Goal: Task Accomplishment & Management: Complete application form

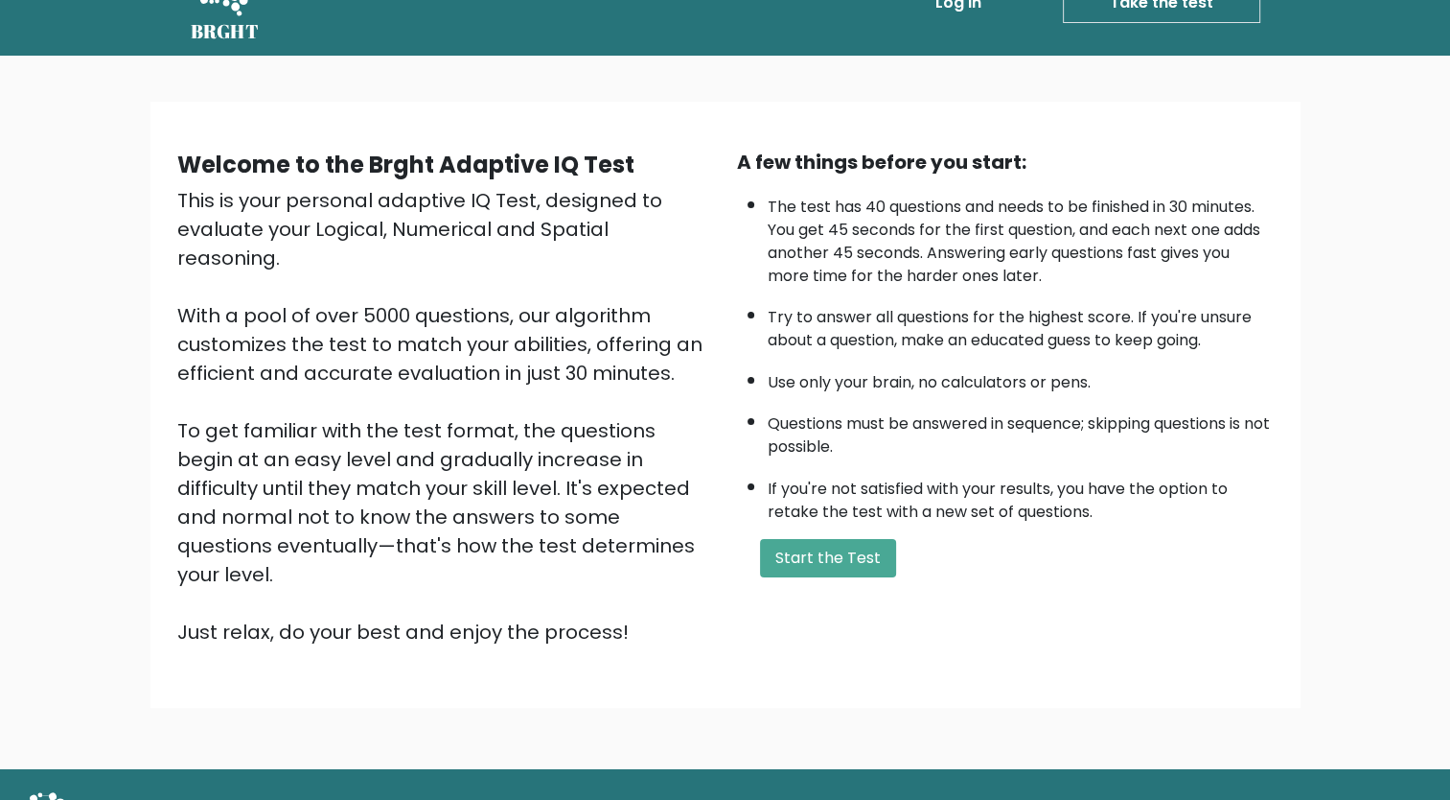
scroll to position [78, 0]
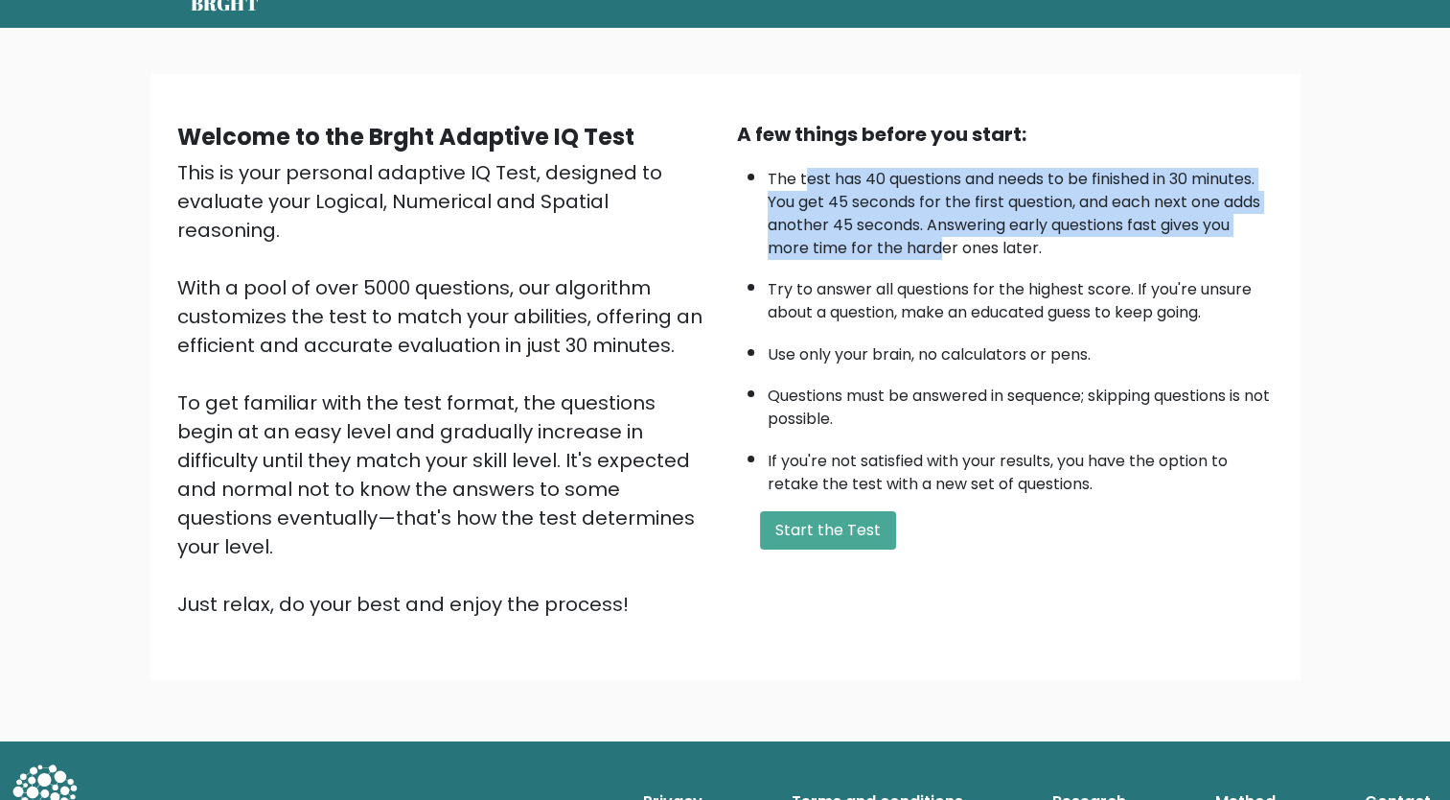
drag, startPoint x: 806, startPoint y: 171, endPoint x: 939, endPoint y: 241, distance: 149.7
click at [939, 241] on li "The test has 40 questions and needs to be finished in 30 minutes. You get 45 se…" at bounding box center [1021, 209] width 506 height 102
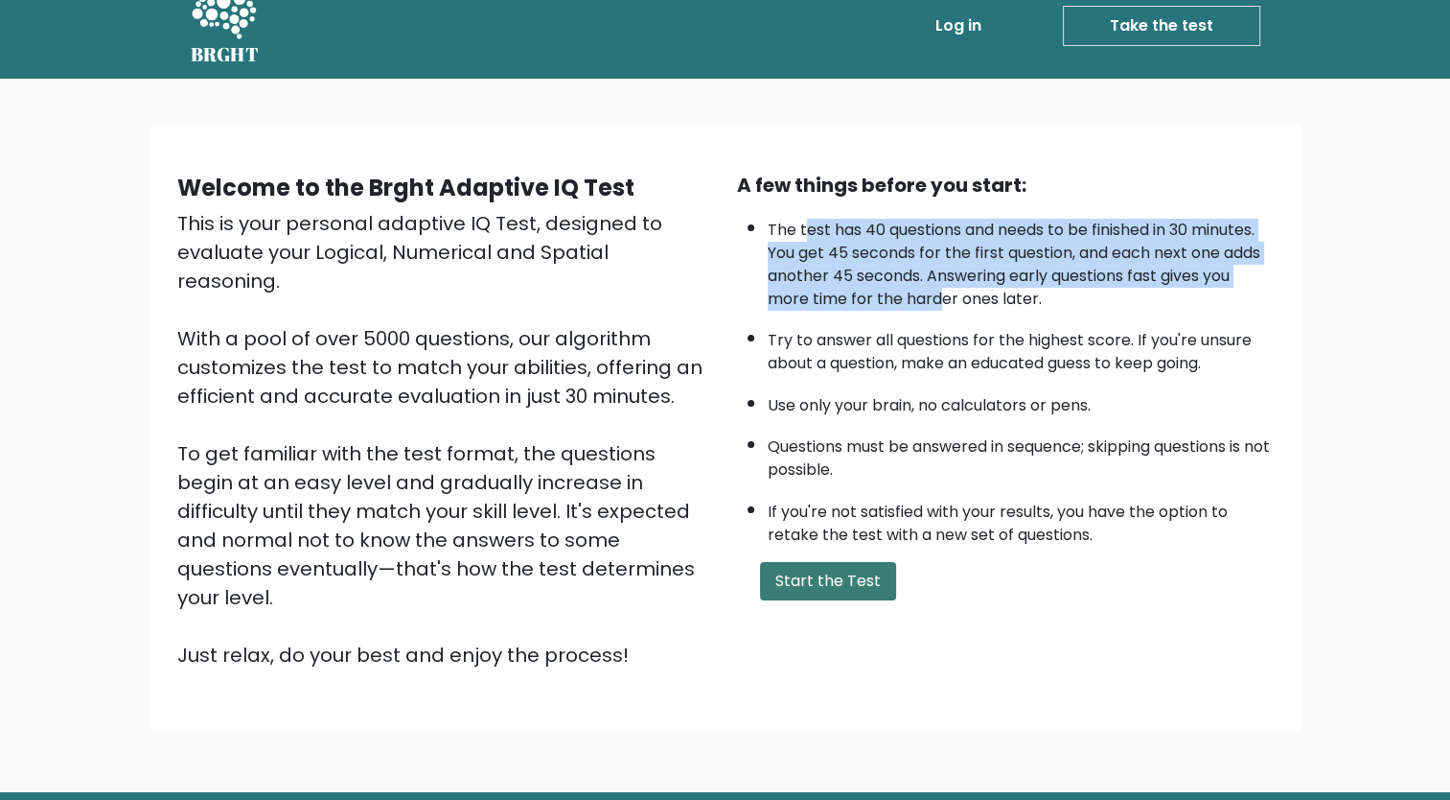
scroll to position [0, 0]
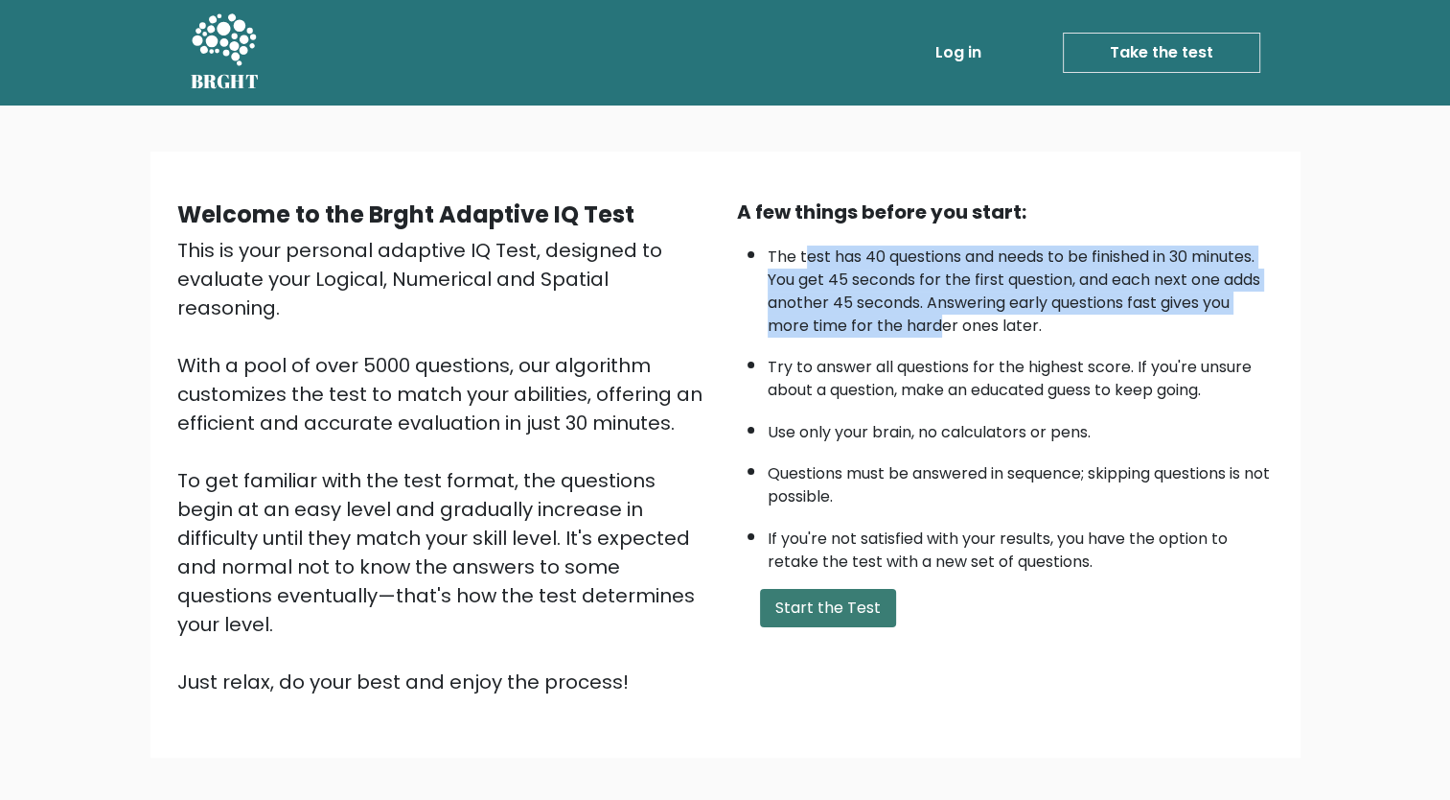
click at [849, 597] on button "Start the Test" at bounding box center [828, 608] width 136 height 38
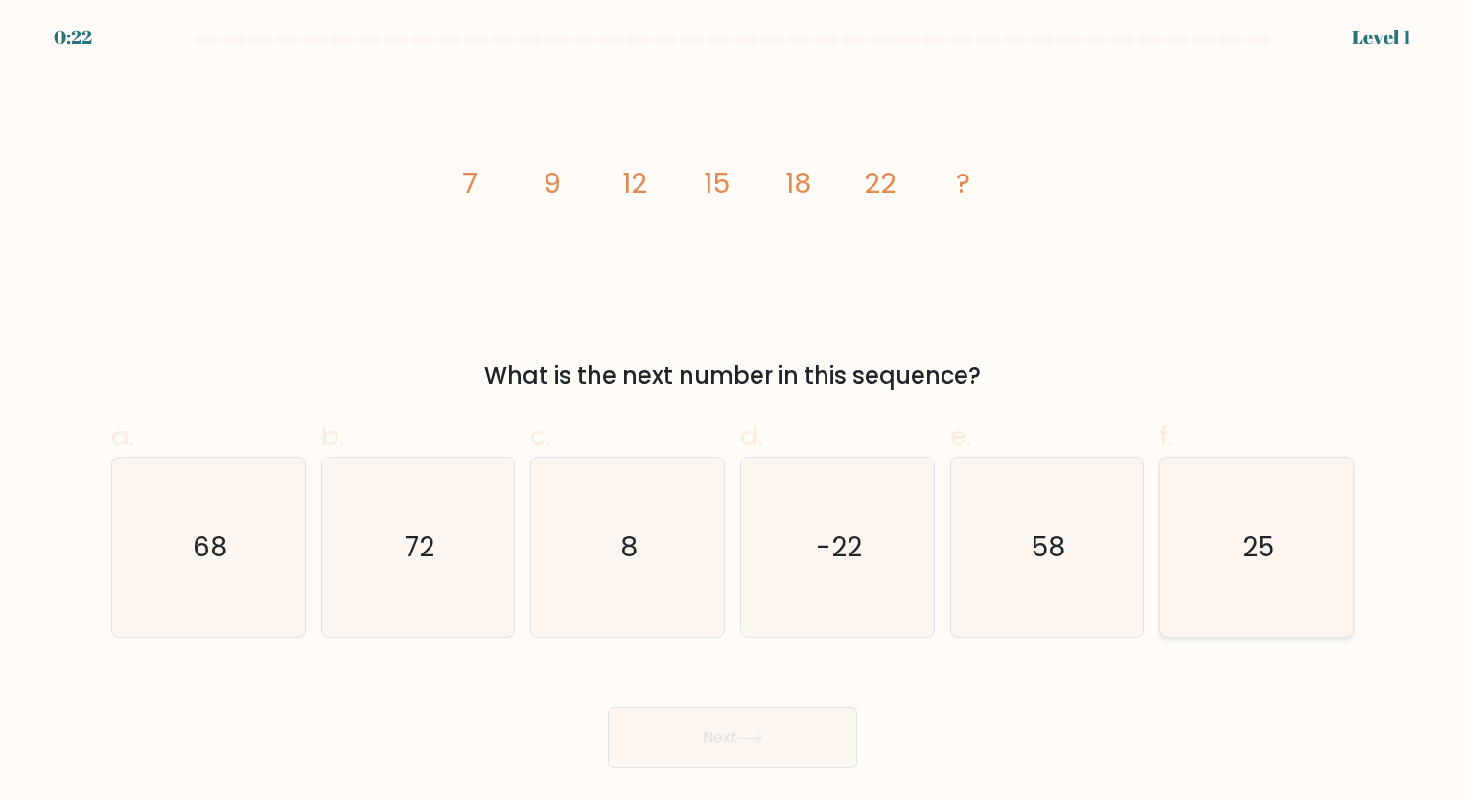
click at [1250, 572] on icon "25" at bounding box center [1256, 546] width 179 height 179
click at [733, 412] on input "f. 25" at bounding box center [732, 406] width 1 height 12
radio input "true"
click at [679, 742] on button "Next" at bounding box center [732, 737] width 249 height 61
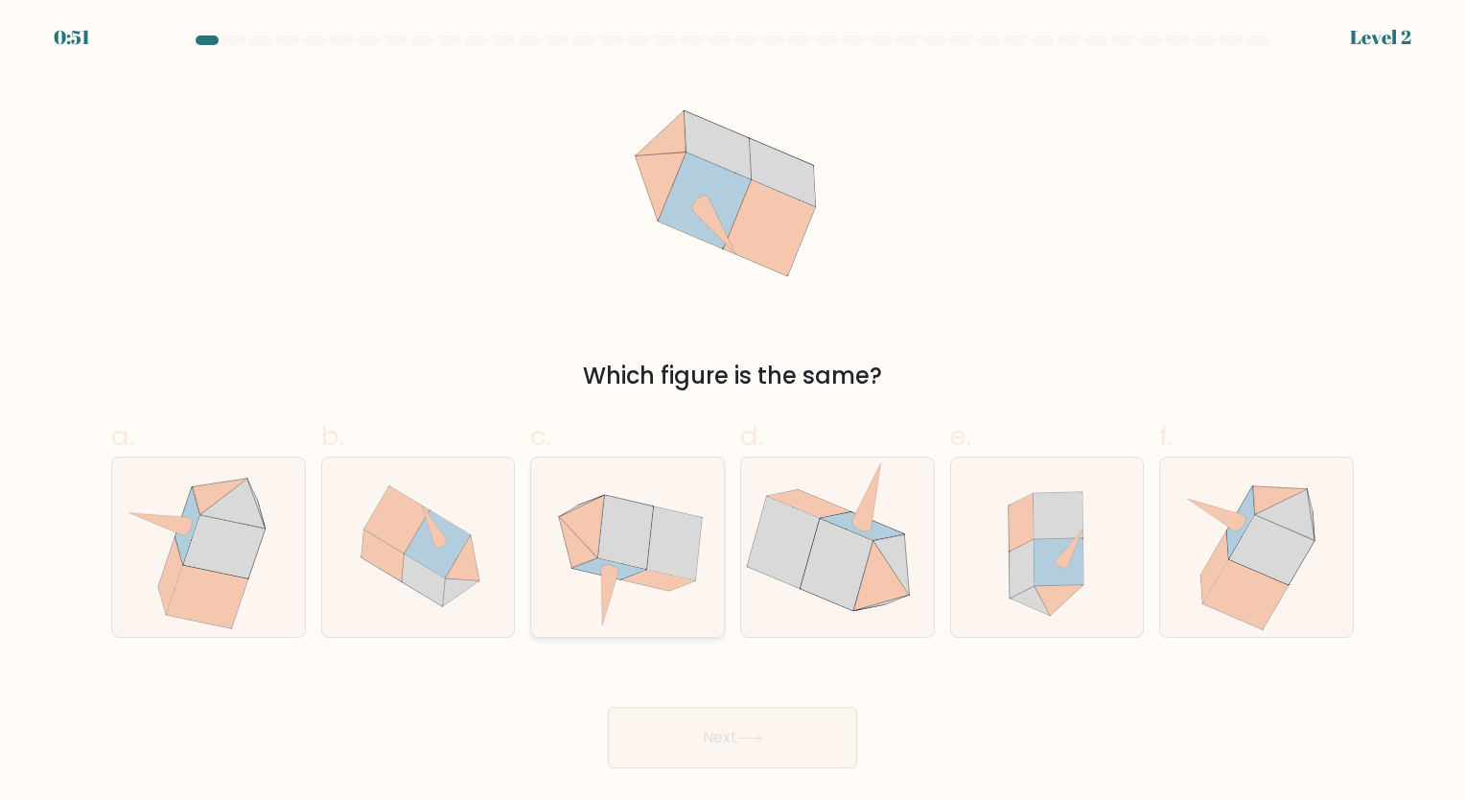
click at [656, 552] on icon at bounding box center [674, 543] width 55 height 74
click at [732, 412] on input "c." at bounding box center [732, 406] width 1 height 12
radio input "true"
click at [711, 717] on button "Next" at bounding box center [732, 737] width 249 height 61
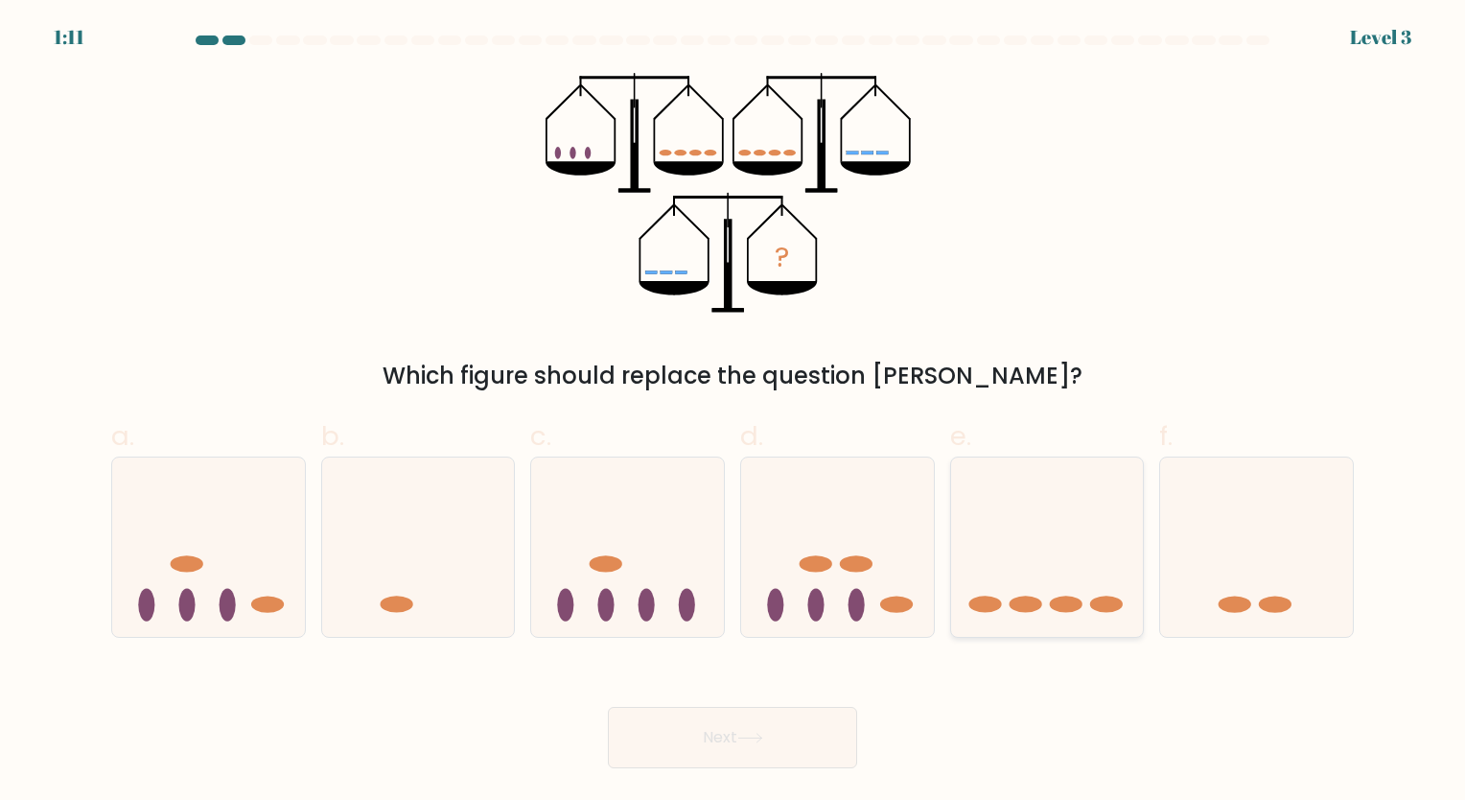
click at [1052, 569] on icon at bounding box center [1047, 546] width 193 height 159
click at [733, 412] on input "e." at bounding box center [732, 406] width 1 height 12
radio input "true"
click at [790, 723] on button "Next" at bounding box center [732, 737] width 249 height 61
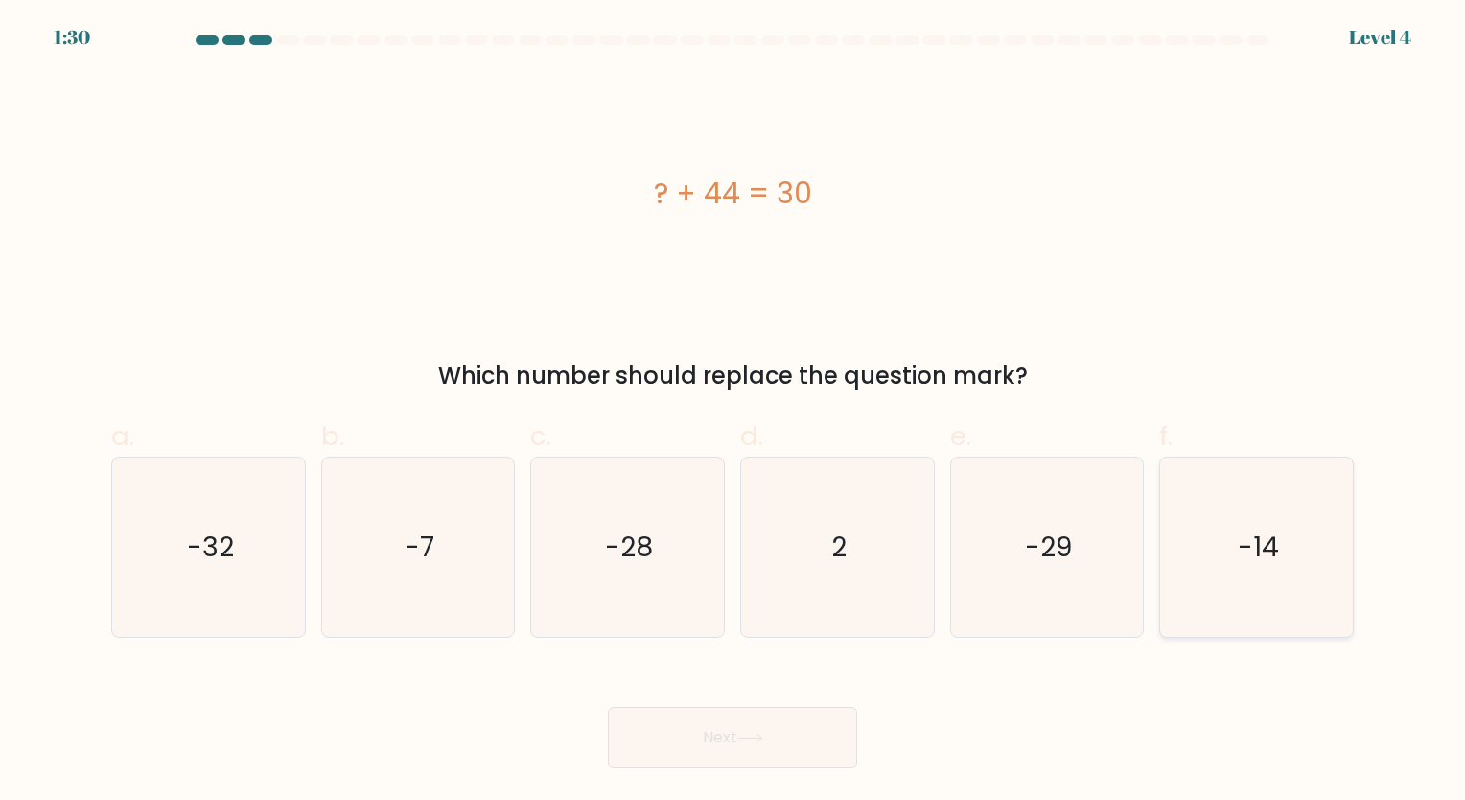
click at [1252, 546] on text "-14" at bounding box center [1258, 546] width 41 height 37
click at [733, 412] on input "f. -14" at bounding box center [732, 406] width 1 height 12
radio input "true"
click at [781, 739] on button "Next" at bounding box center [732, 737] width 249 height 61
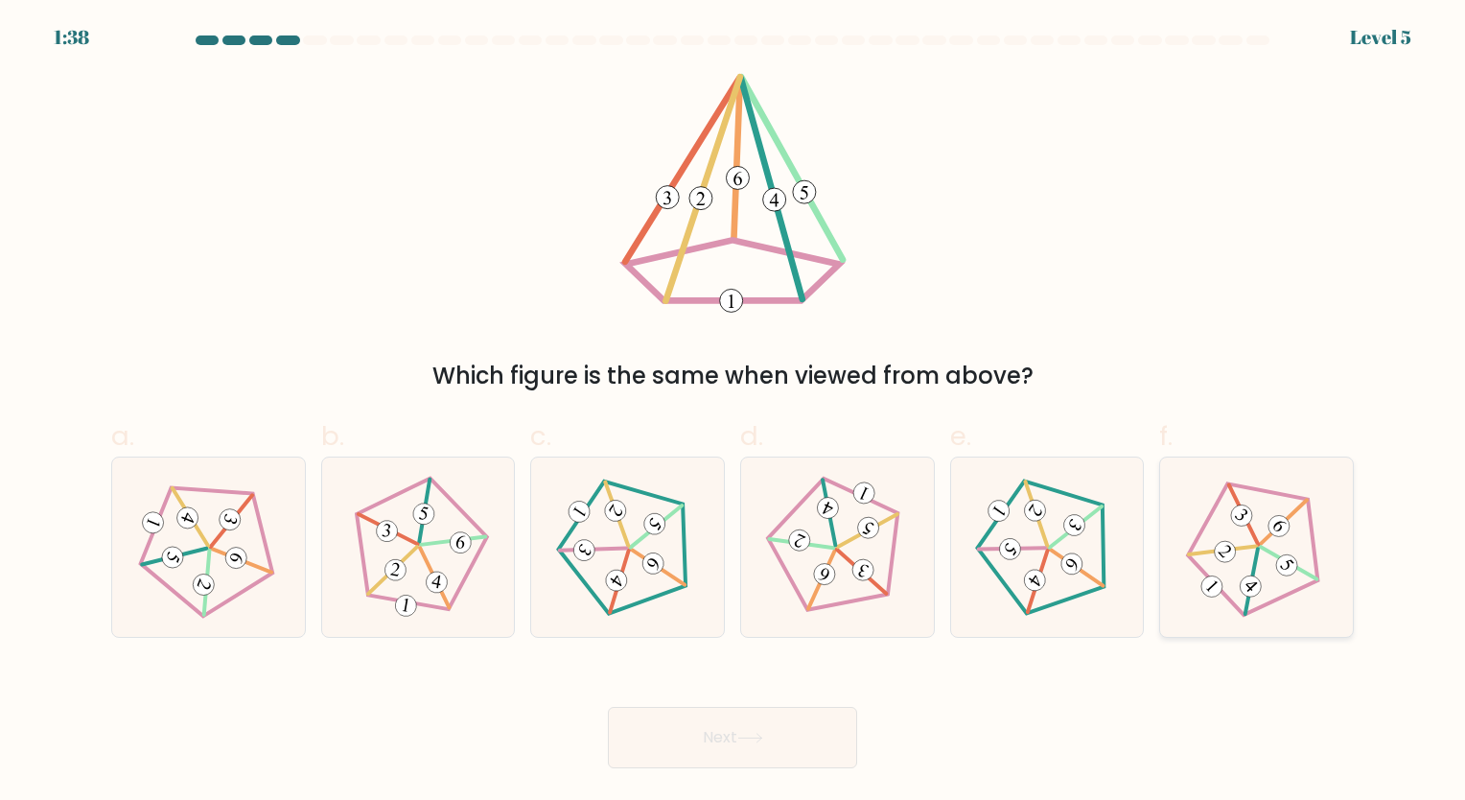
click at [1288, 593] on 245 at bounding box center [1262, 542] width 182 height 182
click at [733, 412] on input "f." at bounding box center [732, 406] width 1 height 12
radio input "true"
click at [777, 723] on button "Next" at bounding box center [732, 737] width 249 height 61
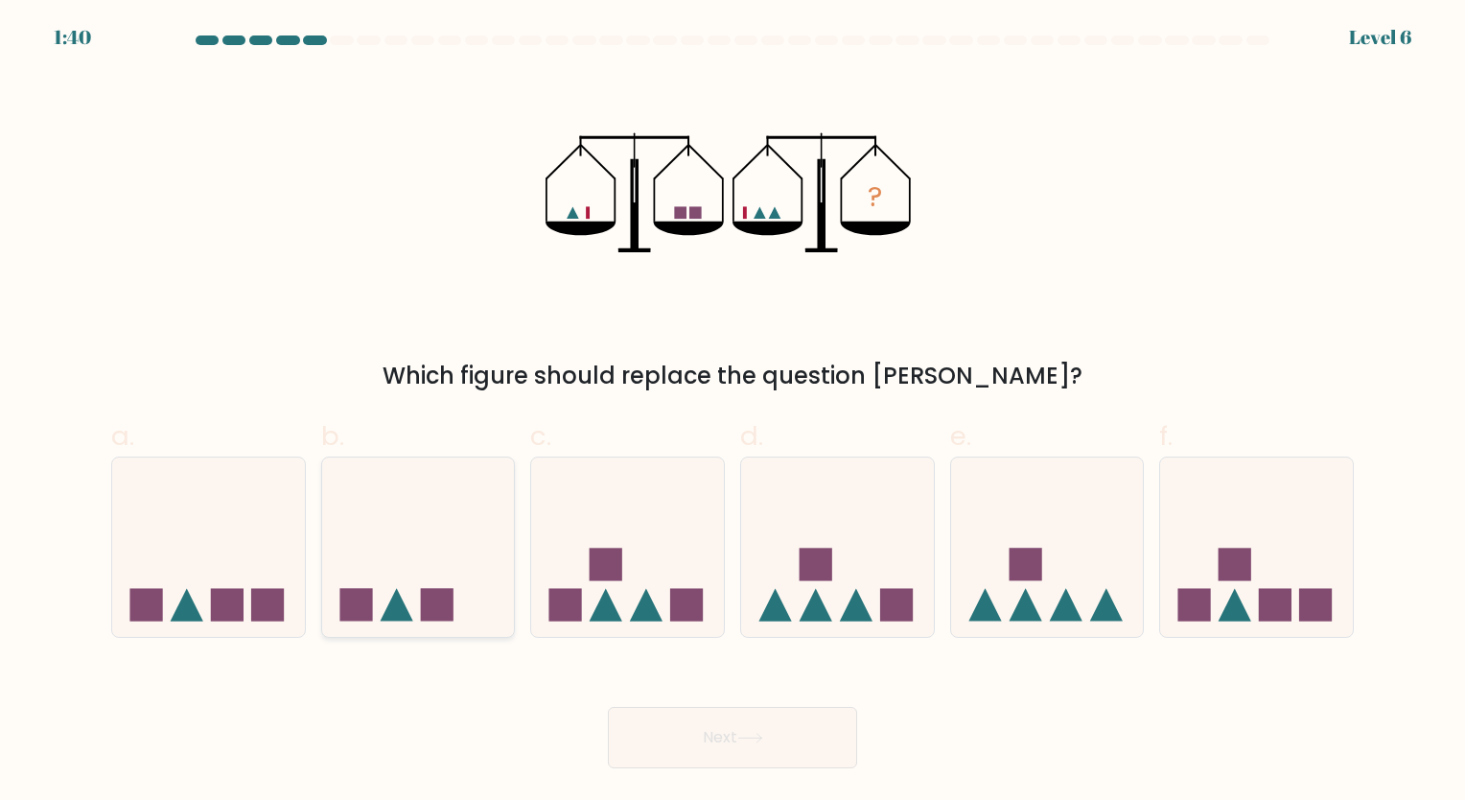
click at [363, 568] on icon at bounding box center [418, 546] width 193 height 159
click at [732, 412] on input "b." at bounding box center [732, 406] width 1 height 12
radio input "true"
click at [667, 752] on button "Next" at bounding box center [732, 737] width 249 height 61
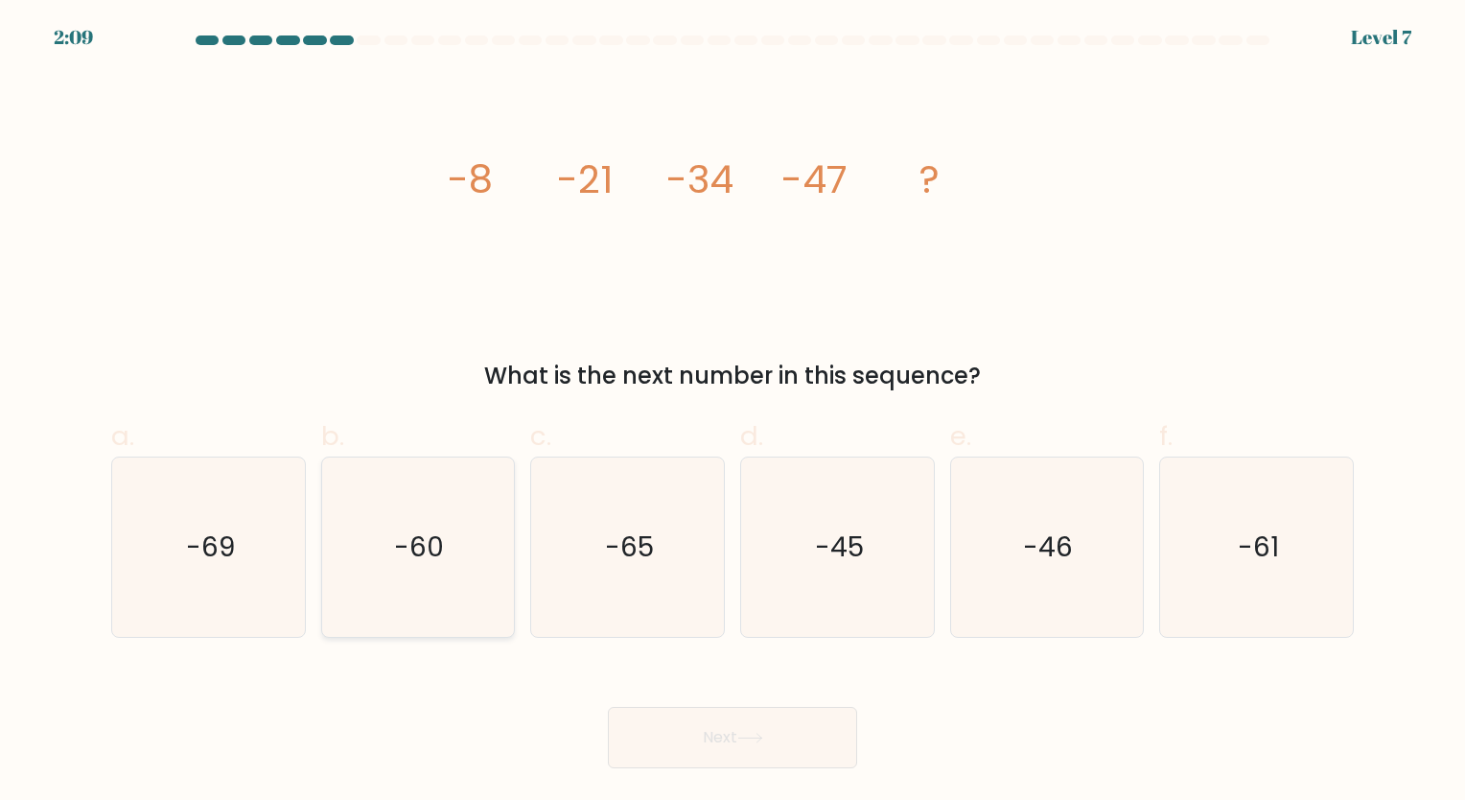
click at [429, 491] on icon "-60" at bounding box center [417, 546] width 179 height 179
click at [732, 412] on input "b. -60" at bounding box center [732, 406] width 1 height 12
radio input "true"
click at [734, 757] on button "Next" at bounding box center [732, 737] width 249 height 61
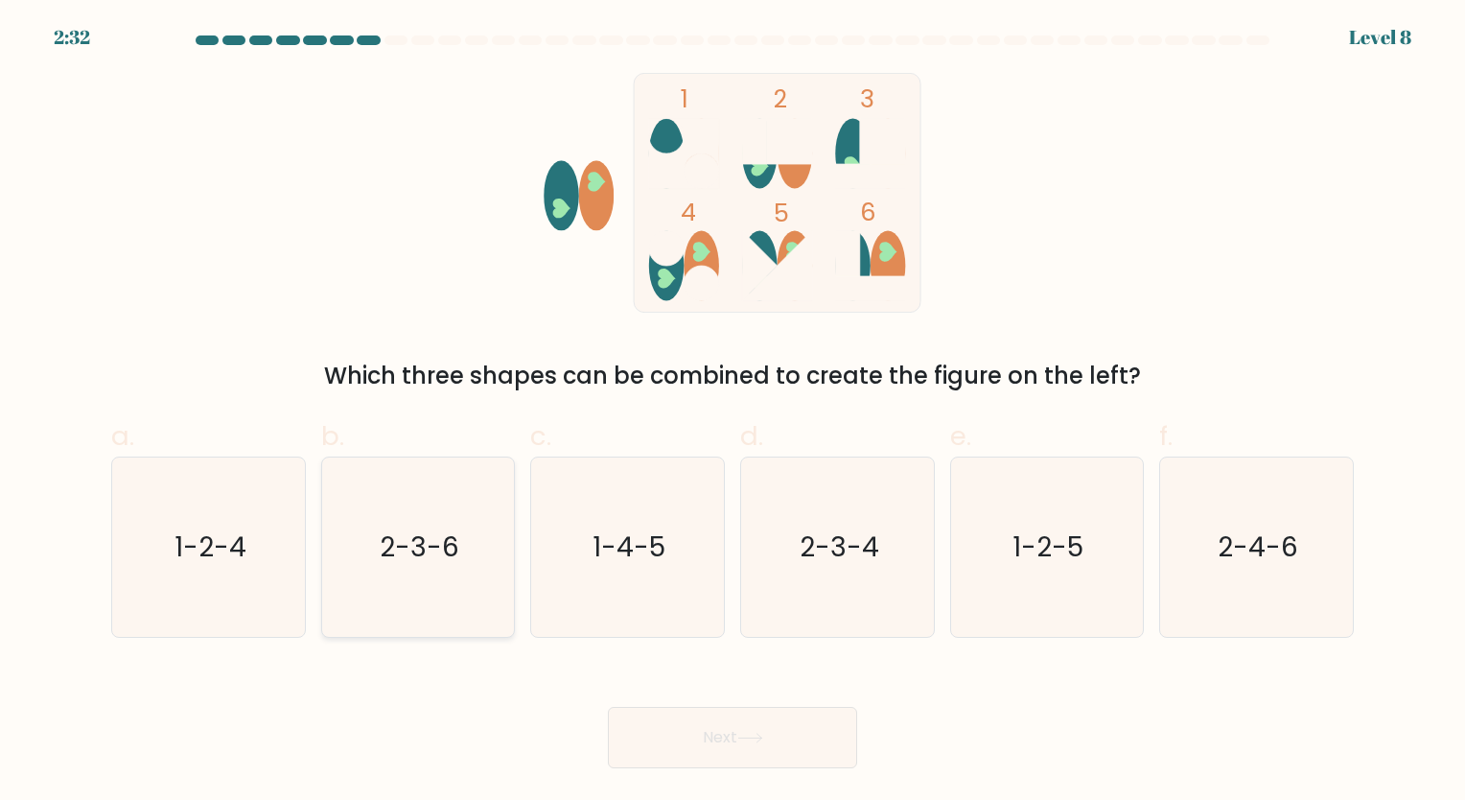
click at [429, 535] on text "2-3-6" at bounding box center [420, 546] width 80 height 37
click at [732, 412] on input "b. 2-3-6" at bounding box center [732, 406] width 1 height 12
radio input "true"
click at [840, 735] on button "Next" at bounding box center [732, 737] width 249 height 61
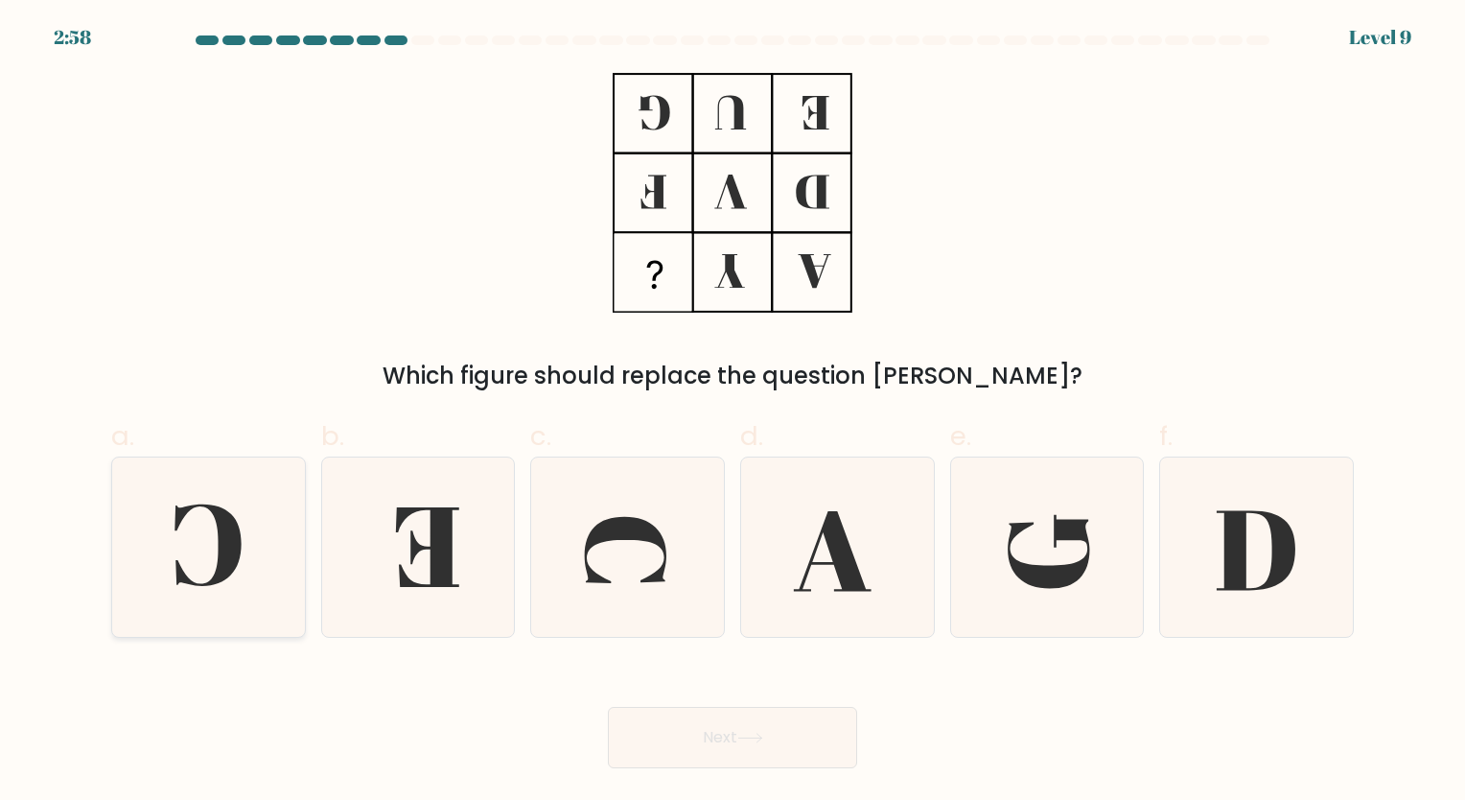
click at [255, 527] on icon at bounding box center [208, 546] width 179 height 179
click at [732, 412] on input "a." at bounding box center [732, 406] width 1 height 12
radio input "true"
click at [672, 750] on button "Next" at bounding box center [732, 737] width 249 height 61
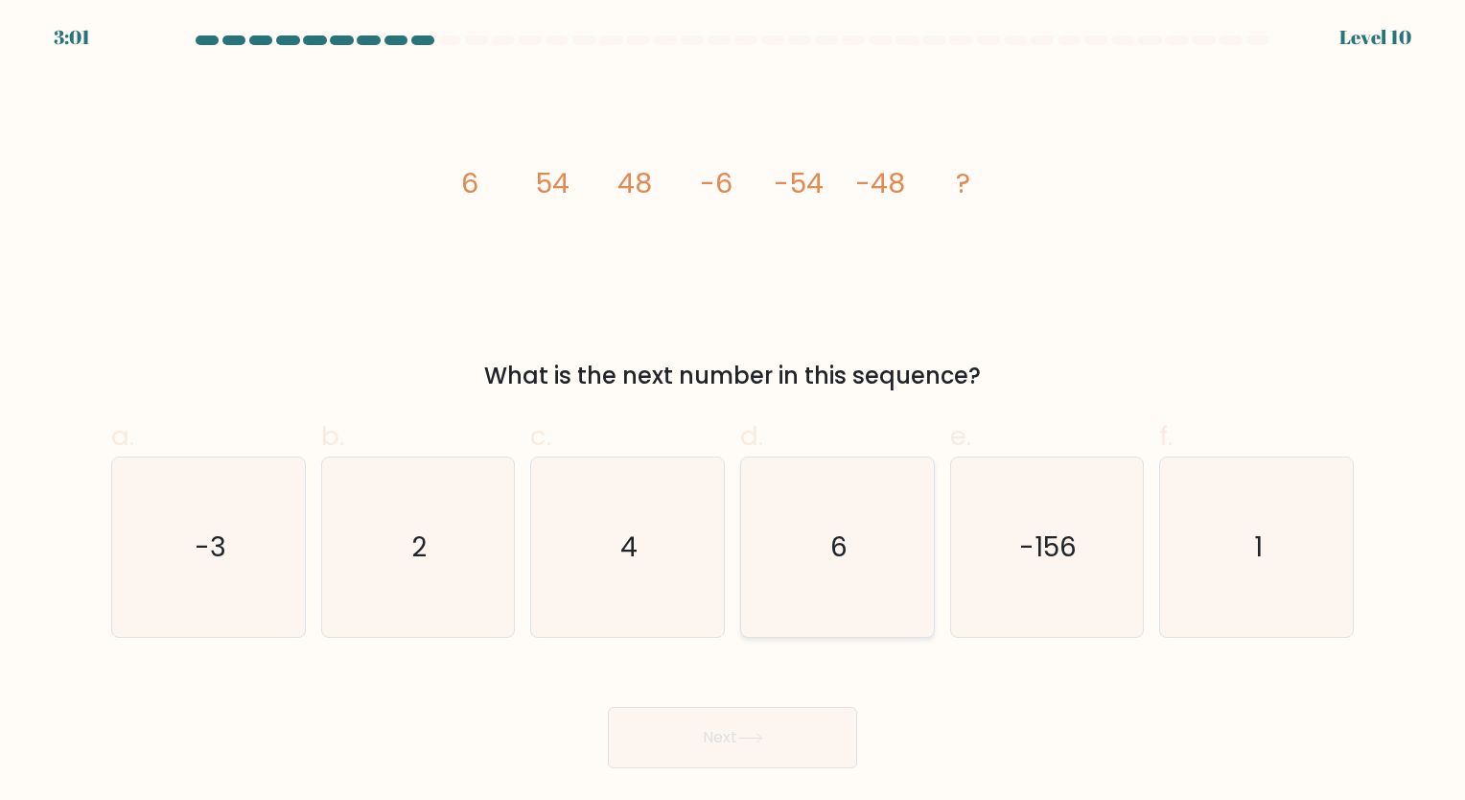
click at [802, 586] on icon "6" at bounding box center [837, 546] width 179 height 179
click at [733, 412] on input "d. 6" at bounding box center [732, 406] width 1 height 12
radio input "true"
click at [788, 731] on button "Next" at bounding box center [732, 737] width 249 height 61
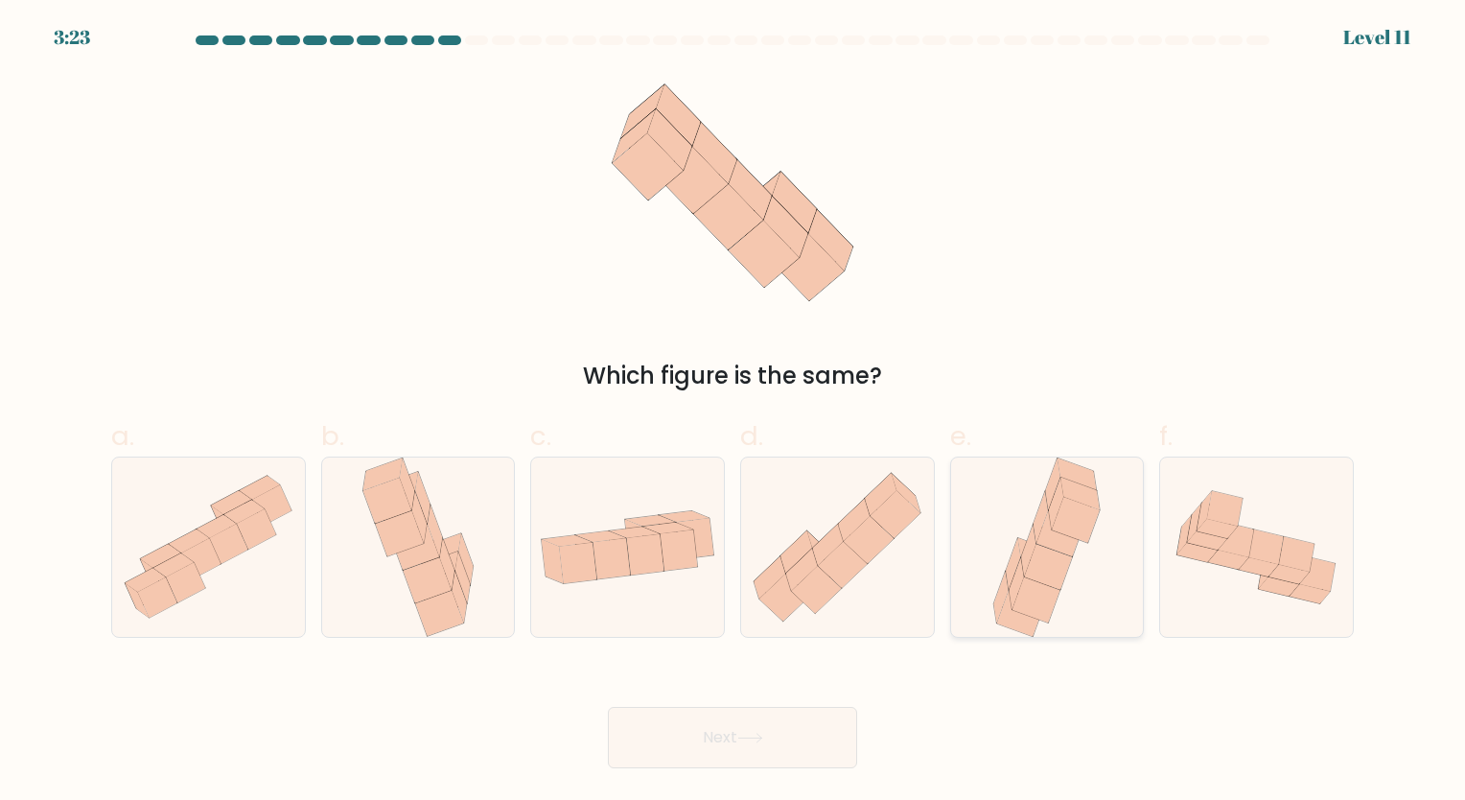
click at [1071, 549] on icon at bounding box center [1060, 533] width 48 height 46
click at [733, 412] on input "e." at bounding box center [732, 406] width 1 height 12
radio input "true"
click at [804, 744] on button "Next" at bounding box center [732, 737] width 249 height 61
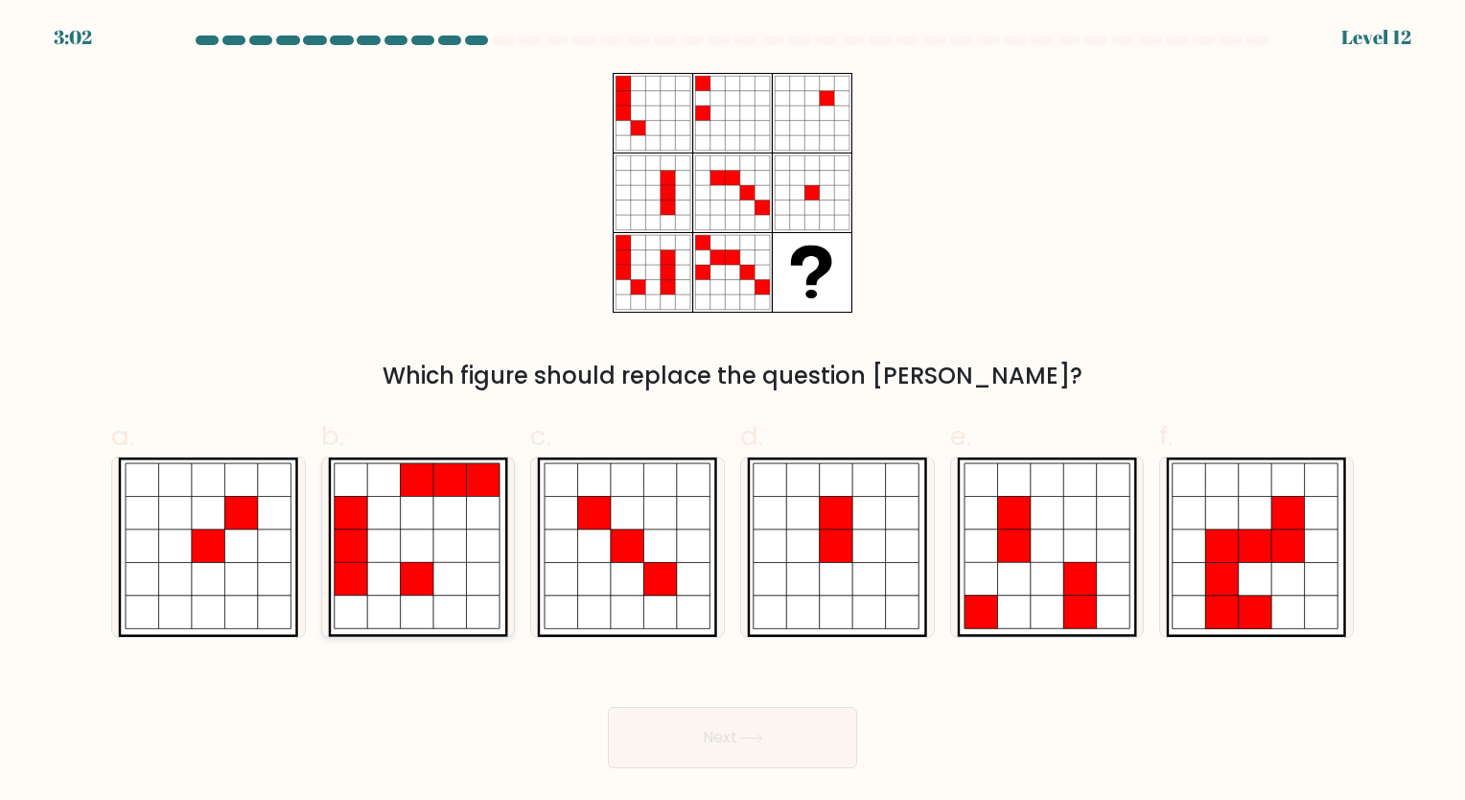
click at [403, 596] on icon at bounding box center [418, 612] width 34 height 34
click at [732, 412] on input "b." at bounding box center [732, 406] width 1 height 12
radio input "true"
click at [702, 734] on button "Next" at bounding box center [732, 737] width 249 height 61
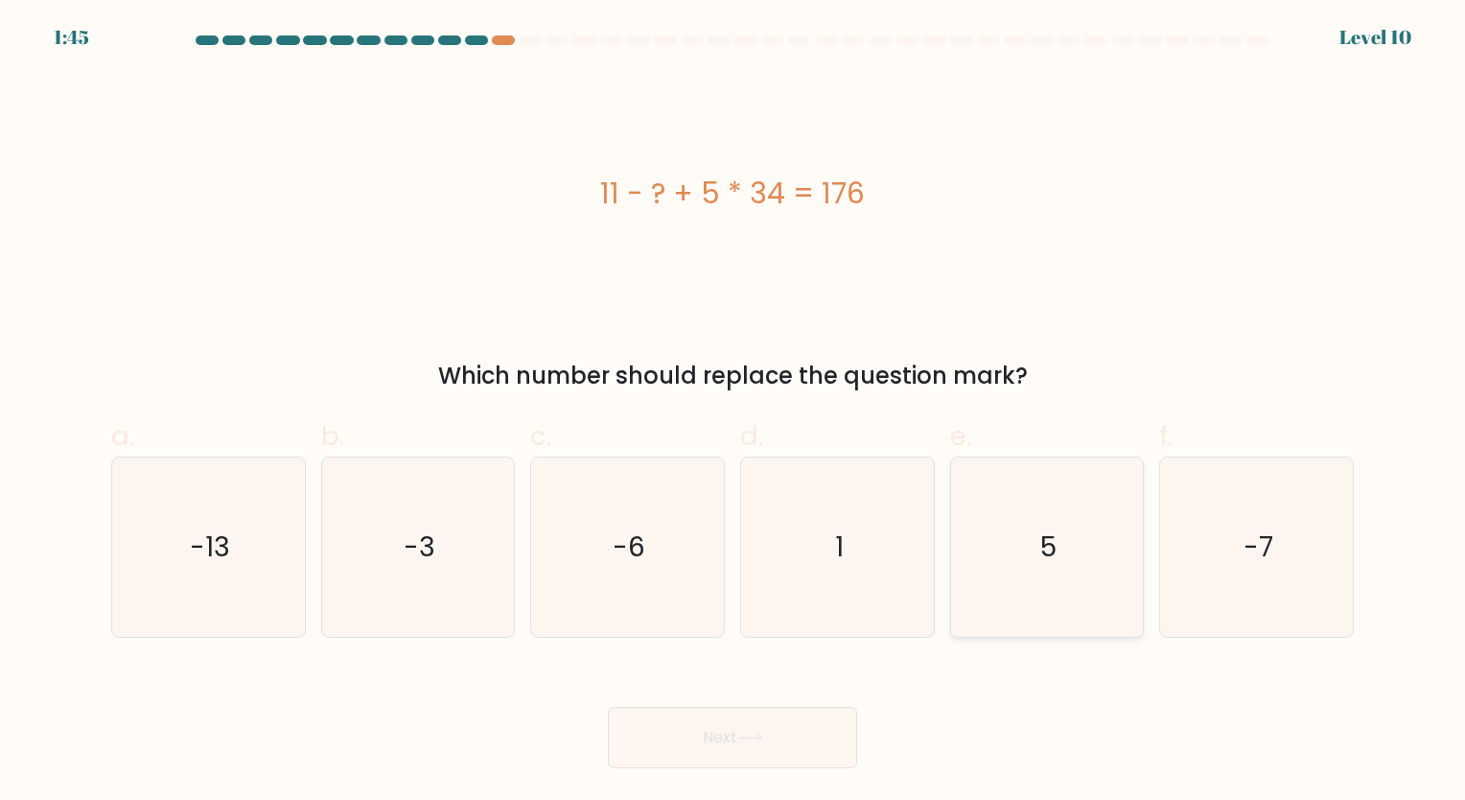
click at [989, 573] on icon "5" at bounding box center [1046, 546] width 179 height 179
click at [733, 412] on input "e. 5" at bounding box center [732, 406] width 1 height 12
radio input "true"
click at [809, 736] on button "Next" at bounding box center [732, 737] width 249 height 61
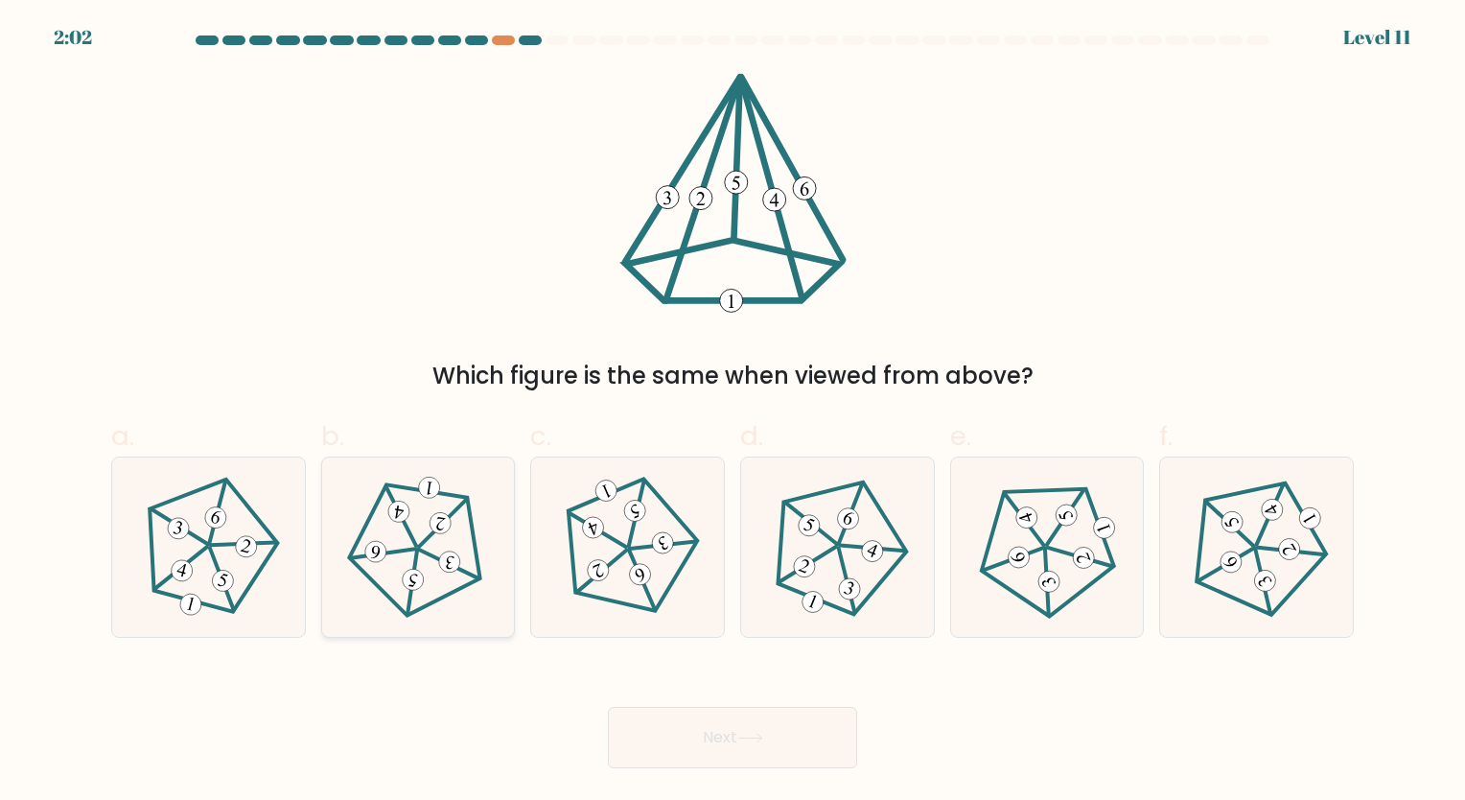
click at [429, 555] on 625 at bounding box center [448, 563] width 66 height 29
click at [732, 412] on input "b." at bounding box center [732, 406] width 1 height 12
radio input "true"
click at [713, 738] on button "Next" at bounding box center [732, 737] width 249 height 61
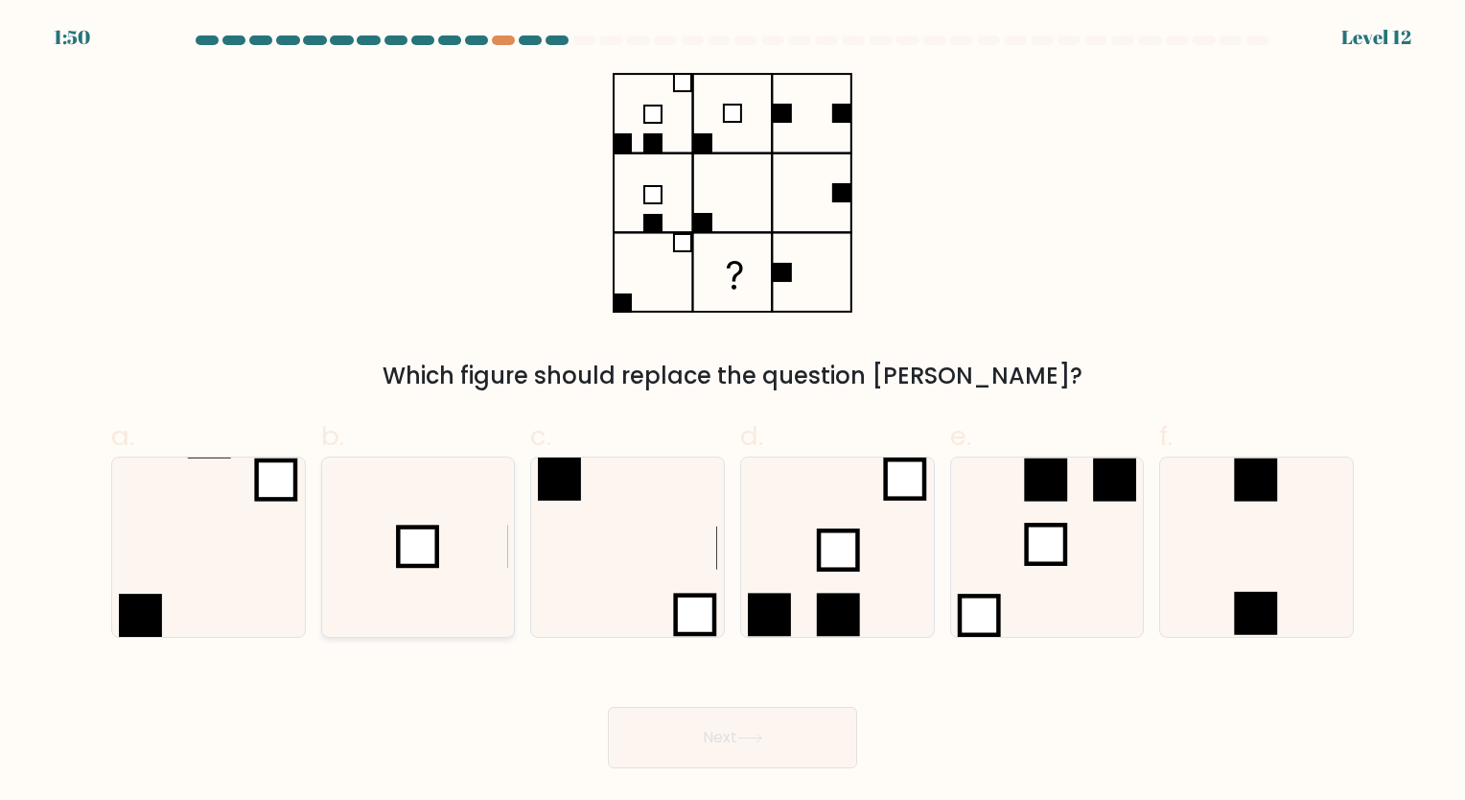
click at [422, 523] on icon at bounding box center [417, 546] width 179 height 179
click at [732, 412] on input "b." at bounding box center [732, 406] width 1 height 12
radio input "true"
click at [230, 559] on icon at bounding box center [208, 546] width 179 height 179
click at [732, 412] on input "a." at bounding box center [732, 406] width 1 height 12
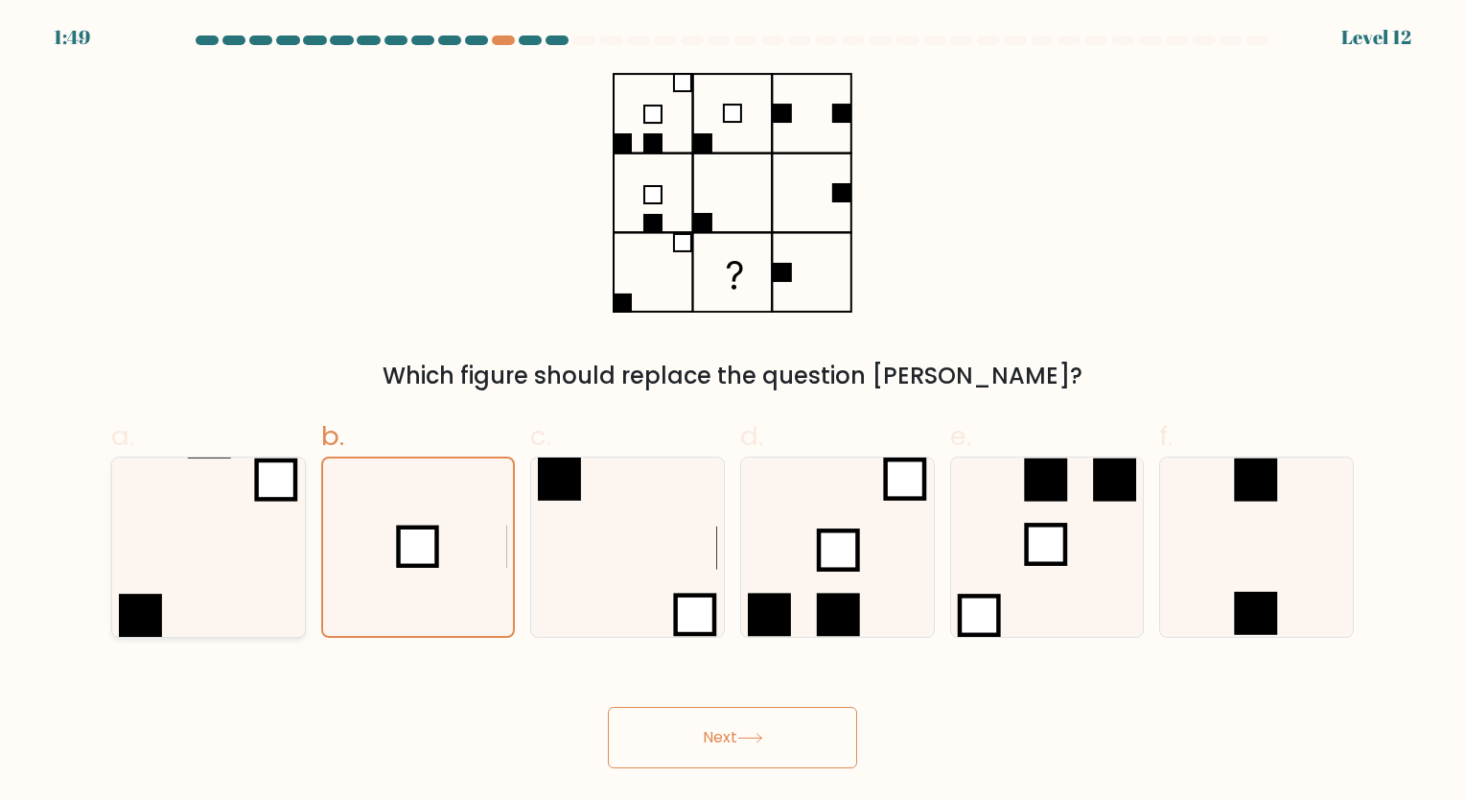
radio input "true"
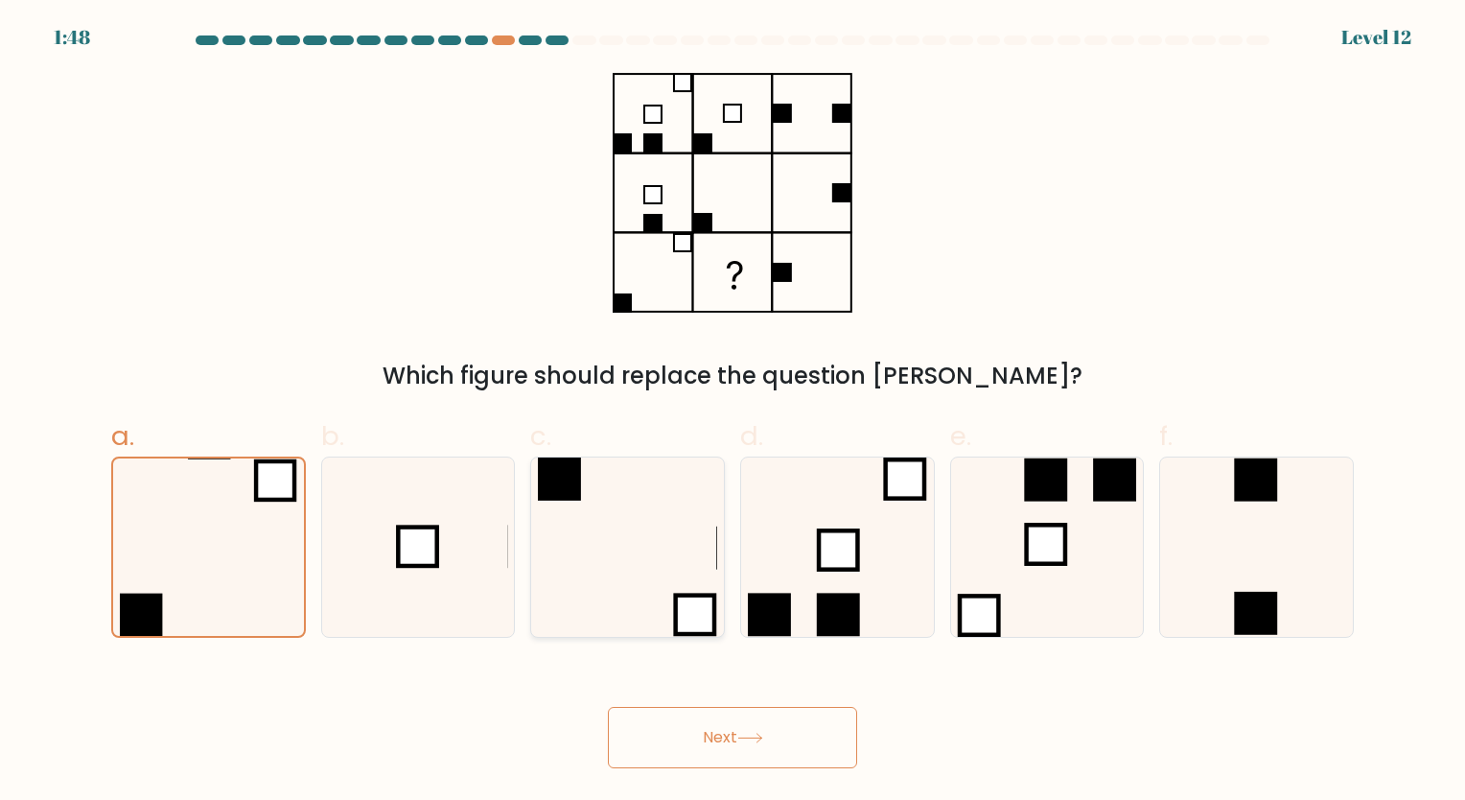
click at [647, 552] on icon at bounding box center [627, 546] width 179 height 179
click at [732, 412] on input "c." at bounding box center [732, 406] width 1 height 12
radio input "true"
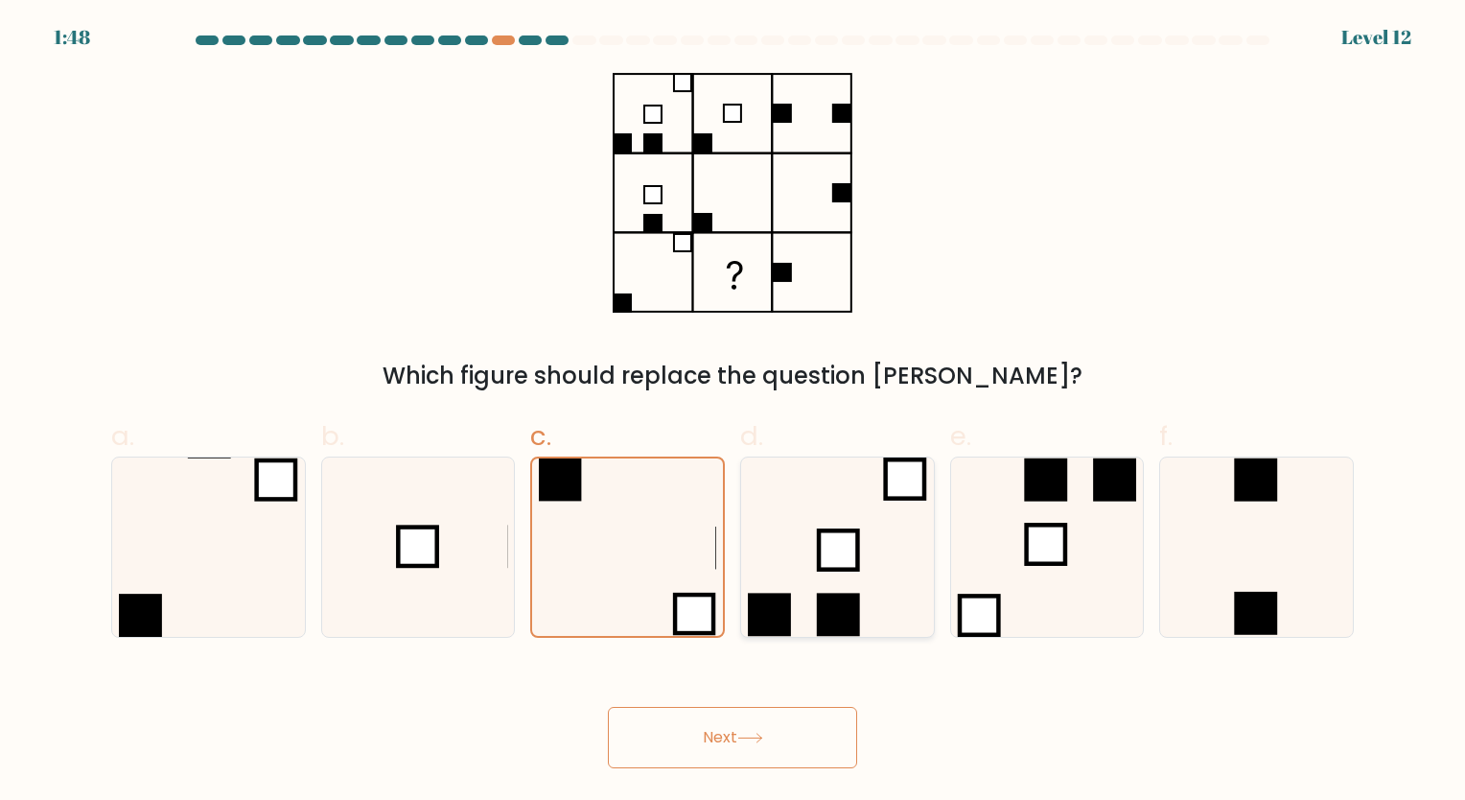
click at [927, 538] on icon at bounding box center [837, 546] width 179 height 179
click at [733, 412] on input "d." at bounding box center [732, 406] width 1 height 12
radio input "true"
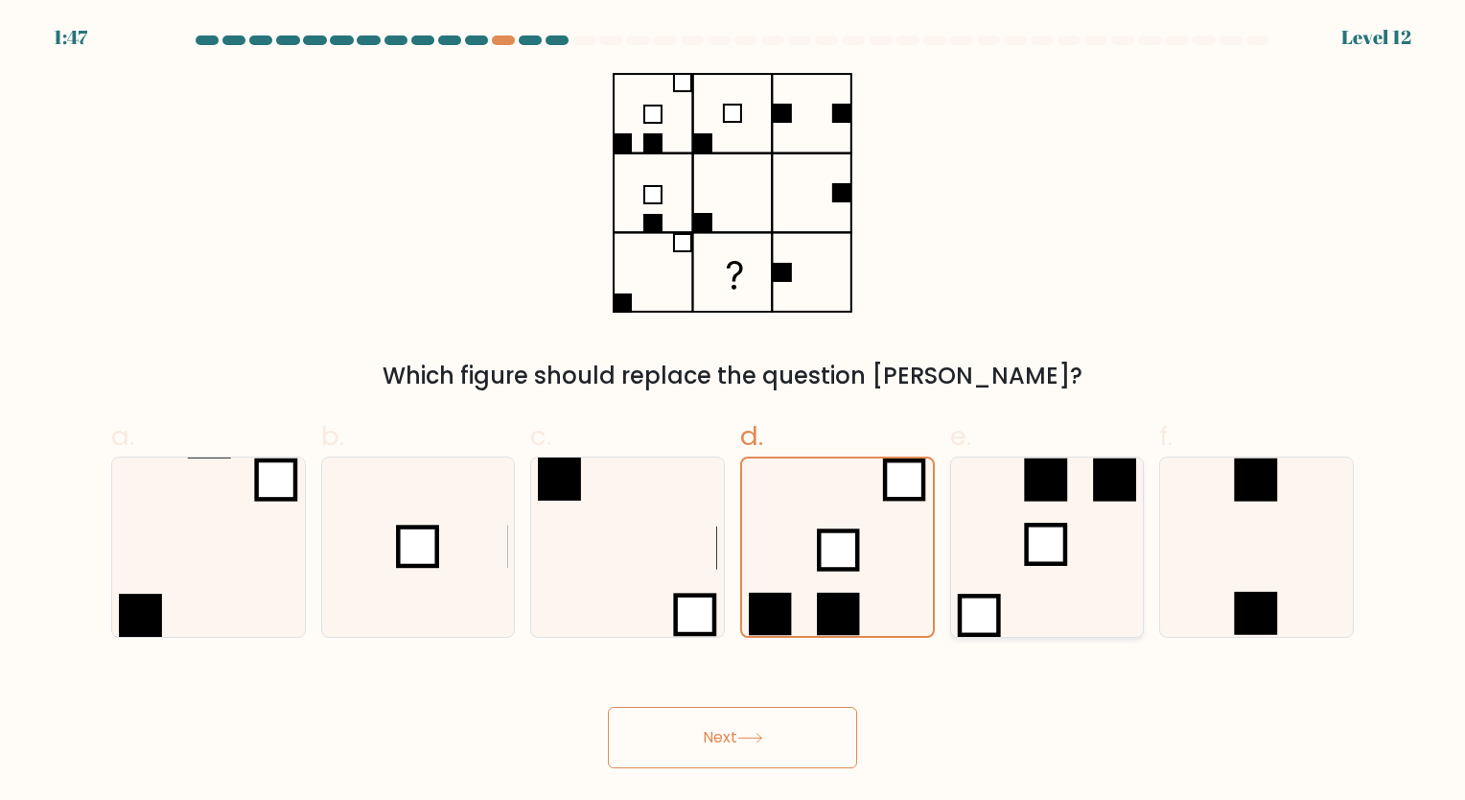
click at [1078, 532] on icon at bounding box center [1046, 546] width 179 height 179
click at [733, 412] on input "e." at bounding box center [732, 406] width 1 height 12
radio input "true"
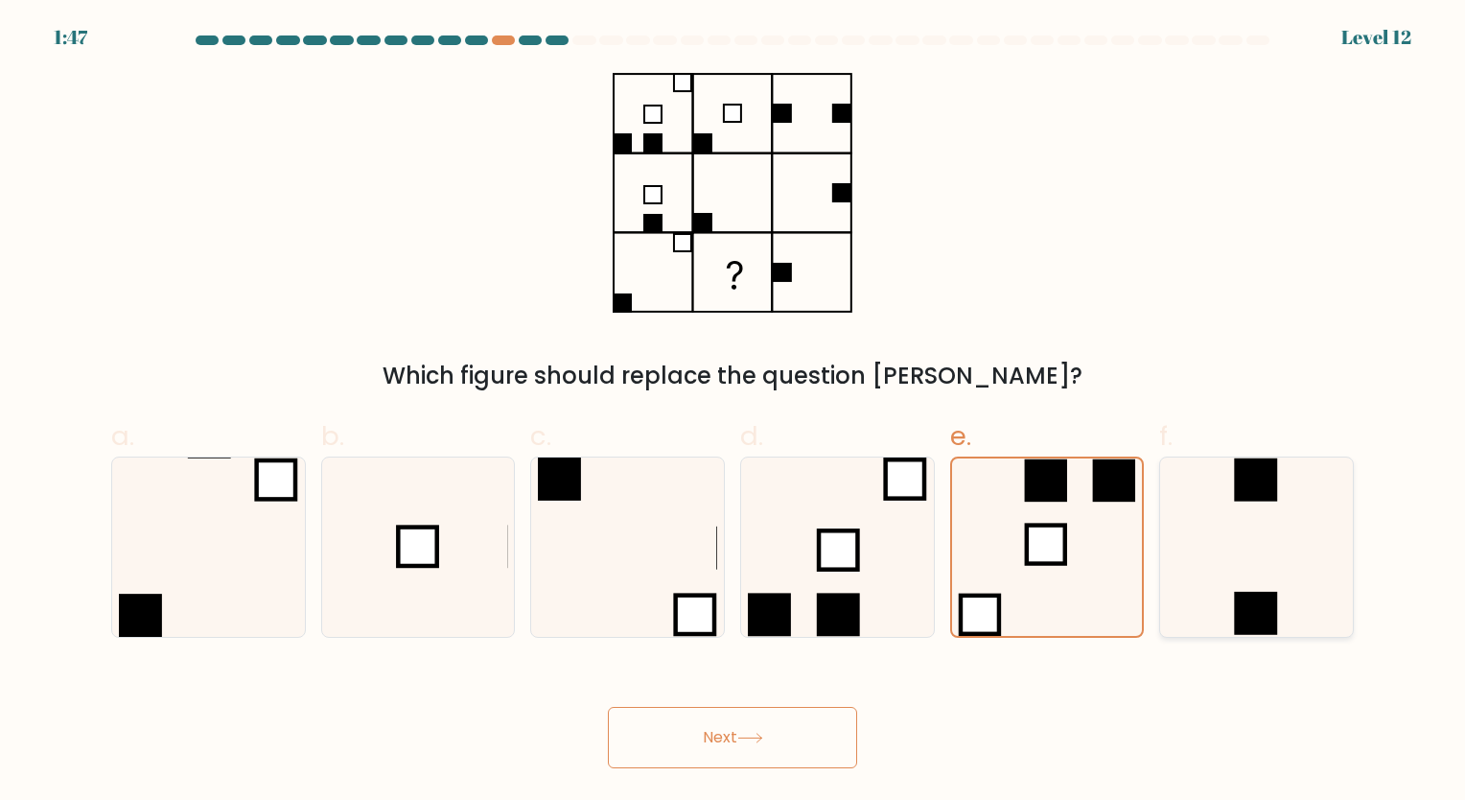
click at [1244, 532] on icon at bounding box center [1256, 546] width 179 height 179
click at [733, 412] on input "f." at bounding box center [732, 406] width 1 height 12
radio input "true"
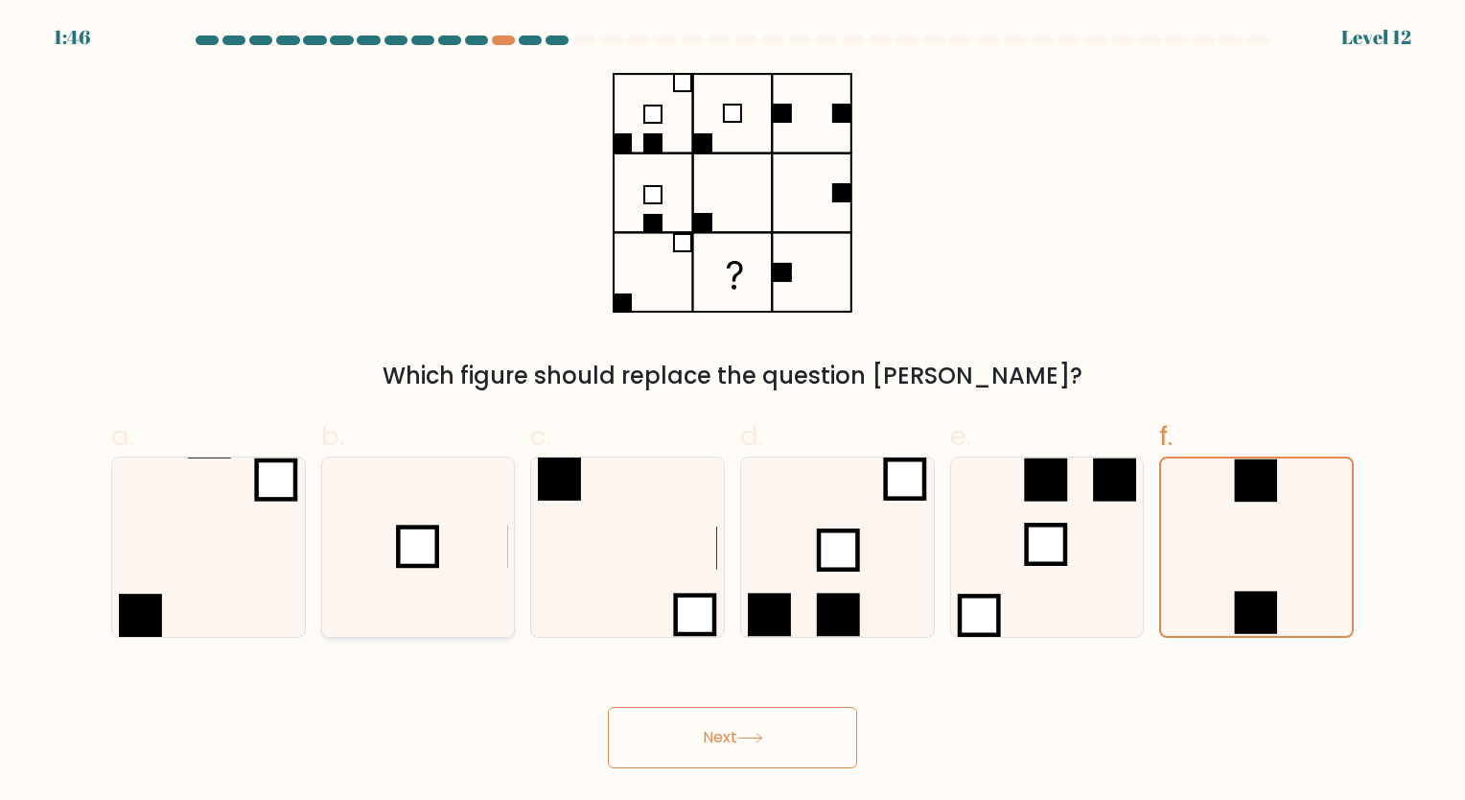
click at [434, 557] on rect at bounding box center [418, 545] width 38 height 38
click at [732, 412] on input "b." at bounding box center [732, 406] width 1 height 12
radio input "true"
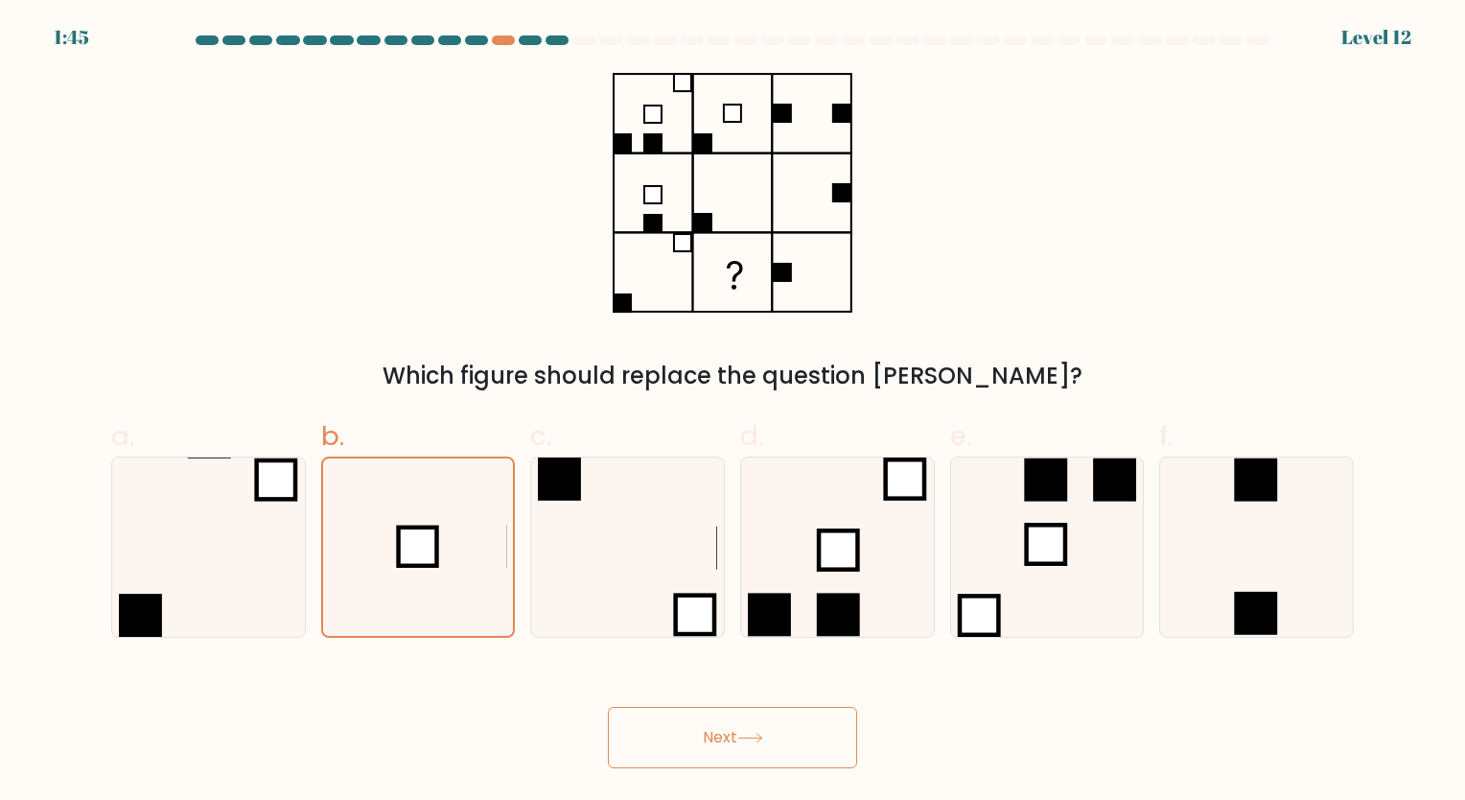
click at [688, 740] on button "Next" at bounding box center [732, 737] width 249 height 61
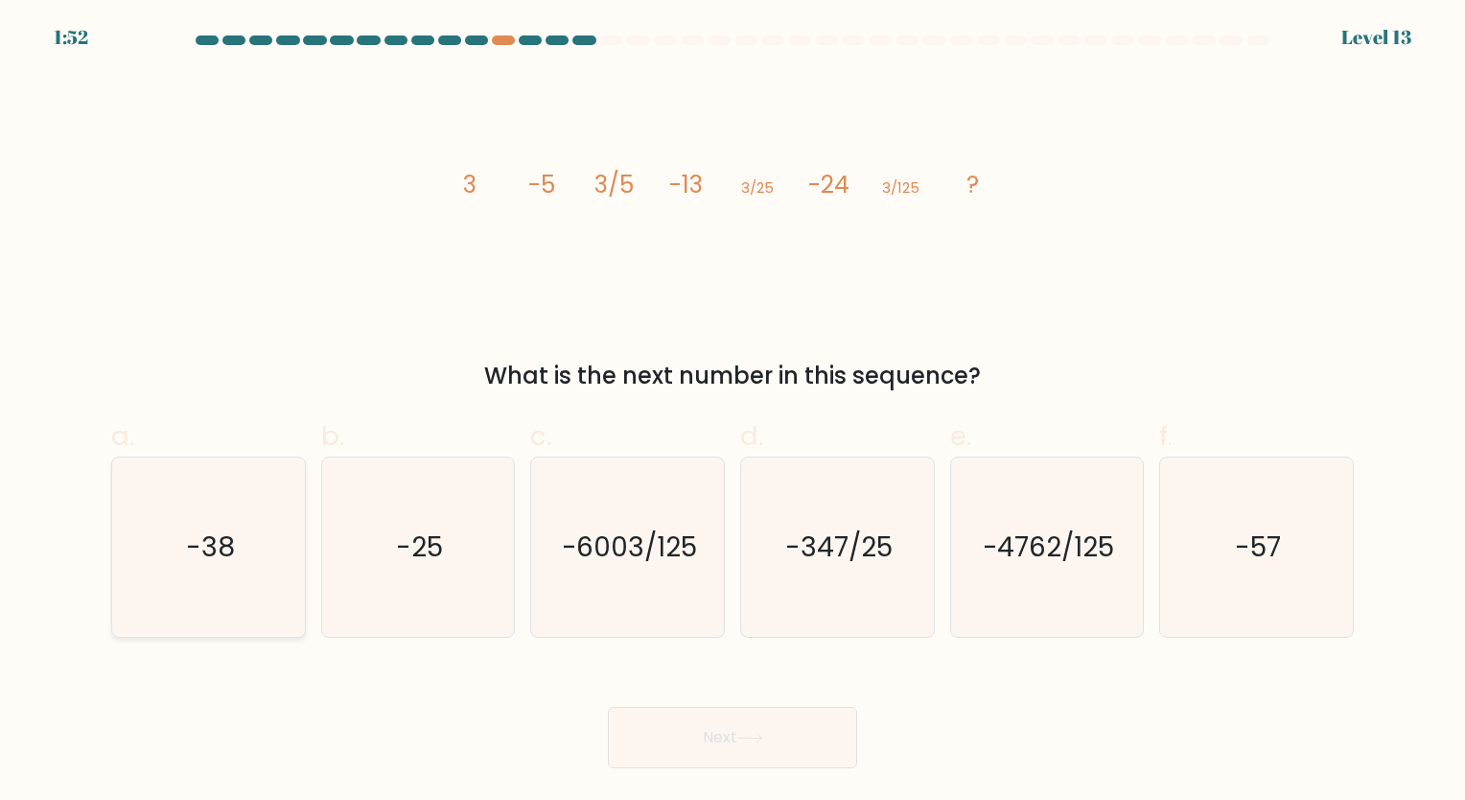
click at [200, 528] on text "-38" at bounding box center [210, 546] width 49 height 37
click at [732, 412] on input "a. -38" at bounding box center [732, 406] width 1 height 12
radio input "true"
click at [769, 751] on button "Next" at bounding box center [732, 737] width 249 height 61
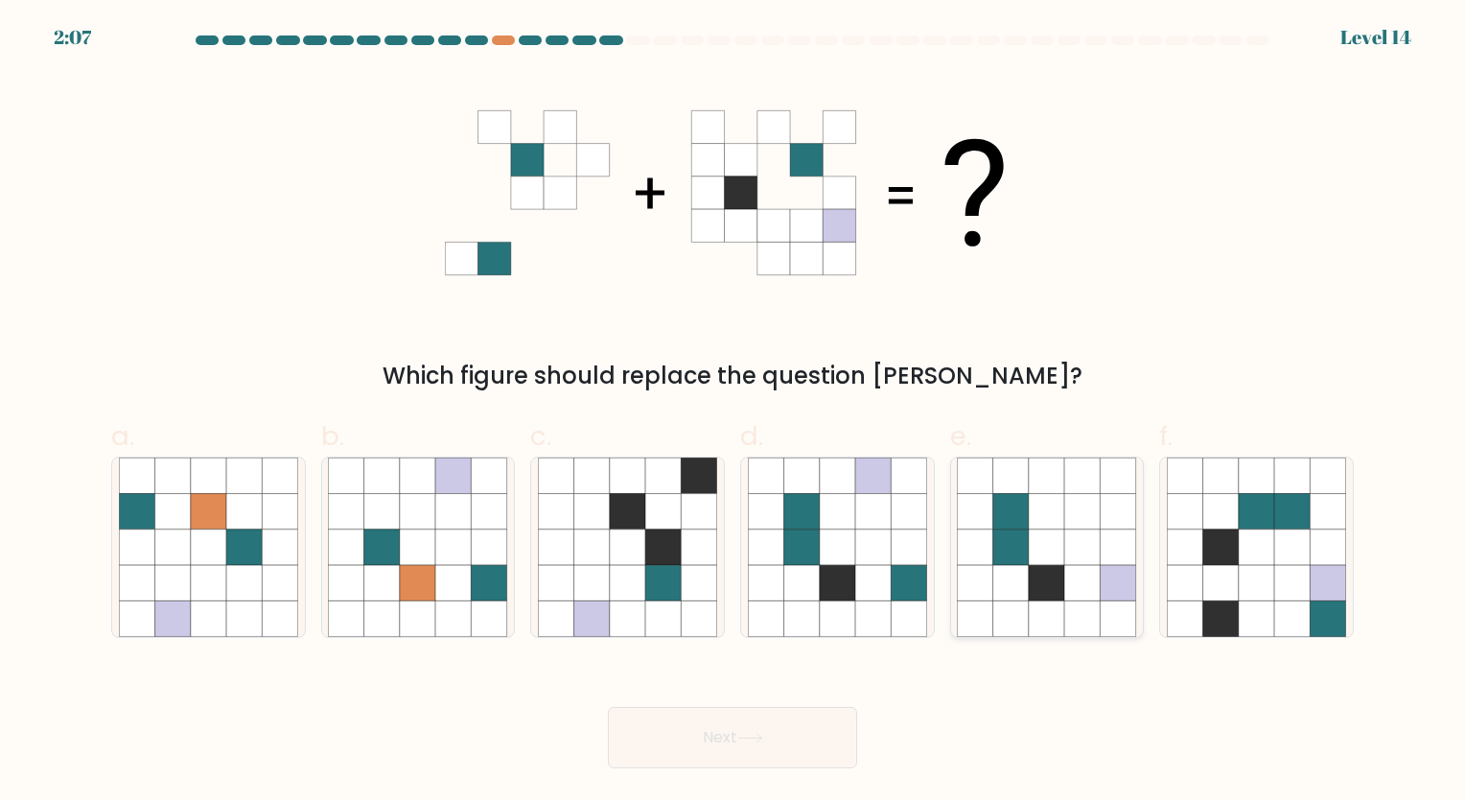
click at [1089, 568] on icon at bounding box center [1082, 582] width 35 height 35
click at [733, 412] on input "e." at bounding box center [732, 406] width 1 height 12
radio input "true"
click at [761, 731] on button "Next" at bounding box center [732, 737] width 249 height 61
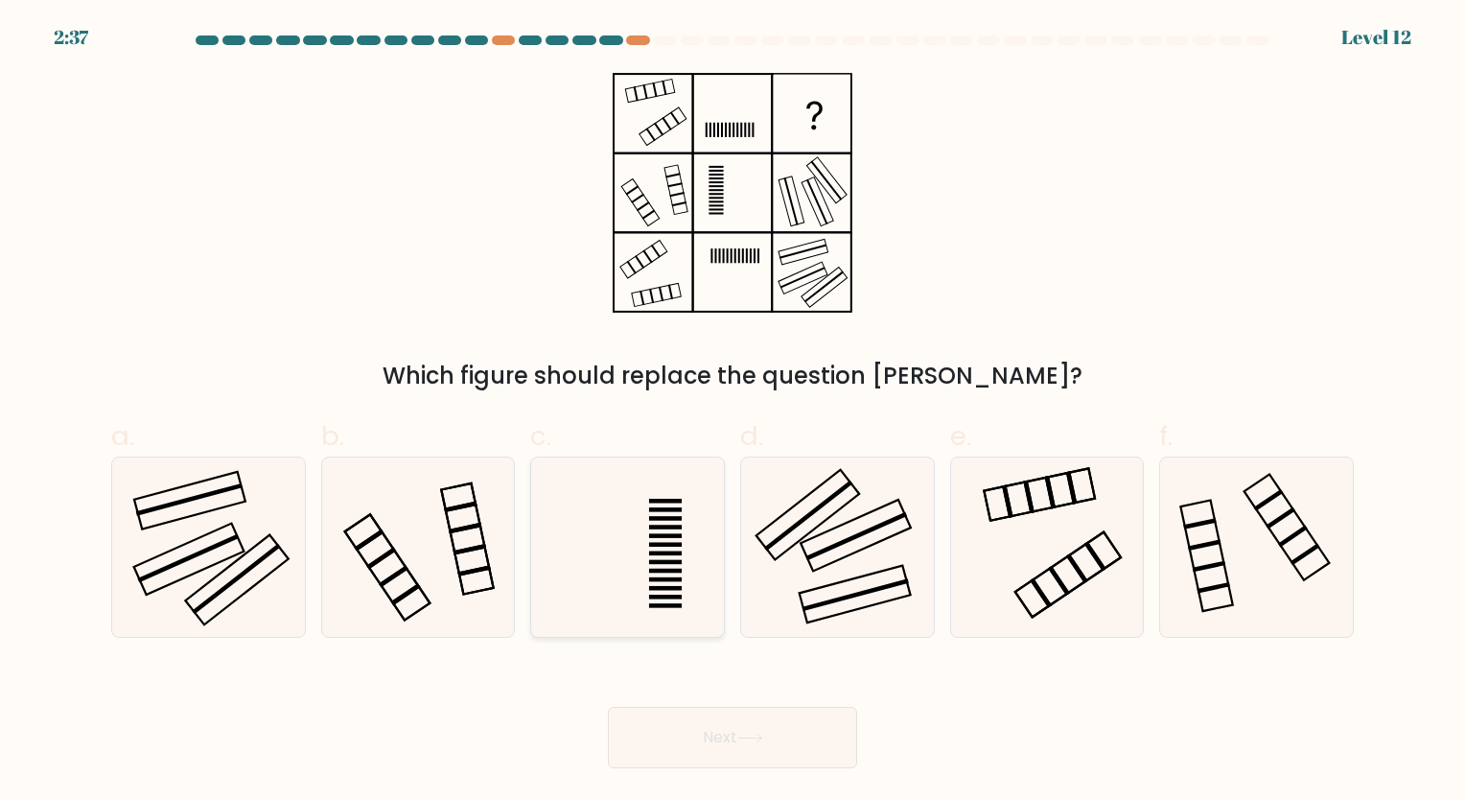
click at [681, 527] on rect at bounding box center [665, 526] width 33 height 5
click at [732, 412] on input "c." at bounding box center [732, 406] width 1 height 12
radio input "true"
click at [715, 740] on button "Next" at bounding box center [732, 737] width 249 height 61
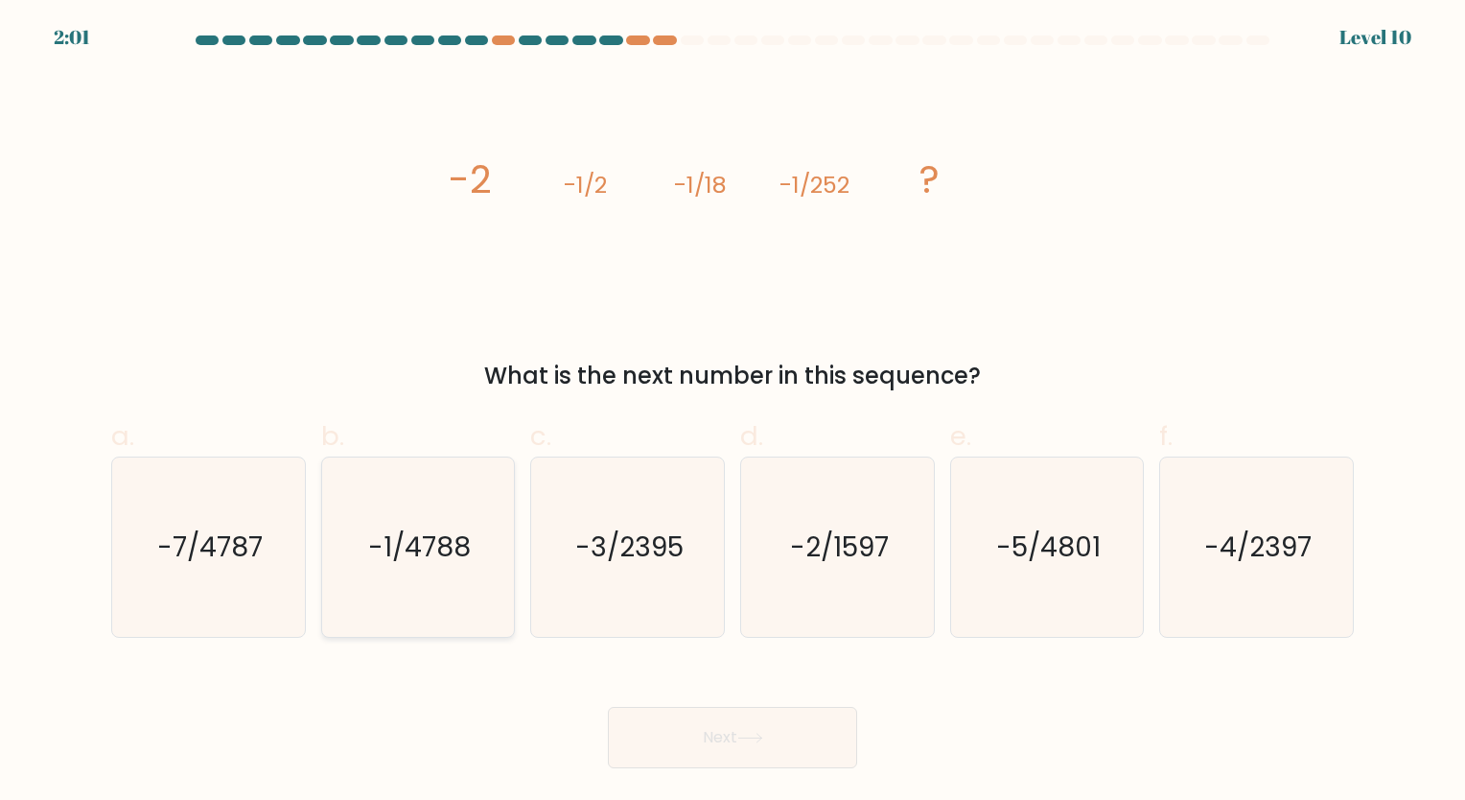
click at [471, 581] on icon "-1/4788" at bounding box center [417, 546] width 179 height 179
click at [732, 412] on input "b. -1/4788" at bounding box center [732, 406] width 1 height 12
radio input "true"
click at [670, 748] on button "Next" at bounding box center [732, 737] width 249 height 61
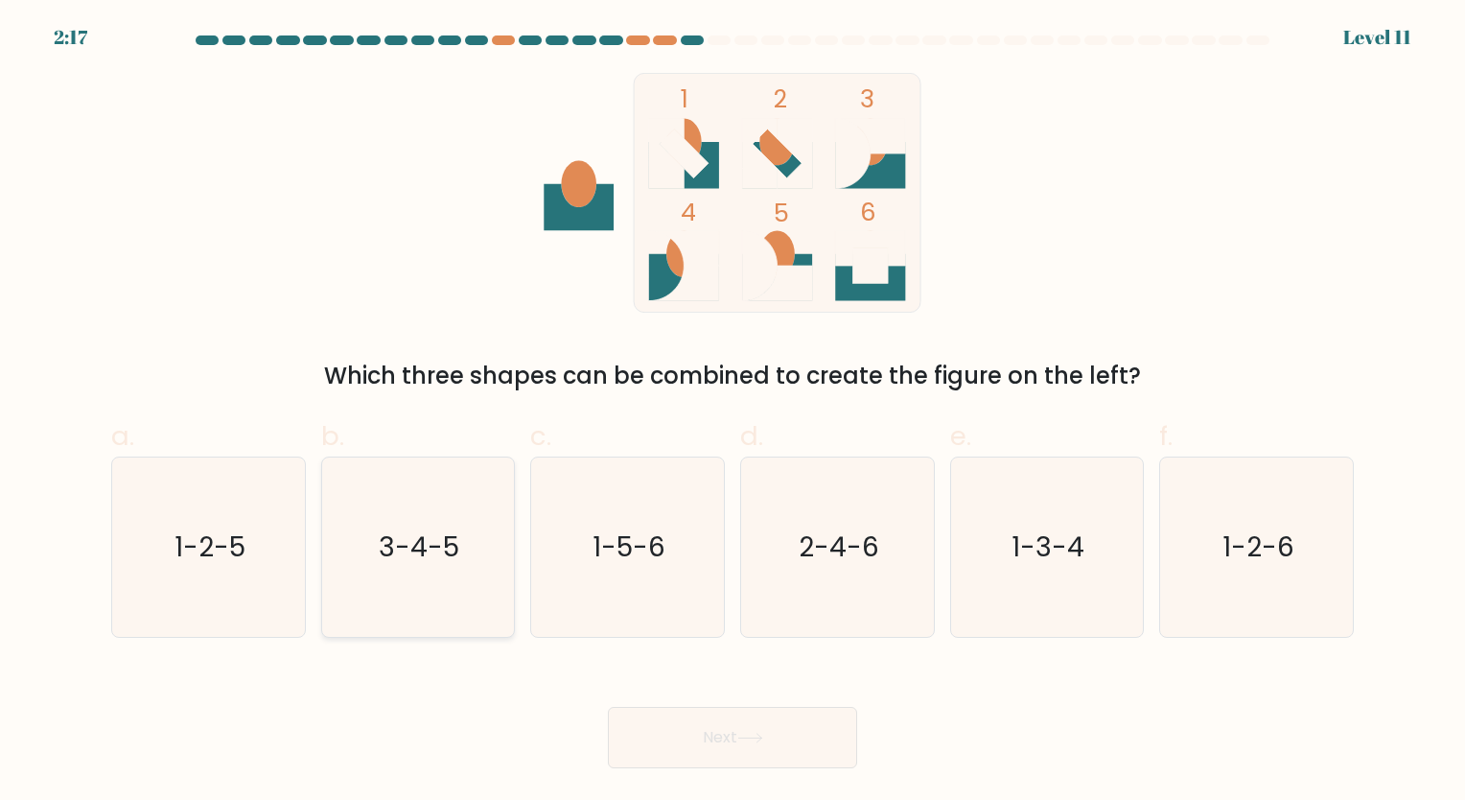
click at [435, 566] on icon "3-4-5" at bounding box center [417, 546] width 179 height 179
click at [732, 412] on input "b. 3-4-5" at bounding box center [732, 406] width 1 height 12
radio input "true"
click at [685, 738] on button "Next" at bounding box center [732, 737] width 249 height 61
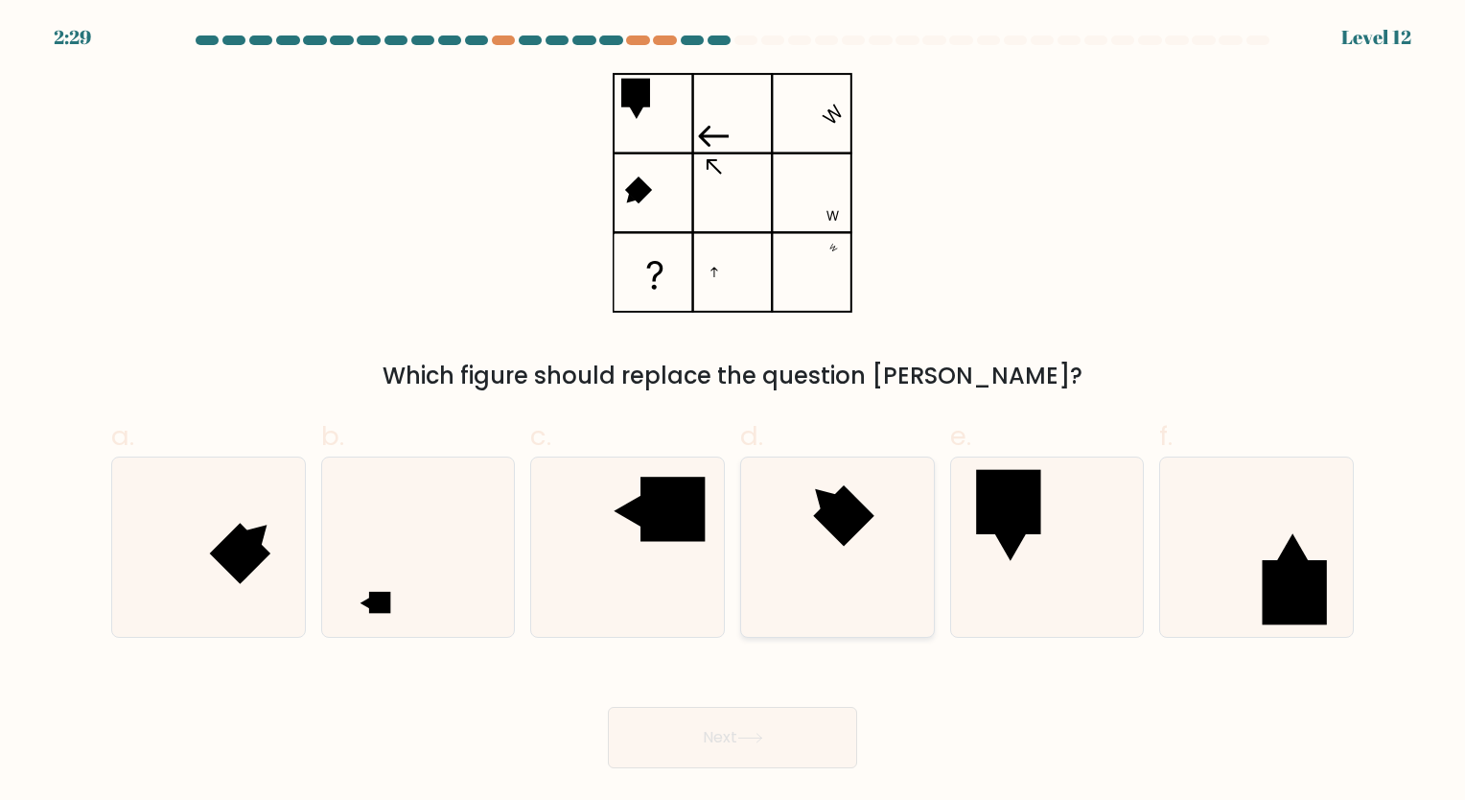
click at [840, 572] on icon at bounding box center [837, 546] width 179 height 179
click at [733, 412] on input "d." at bounding box center [732, 406] width 1 height 12
radio input "true"
click at [799, 723] on button "Next" at bounding box center [732, 737] width 249 height 61
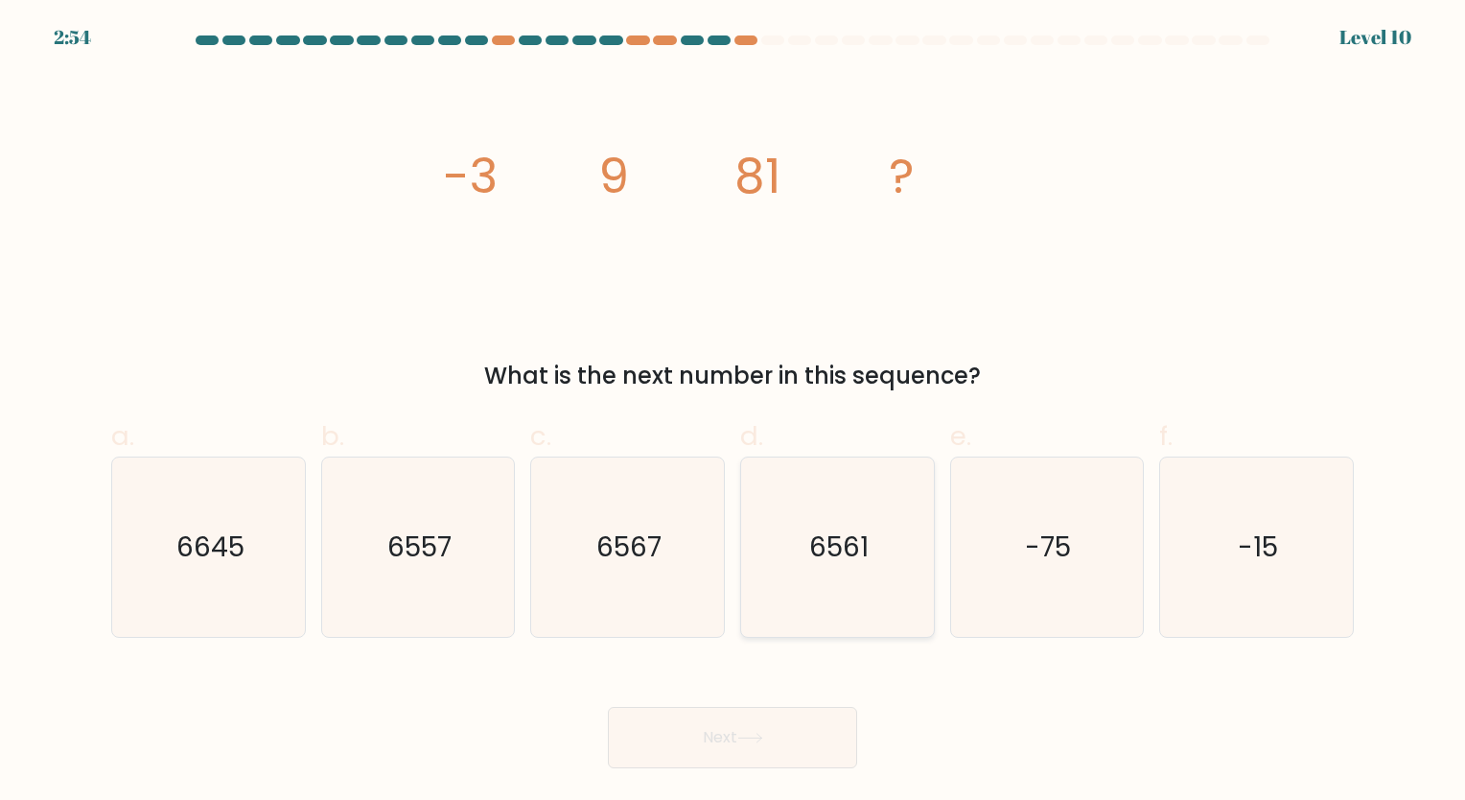
click at [863, 556] on text "6561" at bounding box center [838, 546] width 59 height 37
click at [733, 412] on input "d. 6561" at bounding box center [732, 406] width 1 height 12
radio input "true"
click at [743, 731] on button "Next" at bounding box center [732, 737] width 249 height 61
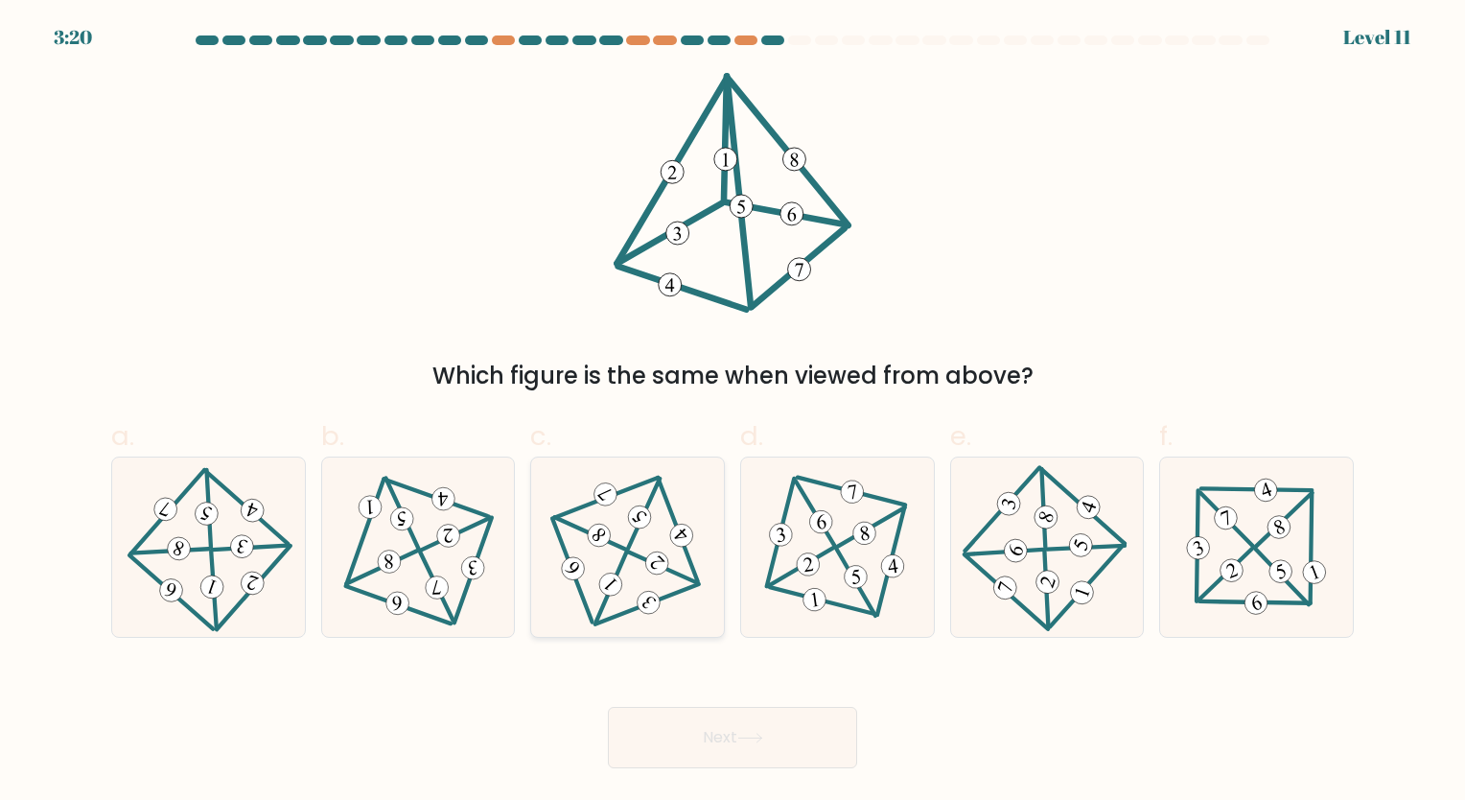
click at [675, 591] on icon at bounding box center [627, 547] width 147 height 144
click at [732, 412] on input "c." at bounding box center [732, 406] width 1 height 12
radio input "true"
click at [667, 735] on button "Next" at bounding box center [732, 737] width 249 height 61
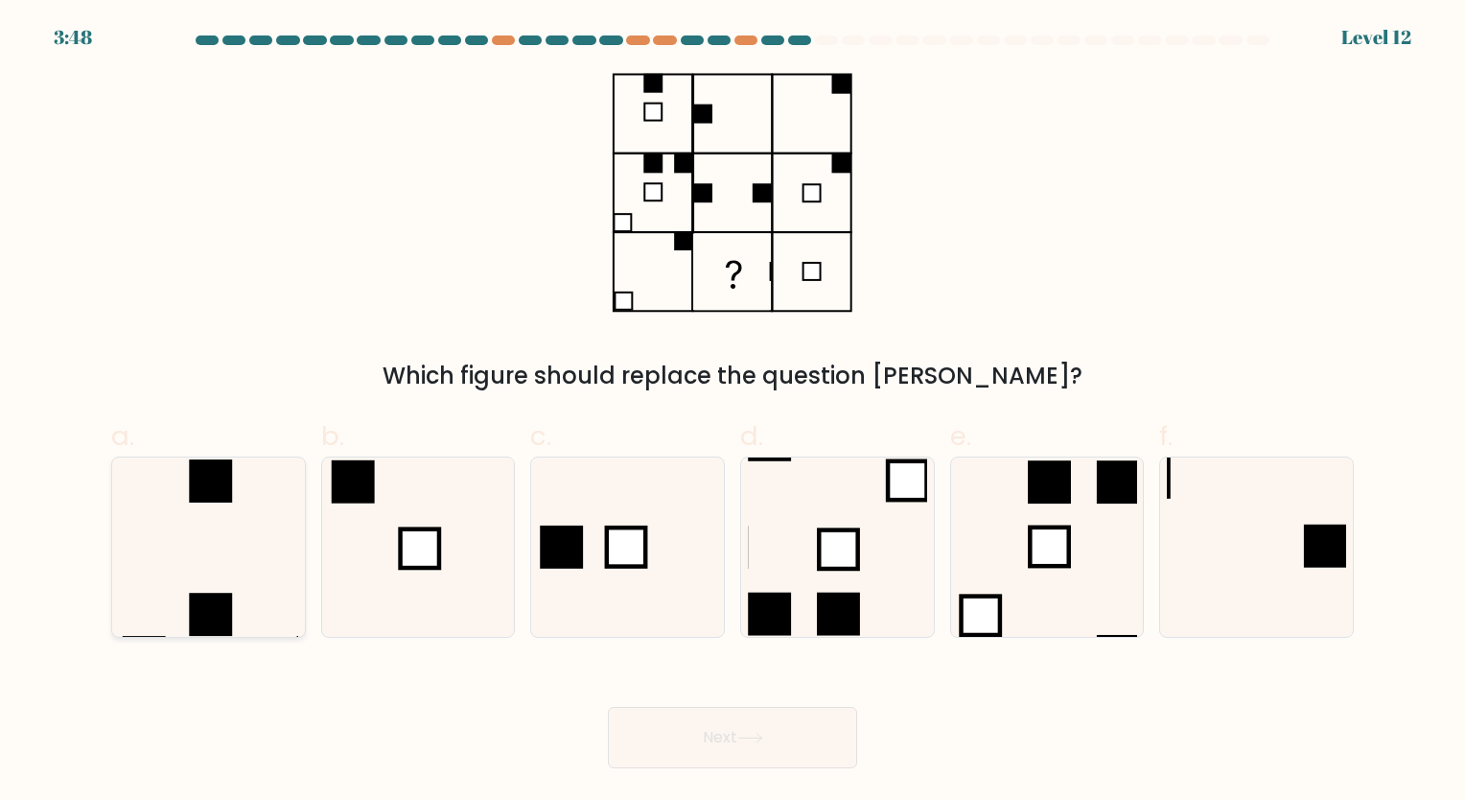
click at [197, 565] on icon at bounding box center [208, 546] width 179 height 179
click at [732, 412] on input "a." at bounding box center [732, 406] width 1 height 12
radio input "true"
click at [751, 713] on button "Next" at bounding box center [732, 737] width 249 height 61
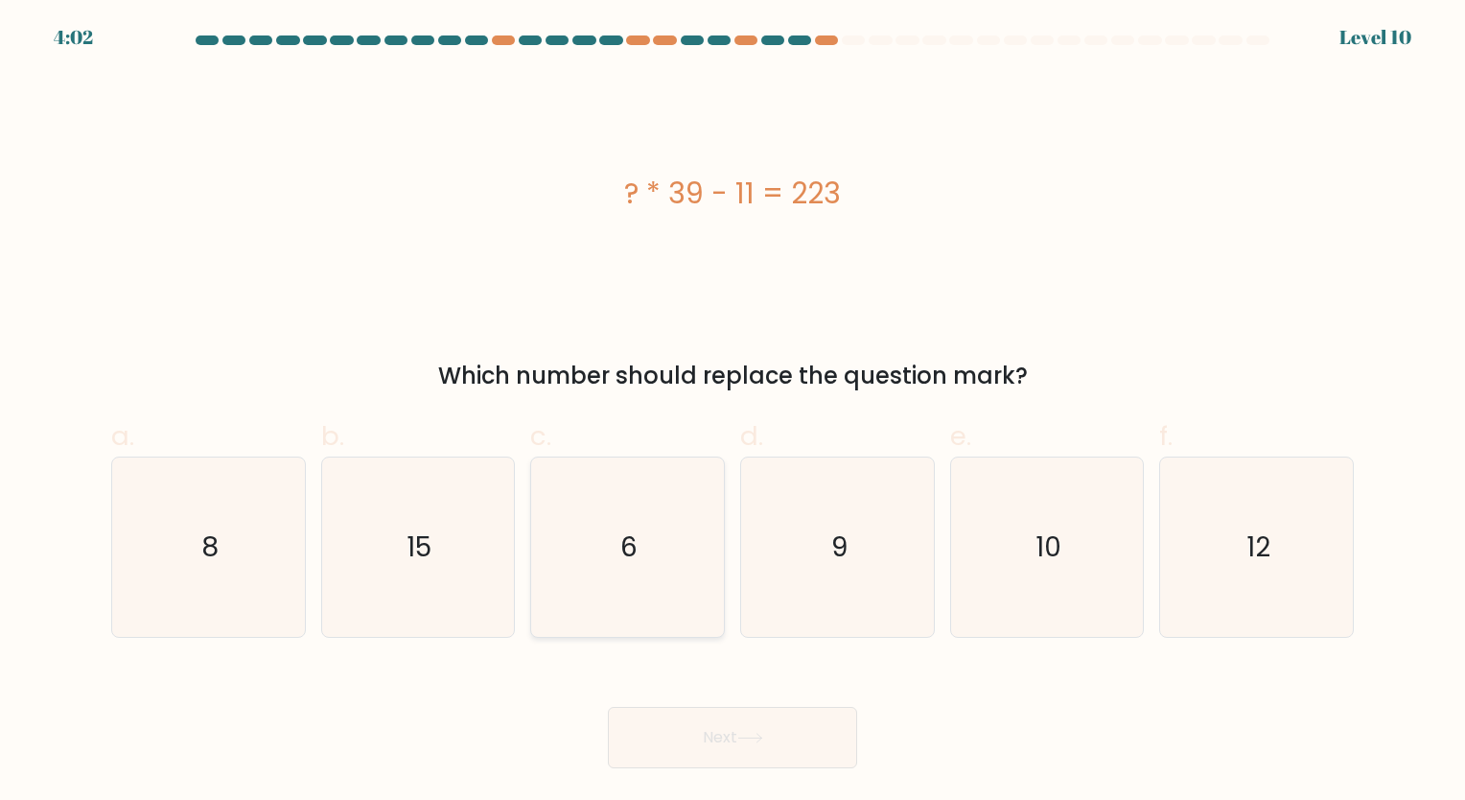
click at [643, 556] on icon "6" at bounding box center [627, 546] width 179 height 179
click at [732, 412] on input "c. 6" at bounding box center [732, 406] width 1 height 12
radio input "true"
click at [678, 743] on button "Next" at bounding box center [732, 737] width 249 height 61
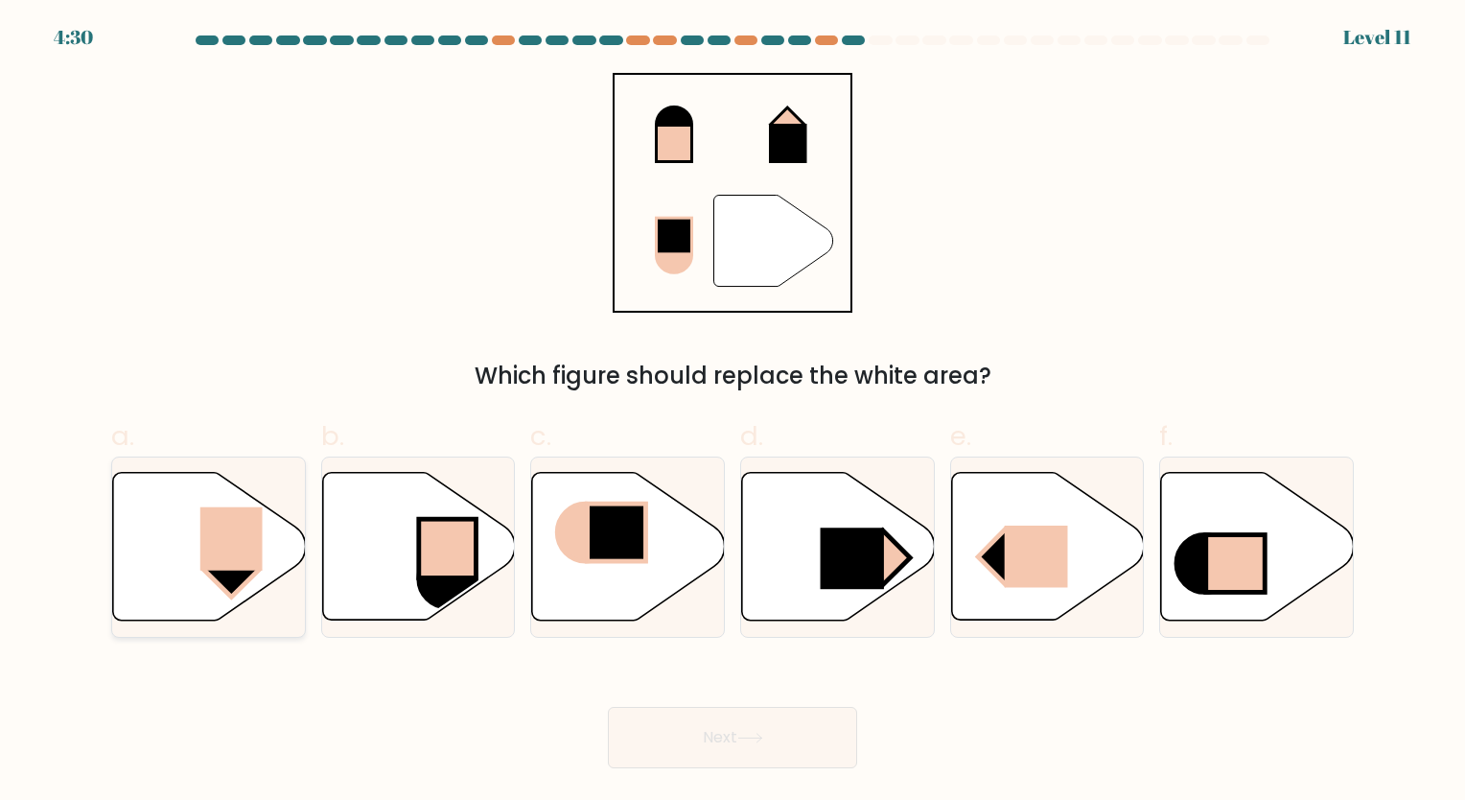
click at [206, 585] on icon at bounding box center [209, 547] width 193 height 148
click at [732, 412] on input "a." at bounding box center [732, 406] width 1 height 12
radio input "true"
click at [763, 743] on icon at bounding box center [750, 737] width 26 height 11
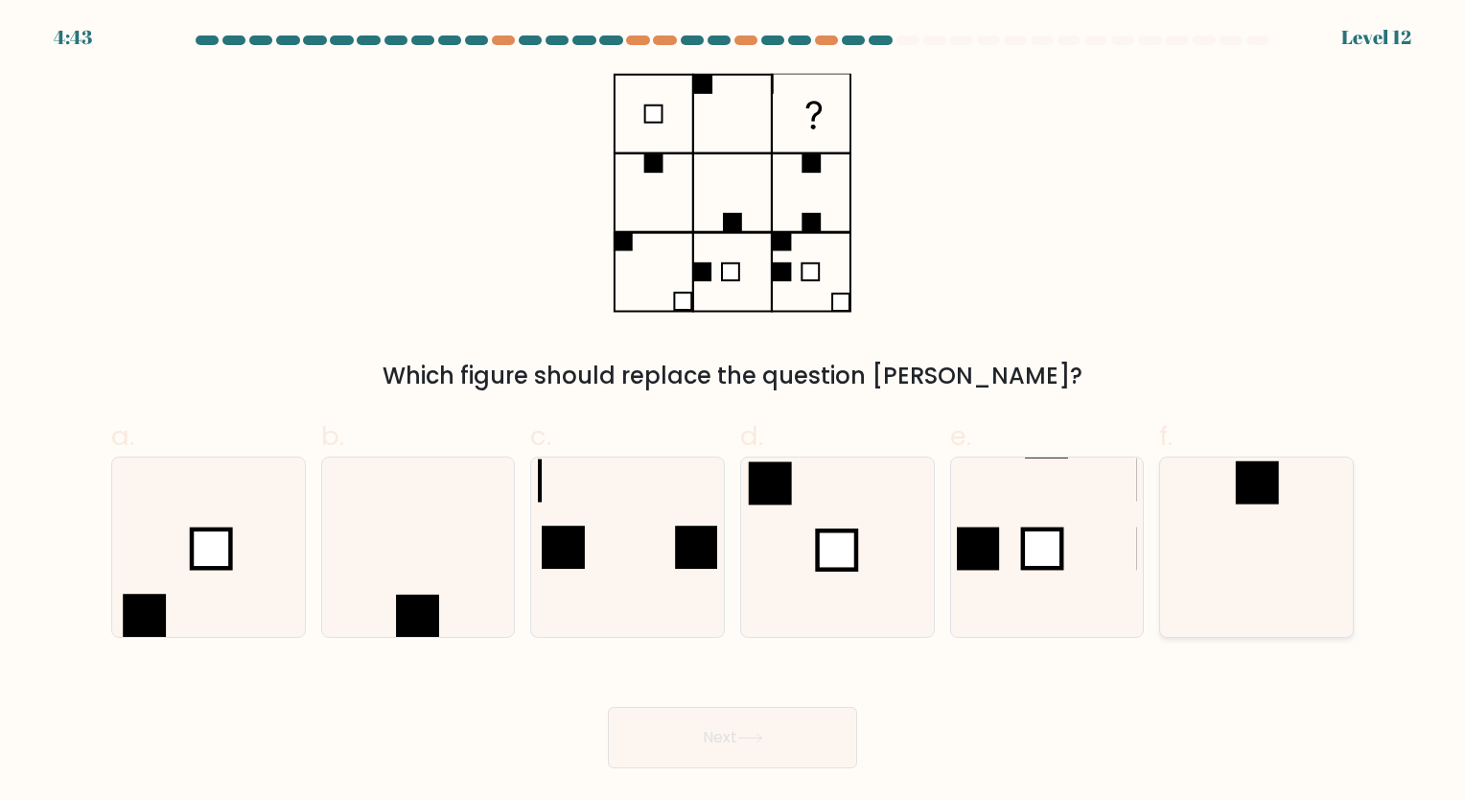
click at [1238, 521] on icon at bounding box center [1256, 546] width 179 height 179
click at [733, 412] on input "f." at bounding box center [732, 406] width 1 height 12
radio input "true"
click at [808, 523] on icon at bounding box center [837, 546] width 179 height 179
click at [733, 412] on input "d." at bounding box center [732, 406] width 1 height 12
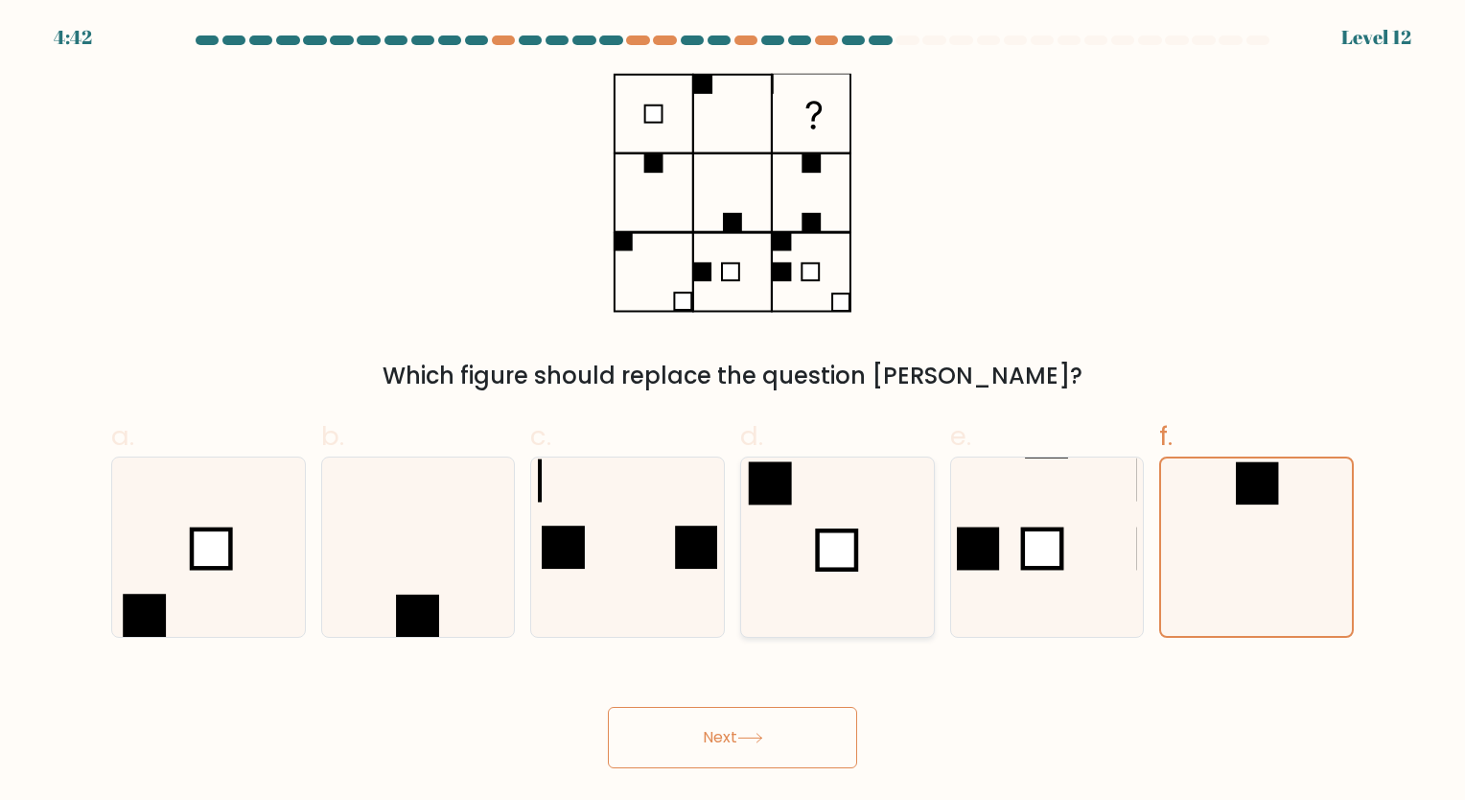
radio input "true"
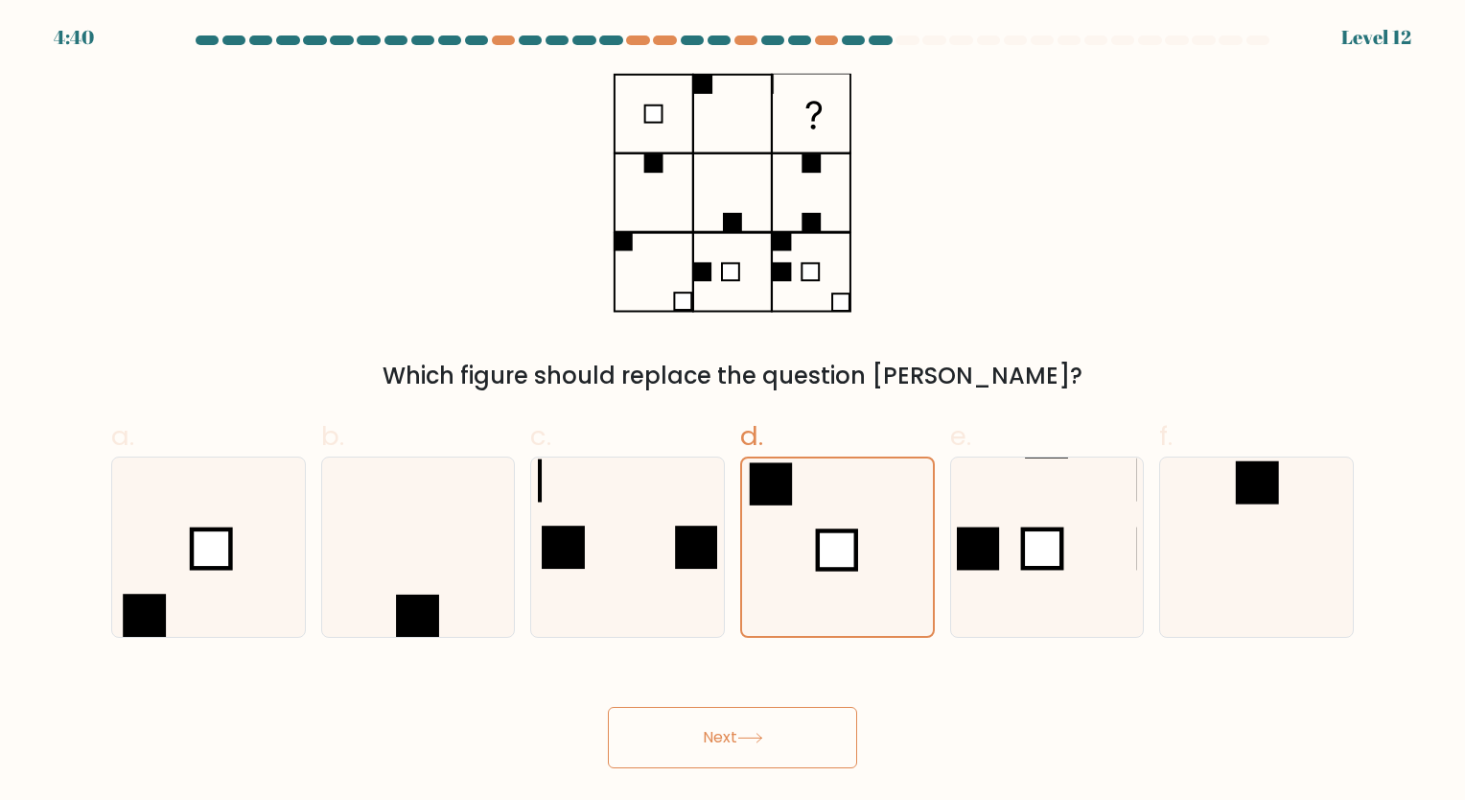
click at [712, 754] on button "Next" at bounding box center [732, 737] width 249 height 61
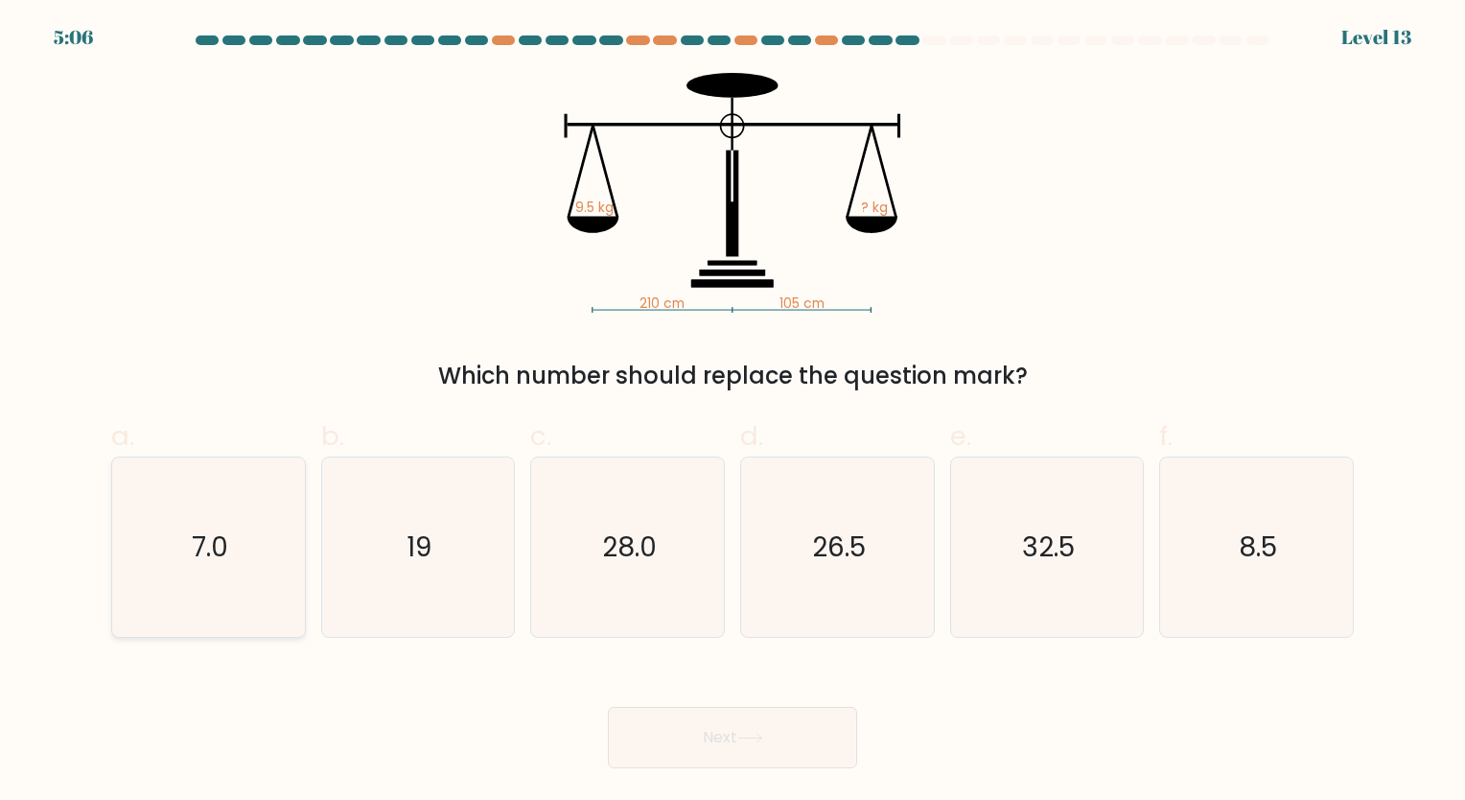
click at [194, 557] on text "7.0" at bounding box center [210, 546] width 36 height 37
click at [732, 412] on input "a. 7.0" at bounding box center [732, 406] width 1 height 12
radio input "true"
click at [703, 732] on button "Next" at bounding box center [732, 737] width 249 height 61
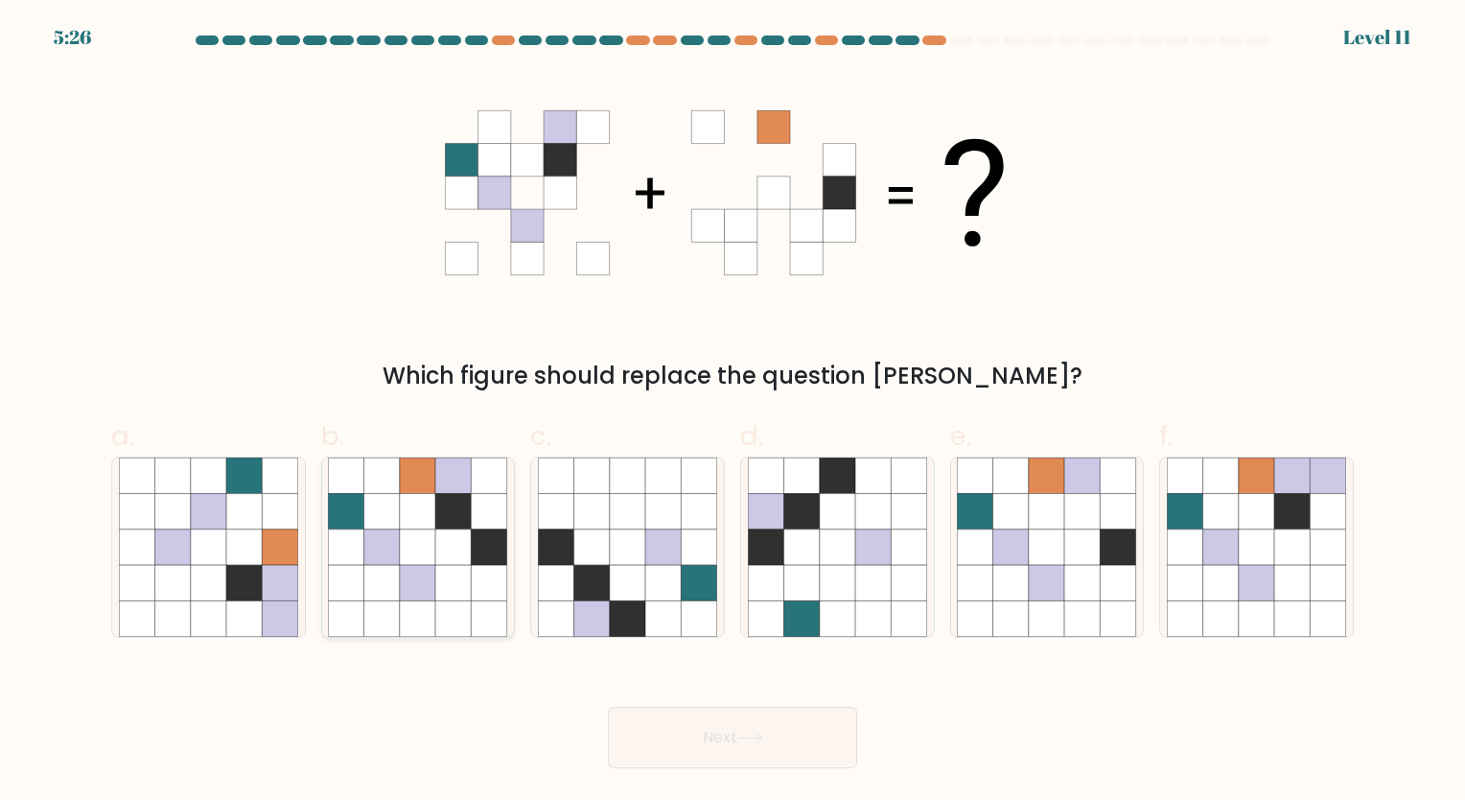
click at [397, 557] on icon at bounding box center [381, 546] width 35 height 35
click at [732, 412] on input "b." at bounding box center [732, 406] width 1 height 12
radio input "true"
click at [728, 743] on button "Next" at bounding box center [732, 737] width 249 height 61
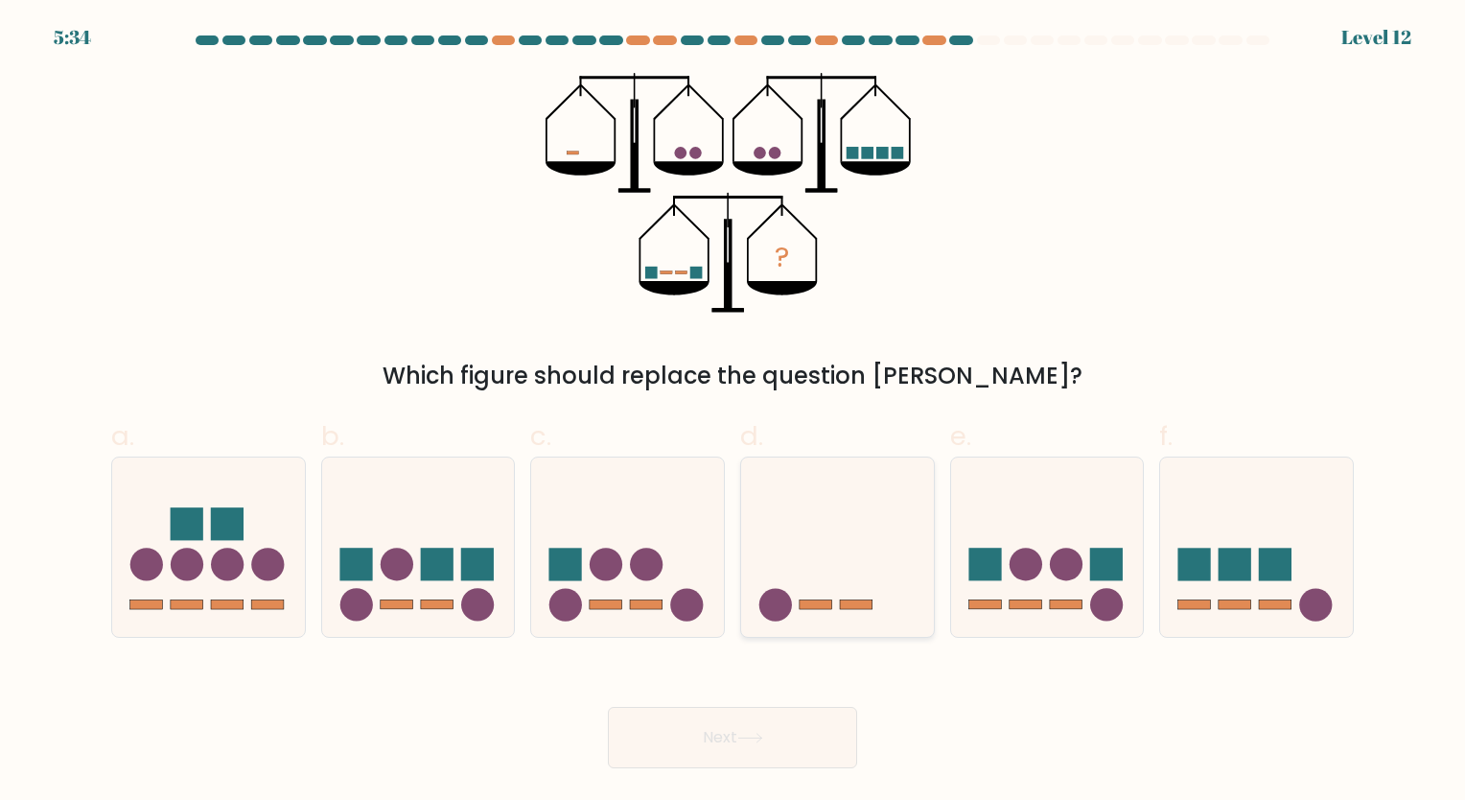
click at [809, 562] on icon at bounding box center [837, 546] width 193 height 159
click at [733, 412] on input "d." at bounding box center [732, 406] width 1 height 12
radio input "true"
click at [742, 746] on button "Next" at bounding box center [732, 737] width 249 height 61
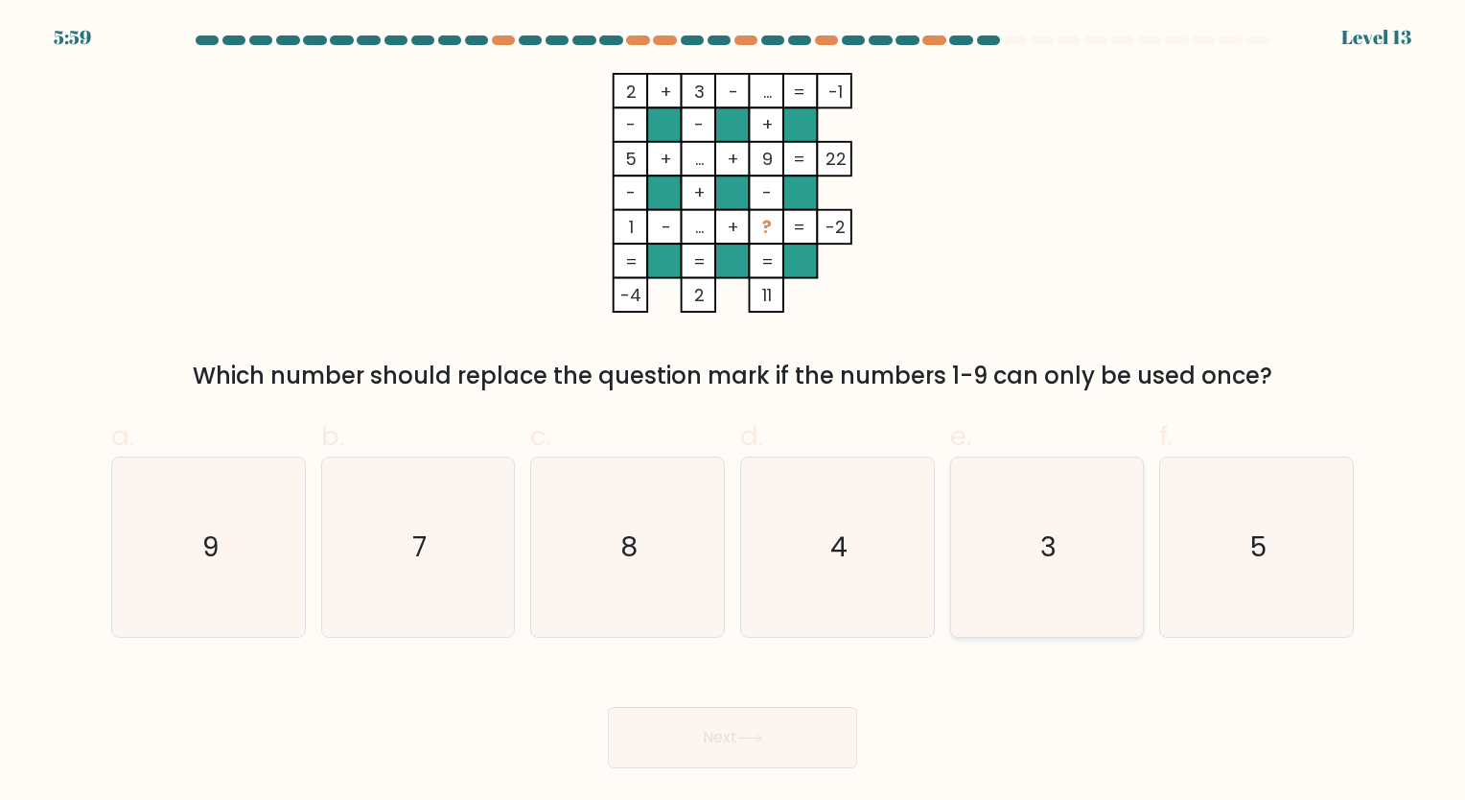
click at [1069, 531] on icon "3" at bounding box center [1046, 546] width 179 height 179
click at [733, 412] on input "e. 3" at bounding box center [732, 406] width 1 height 12
radio input "true"
click at [722, 736] on button "Next" at bounding box center [732, 737] width 249 height 61
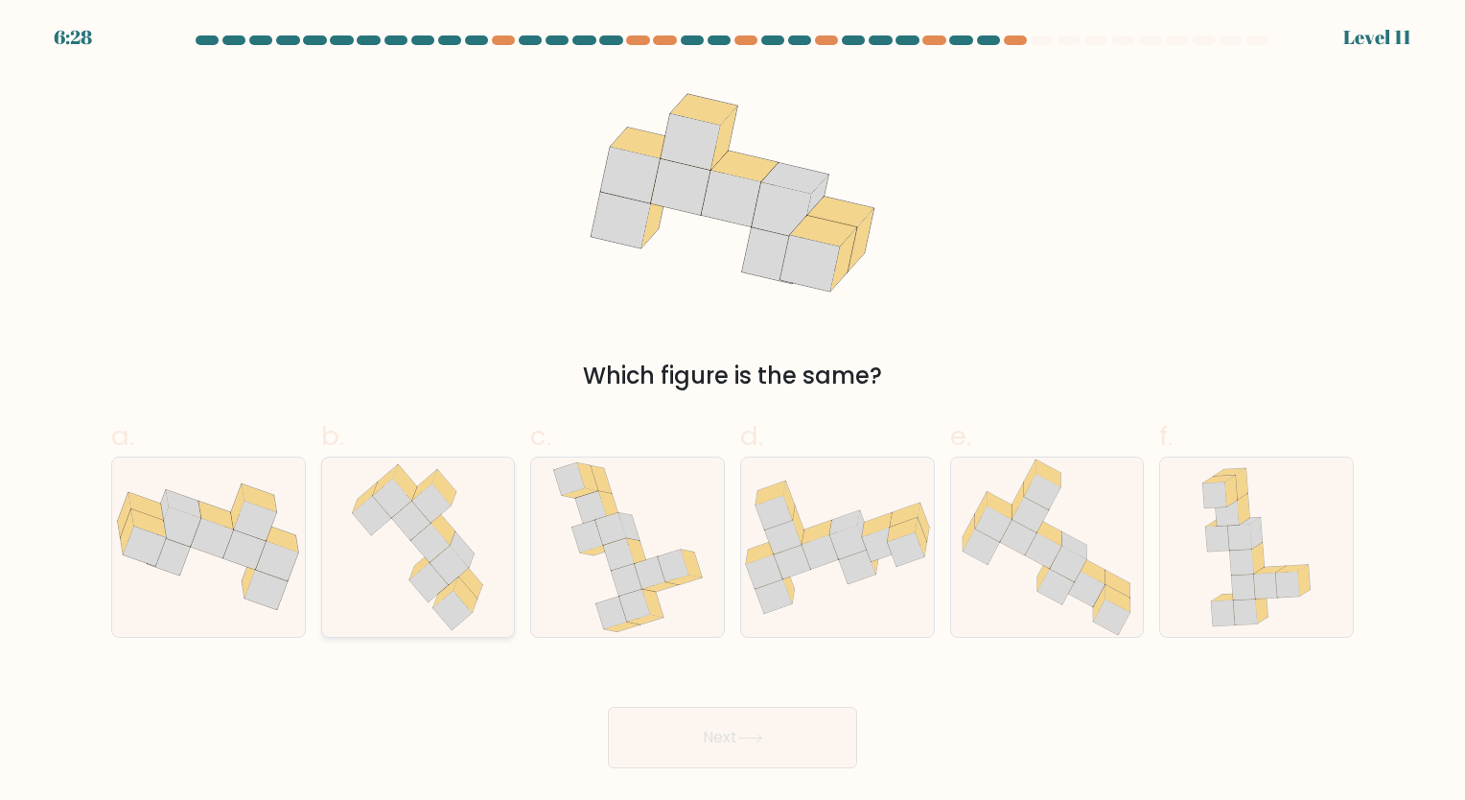
click at [454, 611] on icon at bounding box center [452, 610] width 38 height 39
click at [732, 412] on input "b." at bounding box center [732, 406] width 1 height 12
radio input "true"
click at [736, 736] on button "Next" at bounding box center [732, 737] width 249 height 61
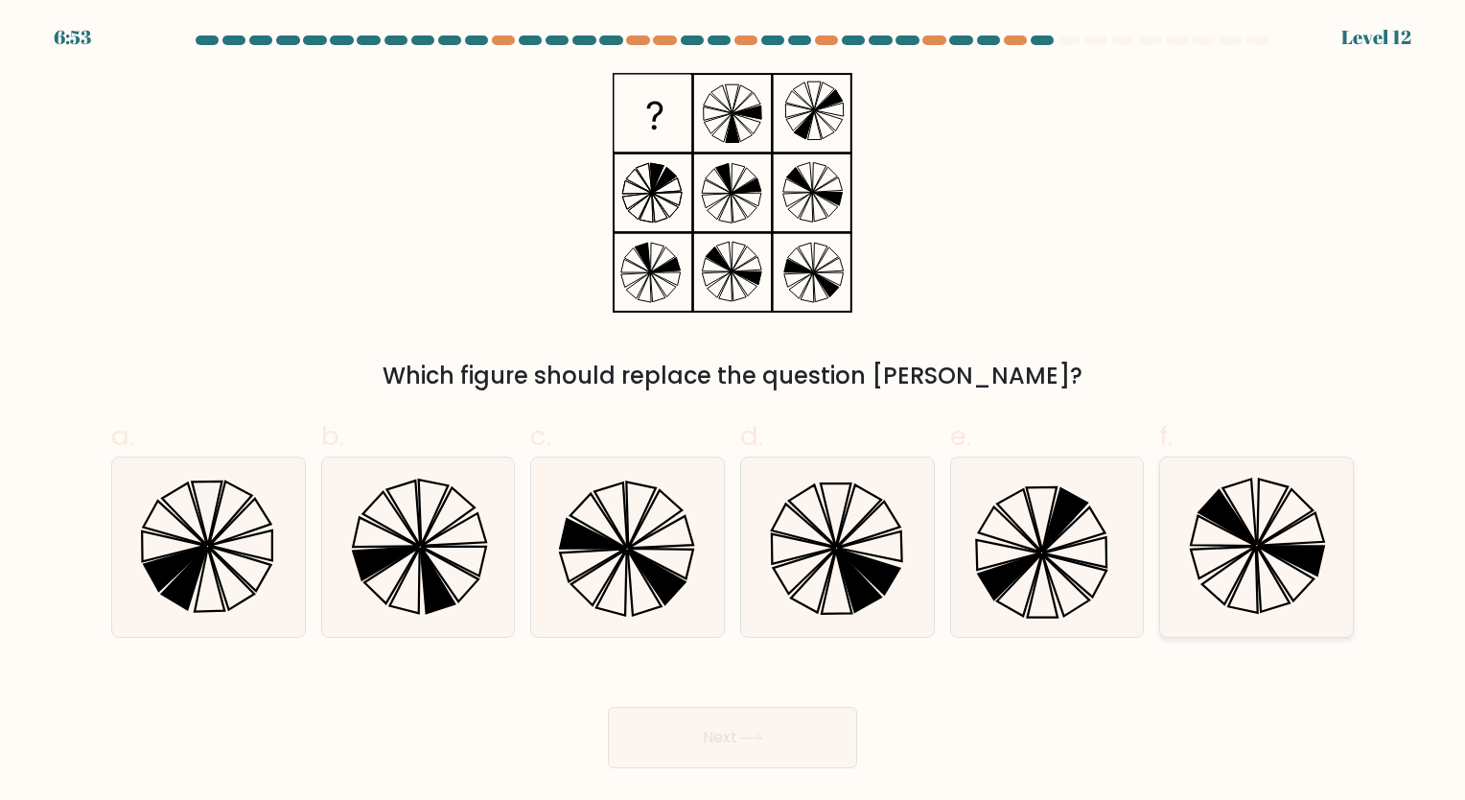
click at [1228, 530] on icon at bounding box center [1223, 530] width 65 height 30
click at [733, 412] on input "f." at bounding box center [732, 406] width 1 height 12
radio input "true"
click at [804, 752] on button "Next" at bounding box center [732, 737] width 249 height 61
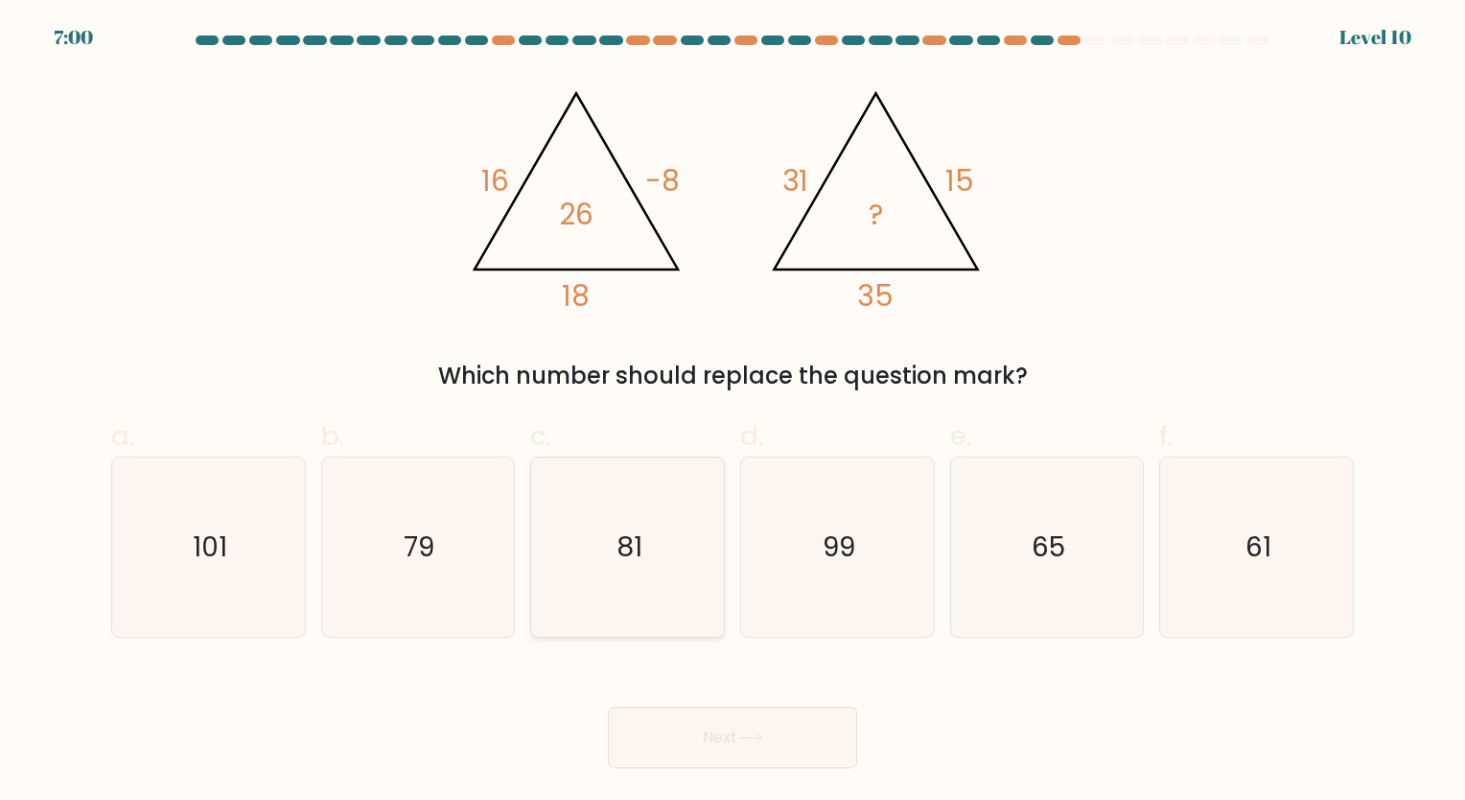
click at [640, 547] on text "81" at bounding box center [629, 546] width 26 height 37
click at [732, 412] on input "c. 81" at bounding box center [732, 406] width 1 height 12
radio input "true"
click at [704, 736] on button "Next" at bounding box center [732, 737] width 249 height 61
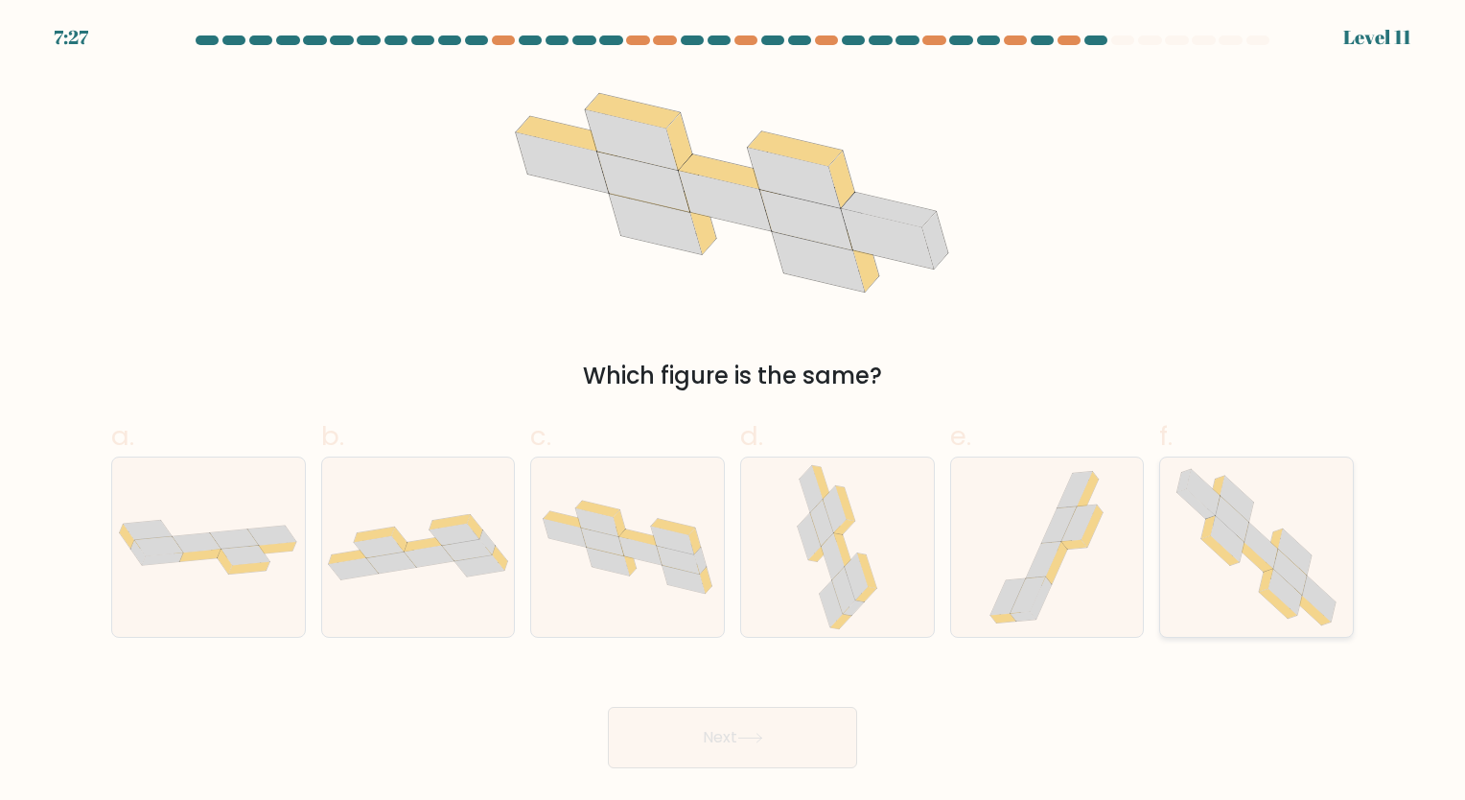
click at [1287, 551] on icon at bounding box center [1296, 551] width 34 height 46
click at [733, 412] on input "f." at bounding box center [732, 406] width 1 height 12
radio input "true"
click at [772, 742] on button "Next" at bounding box center [732, 737] width 249 height 61
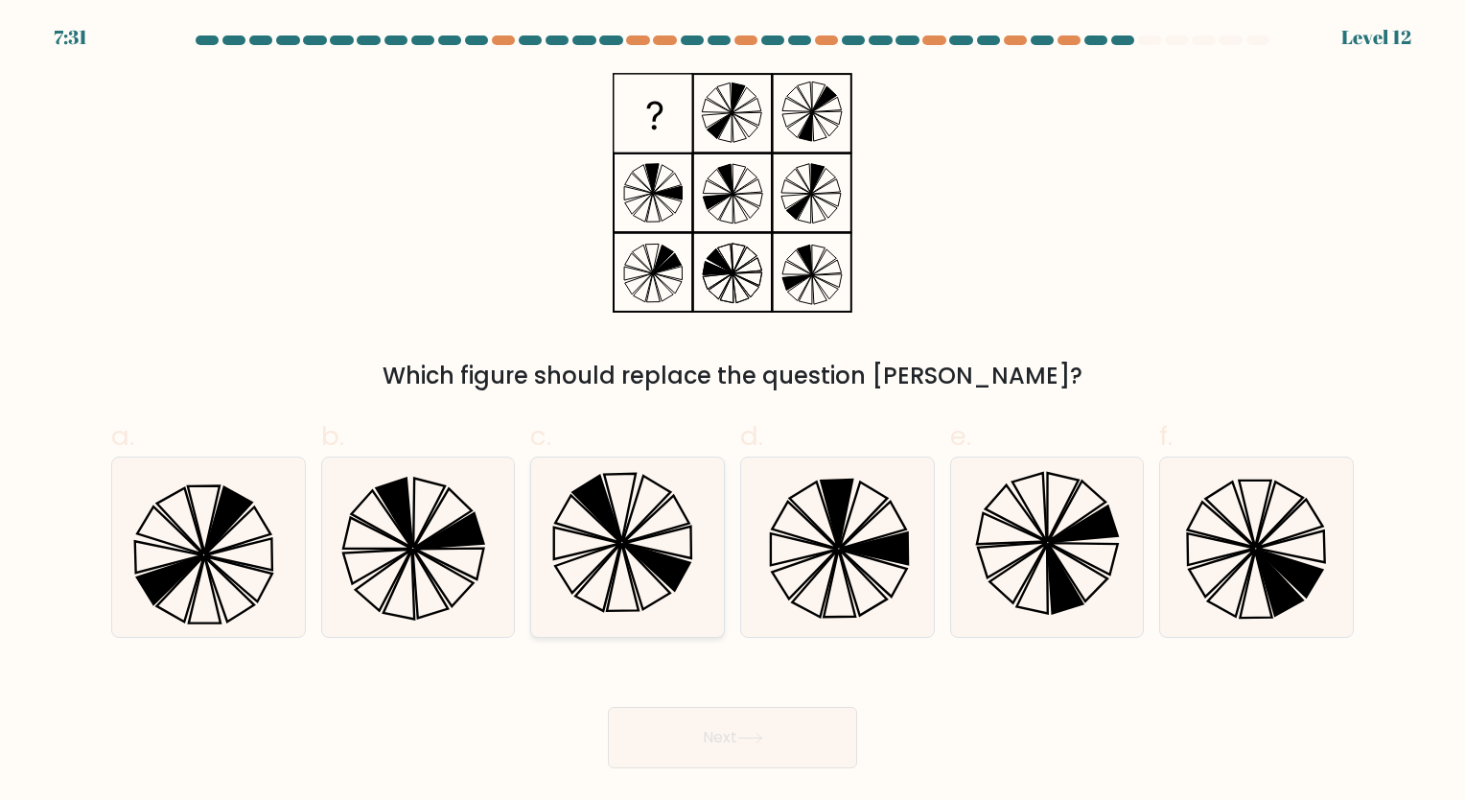
click at [655, 566] on icon at bounding box center [657, 567] width 66 height 47
click at [732, 412] on input "c." at bounding box center [732, 406] width 1 height 12
radio input "true"
click at [231, 565] on icon at bounding box center [208, 546] width 179 height 179
click at [732, 412] on input "a." at bounding box center [732, 406] width 1 height 12
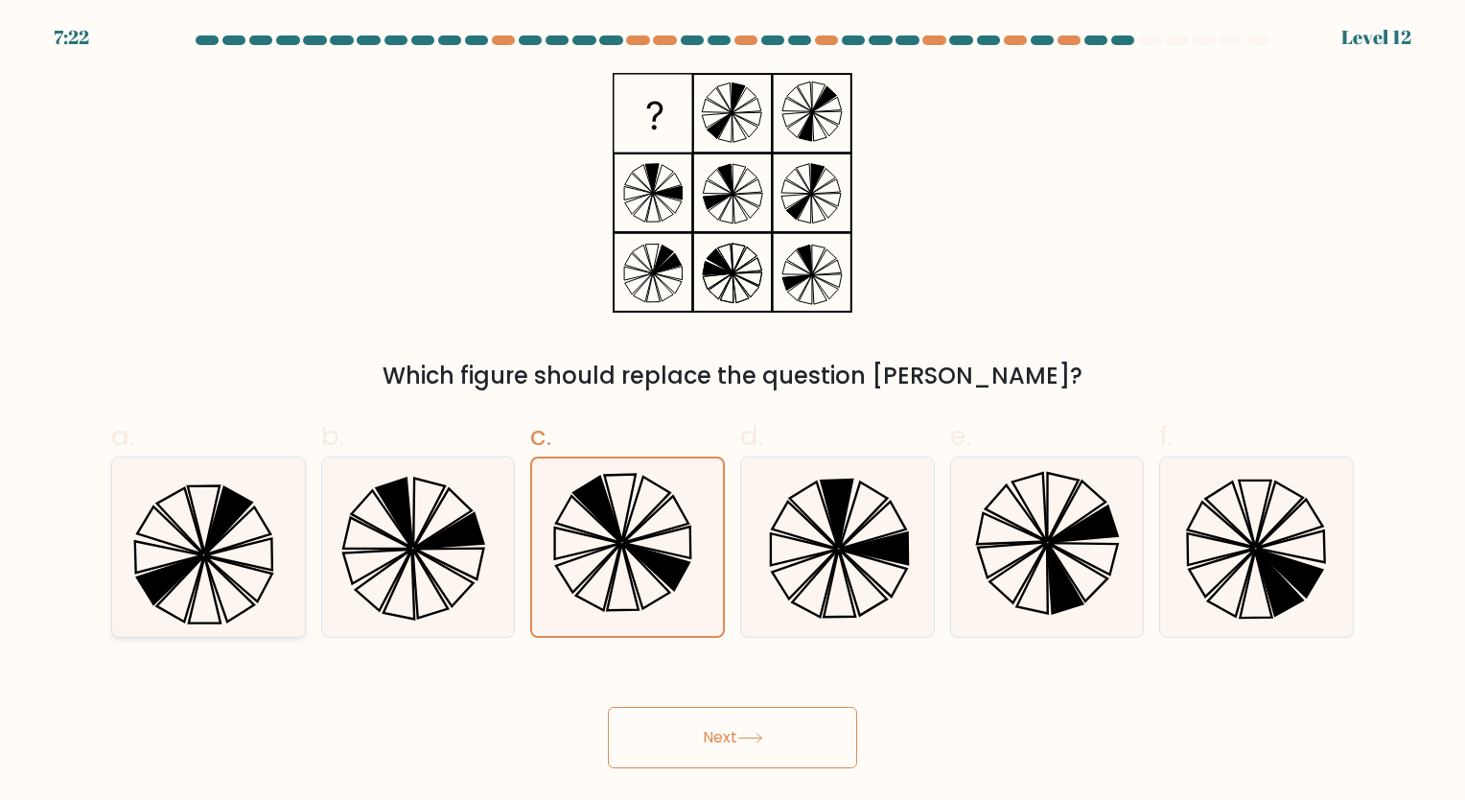
radio input "true"
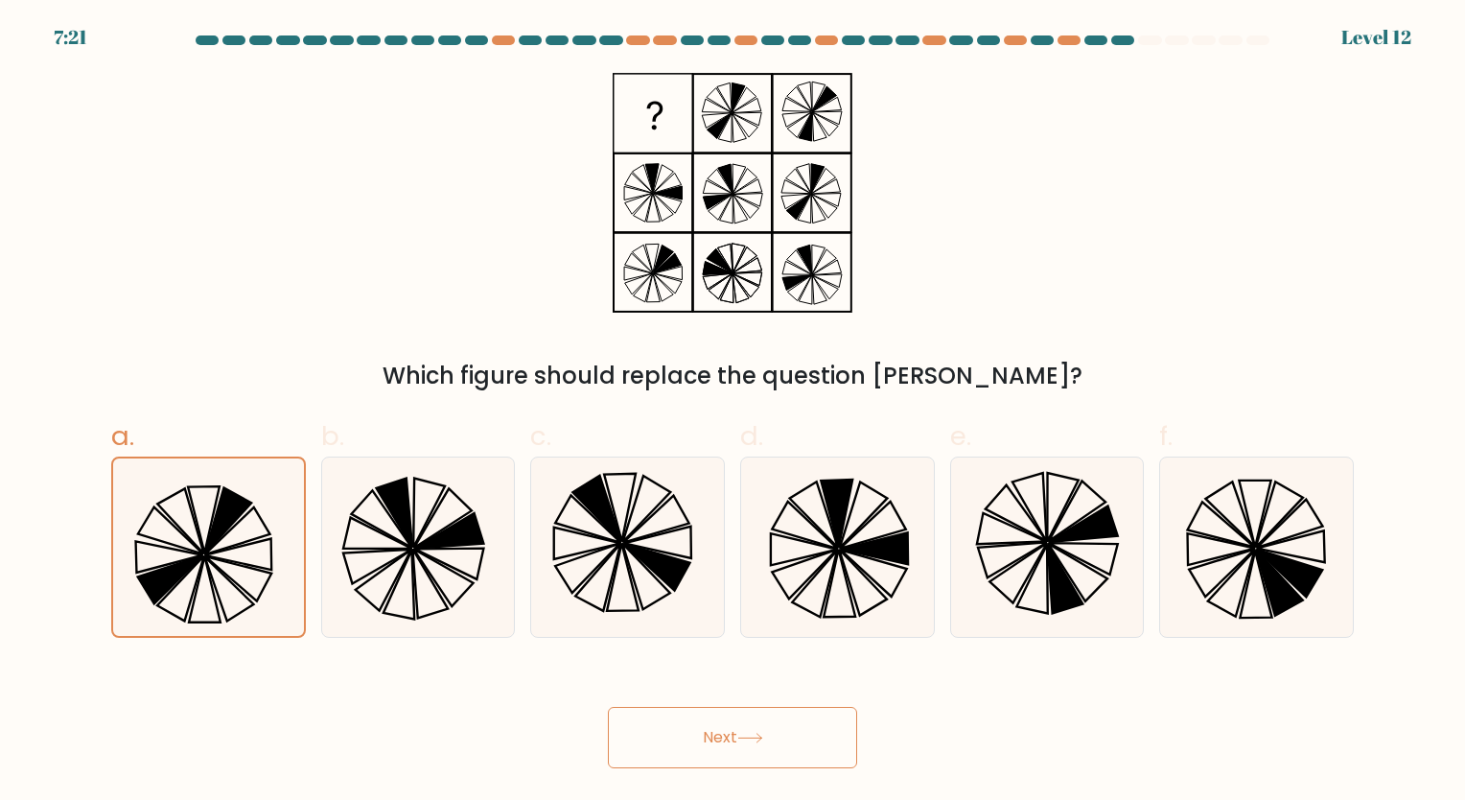
click at [708, 738] on button "Next" at bounding box center [732, 737] width 249 height 61
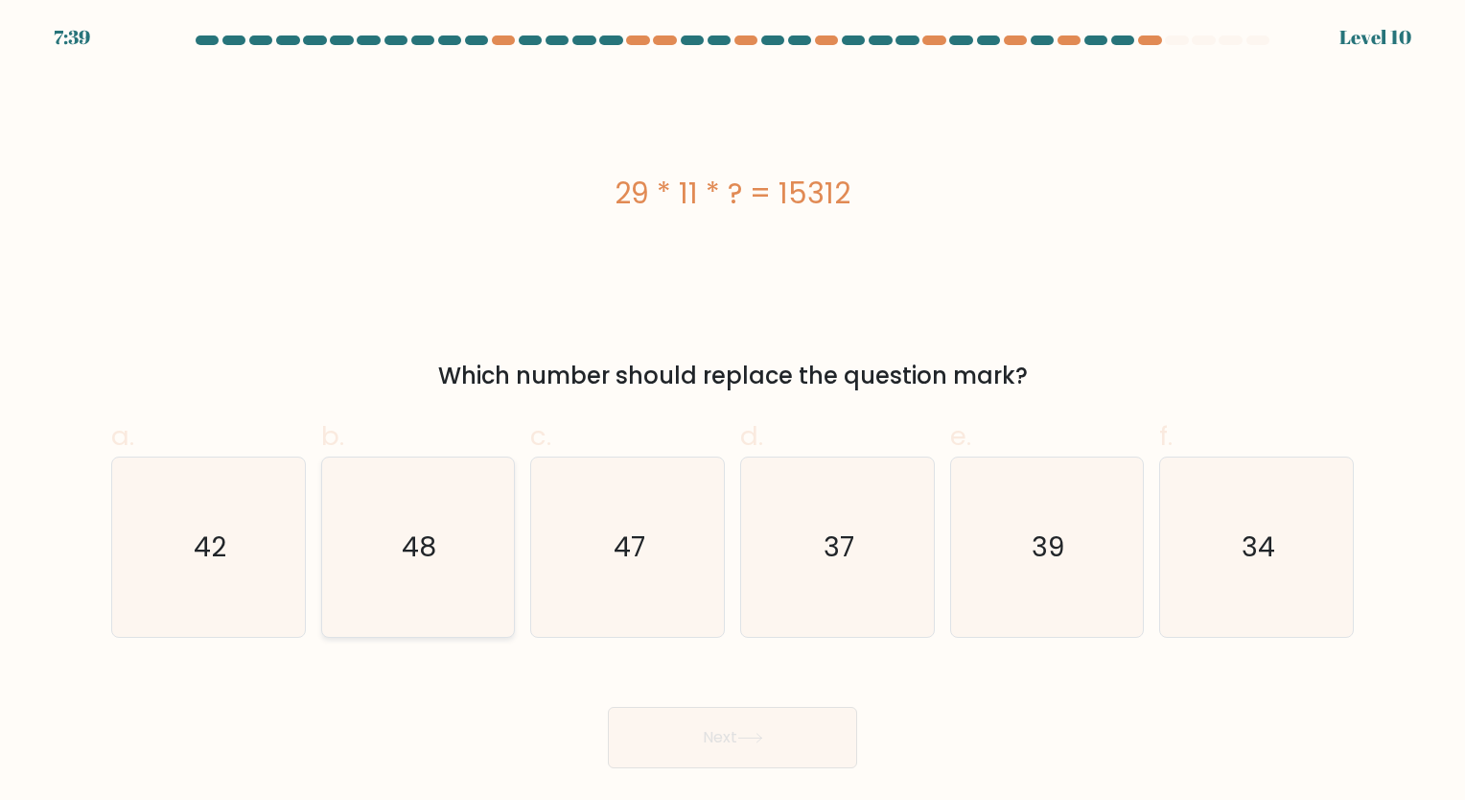
click at [449, 569] on icon "48" at bounding box center [417, 546] width 179 height 179
click at [732, 412] on input "b. 48" at bounding box center [732, 406] width 1 height 12
radio input "true"
click at [717, 757] on button "Next" at bounding box center [732, 737] width 249 height 61
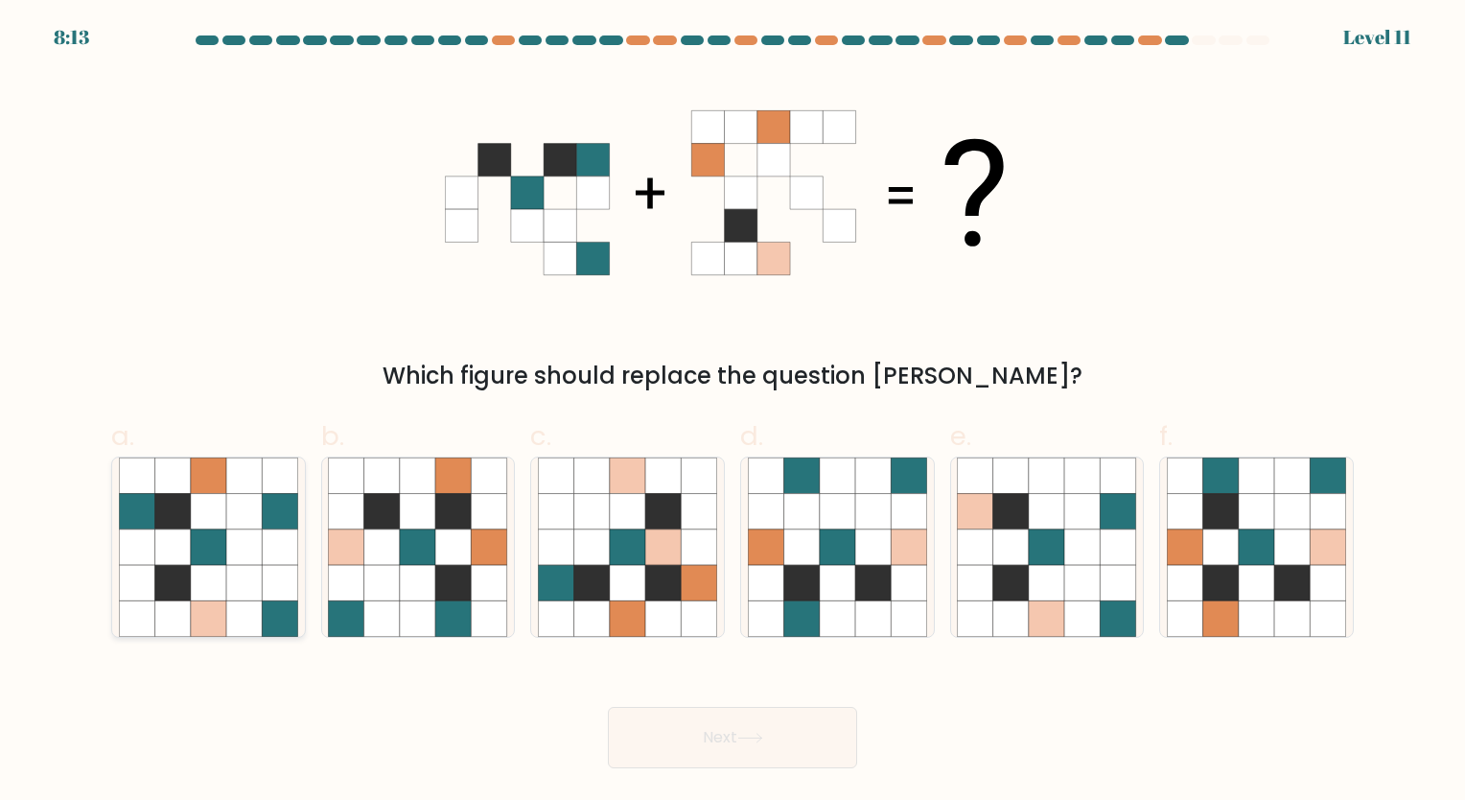
click at [228, 546] on icon at bounding box center [243, 546] width 35 height 35
click at [732, 412] on input "a." at bounding box center [732, 406] width 1 height 12
radio input "true"
click at [679, 748] on button "Next" at bounding box center [732, 737] width 249 height 61
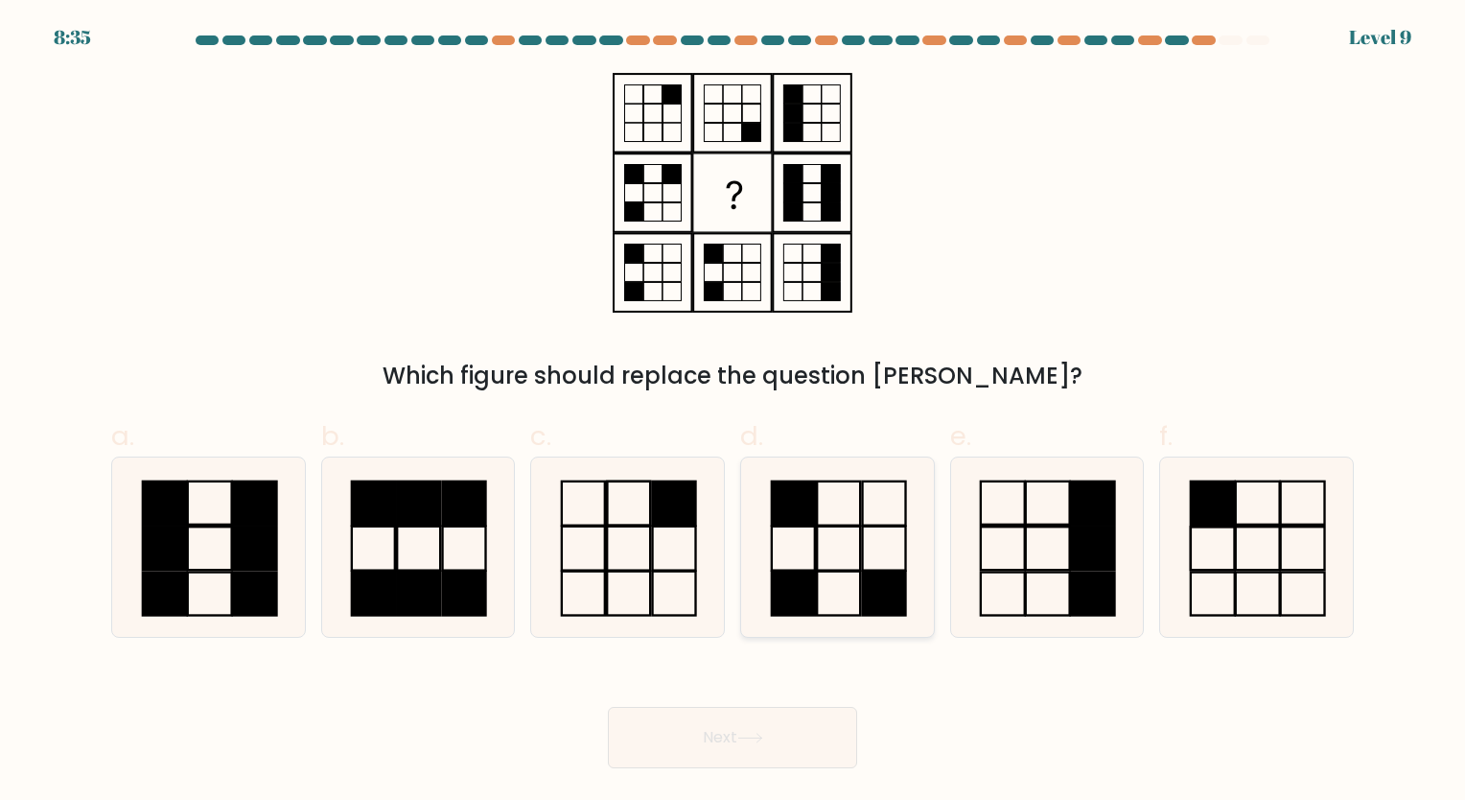
click at [864, 577] on rect at bounding box center [883, 592] width 43 height 44
click at [733, 412] on input "d." at bounding box center [732, 406] width 1 height 12
radio input "true"
click at [798, 750] on button "Next" at bounding box center [732, 737] width 249 height 61
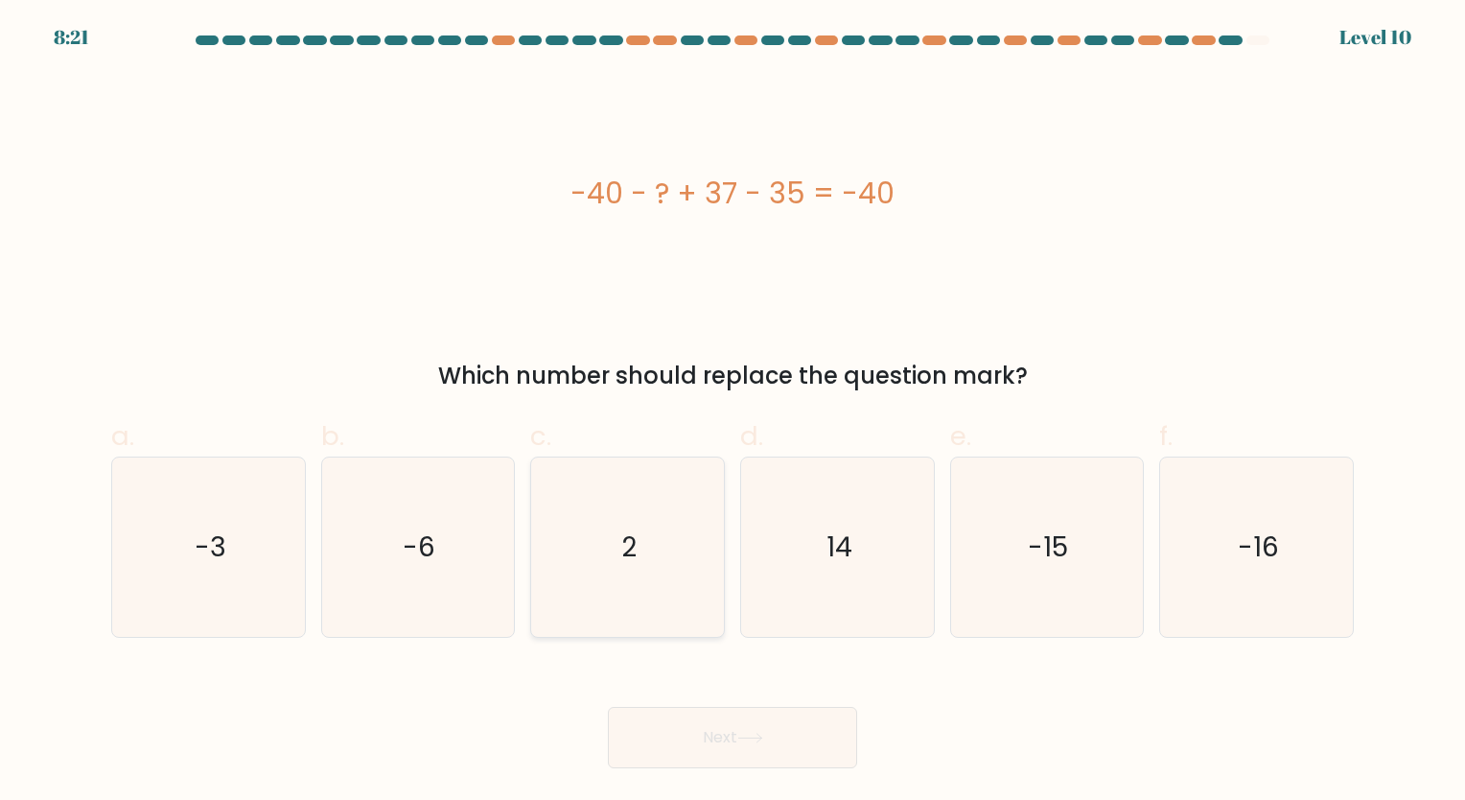
click at [663, 590] on icon "2" at bounding box center [627, 546] width 179 height 179
click at [732, 412] on input "c. 2" at bounding box center [732, 406] width 1 height 12
radio input "true"
click at [678, 737] on button "Next" at bounding box center [732, 737] width 249 height 61
click at [714, 745] on button "Next" at bounding box center [732, 737] width 249 height 61
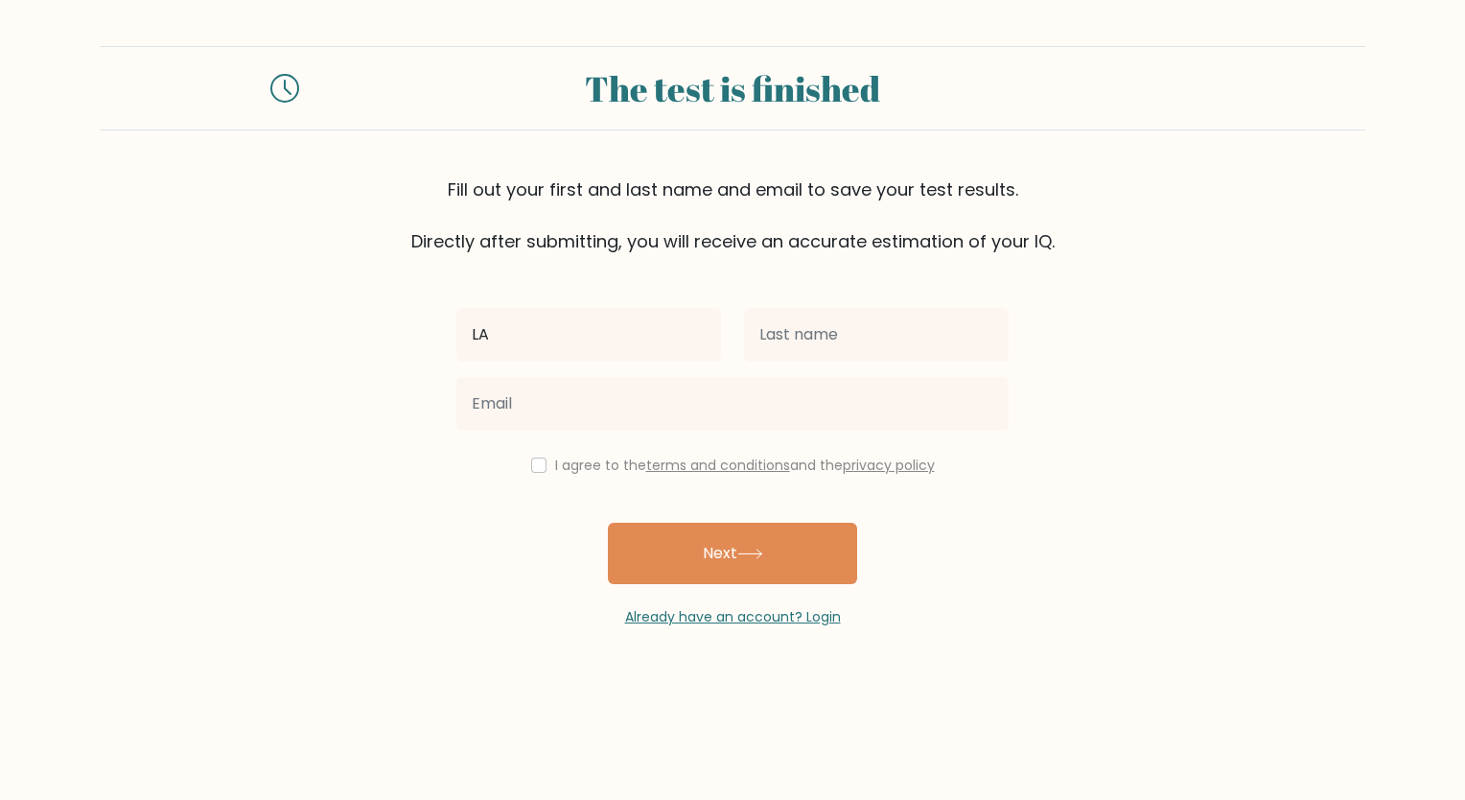
type input "L"
type input "a"
type input "Alyssa"
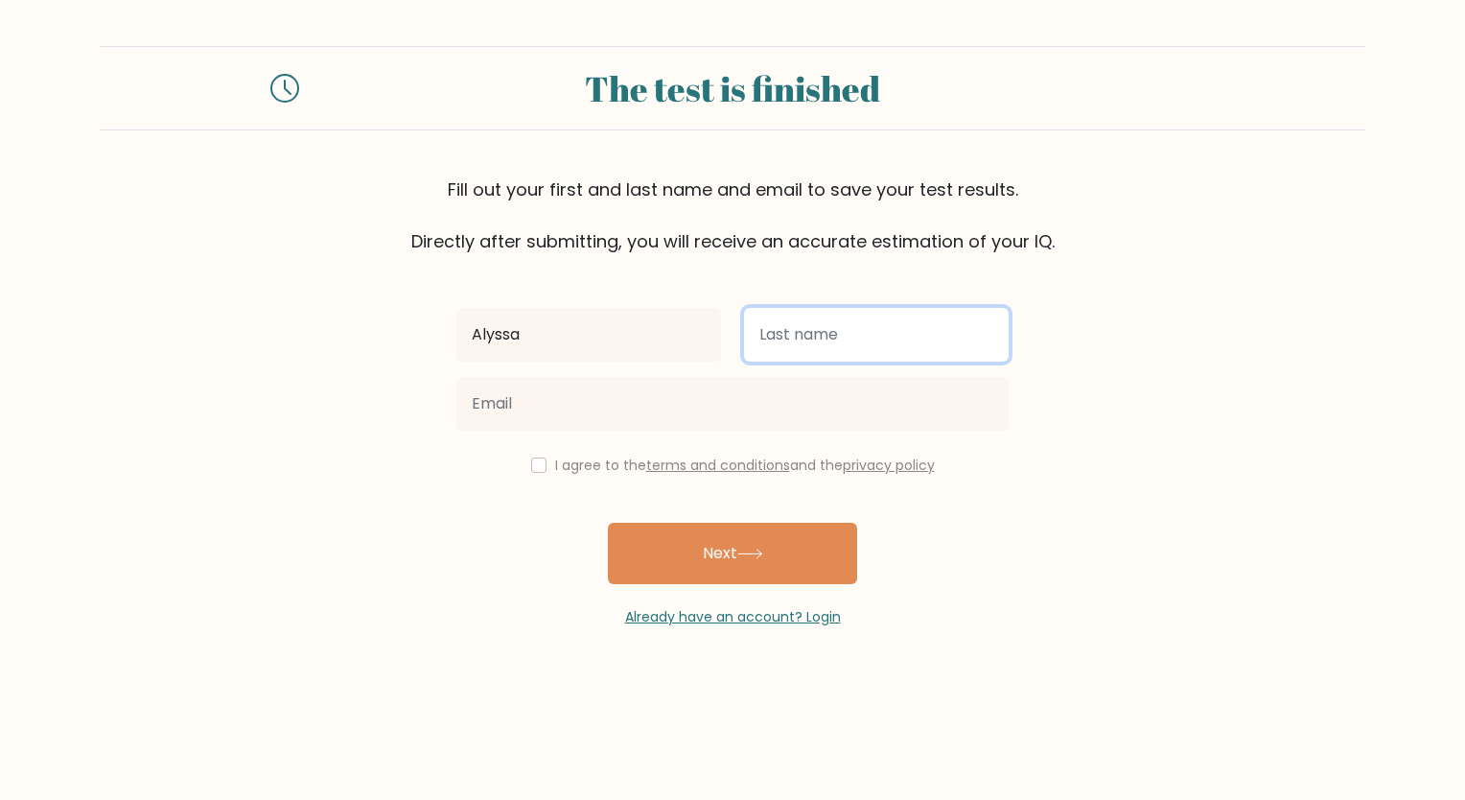
click at [862, 342] on input "text" at bounding box center [876, 335] width 265 height 54
type input "Sipoy"
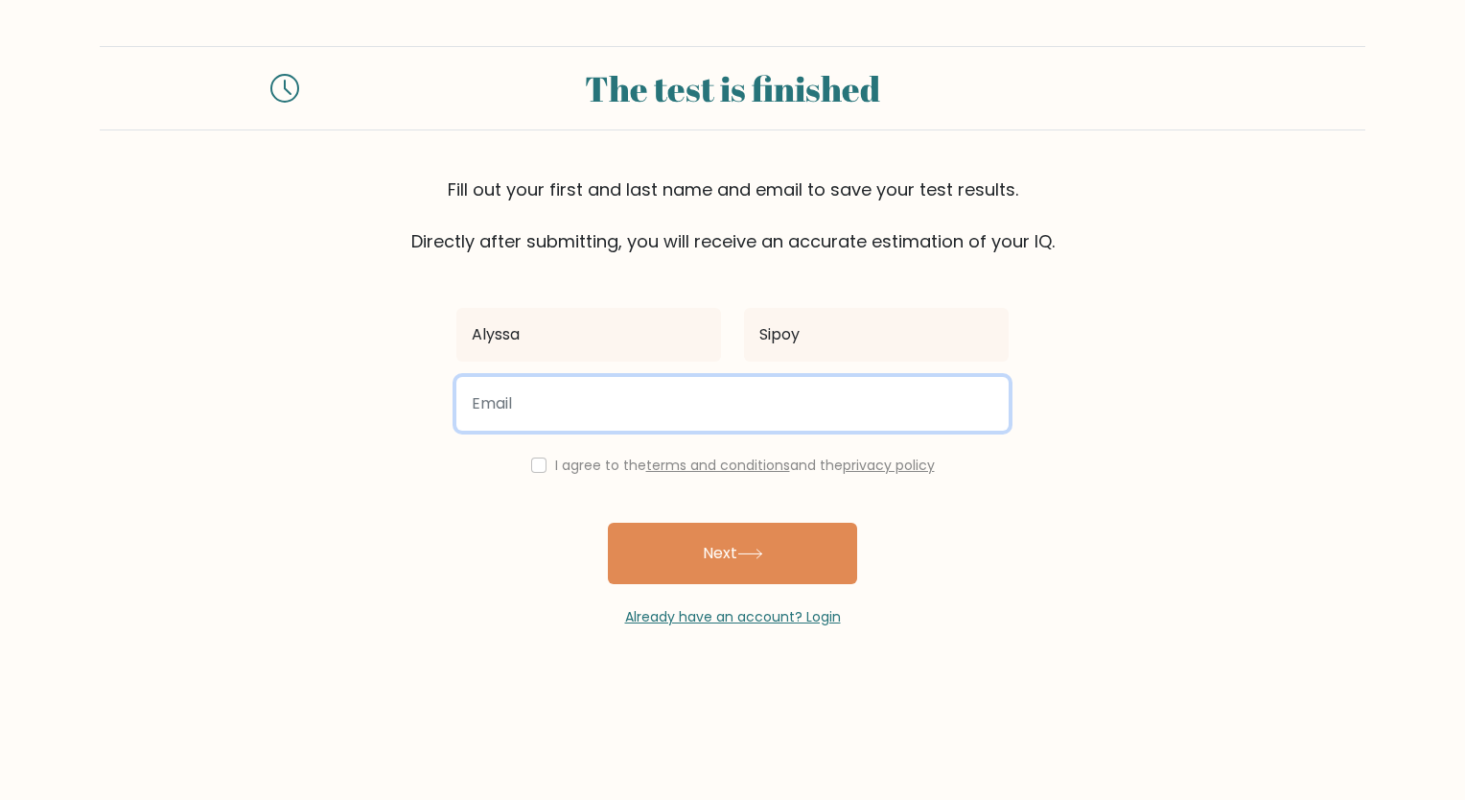
click at [873, 391] on input "email" at bounding box center [732, 404] width 552 height 54
type input "alyssasipoy.work@gmail.com"
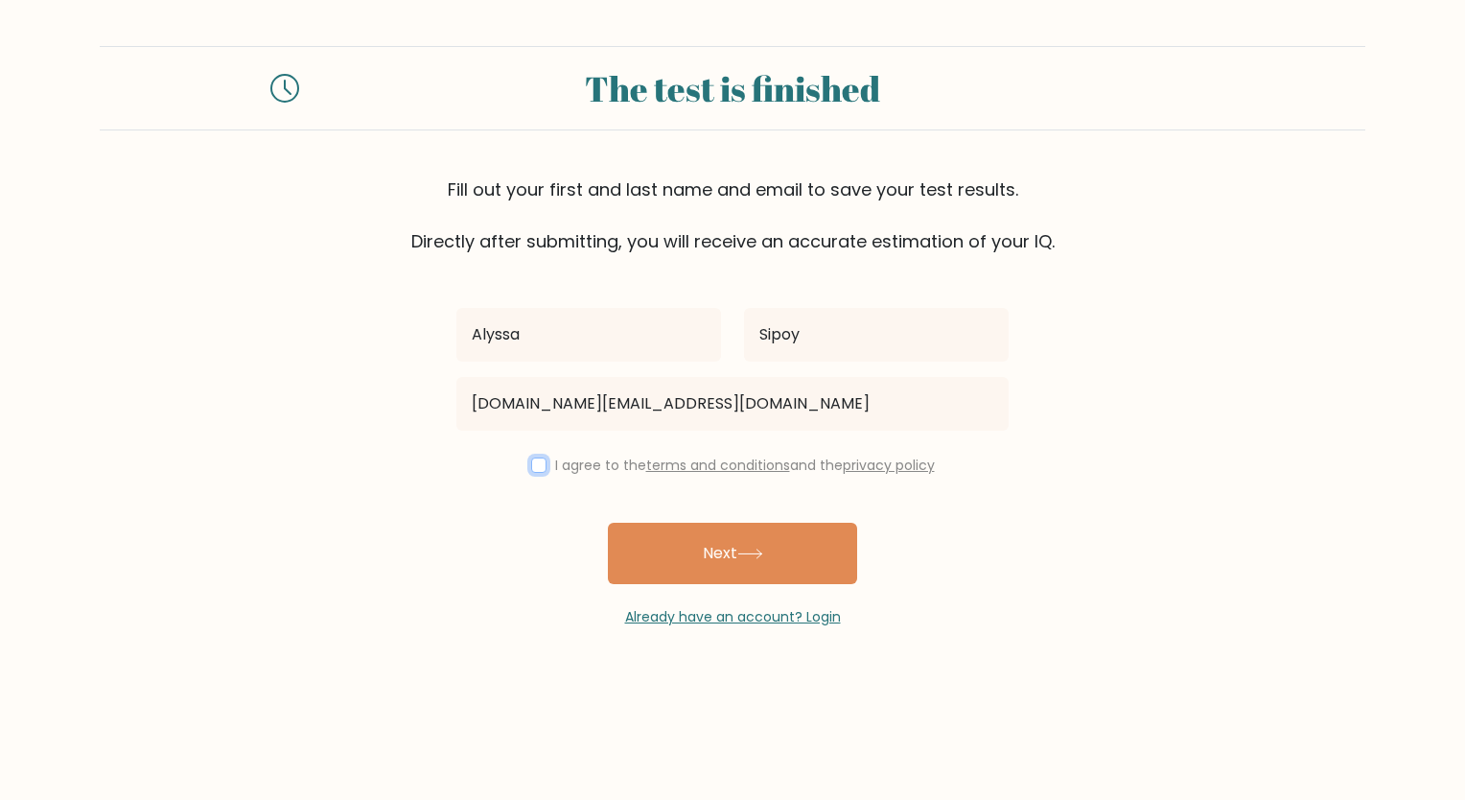
click at [531, 469] on input "checkbox" at bounding box center [538, 464] width 15 height 15
checkbox input "true"
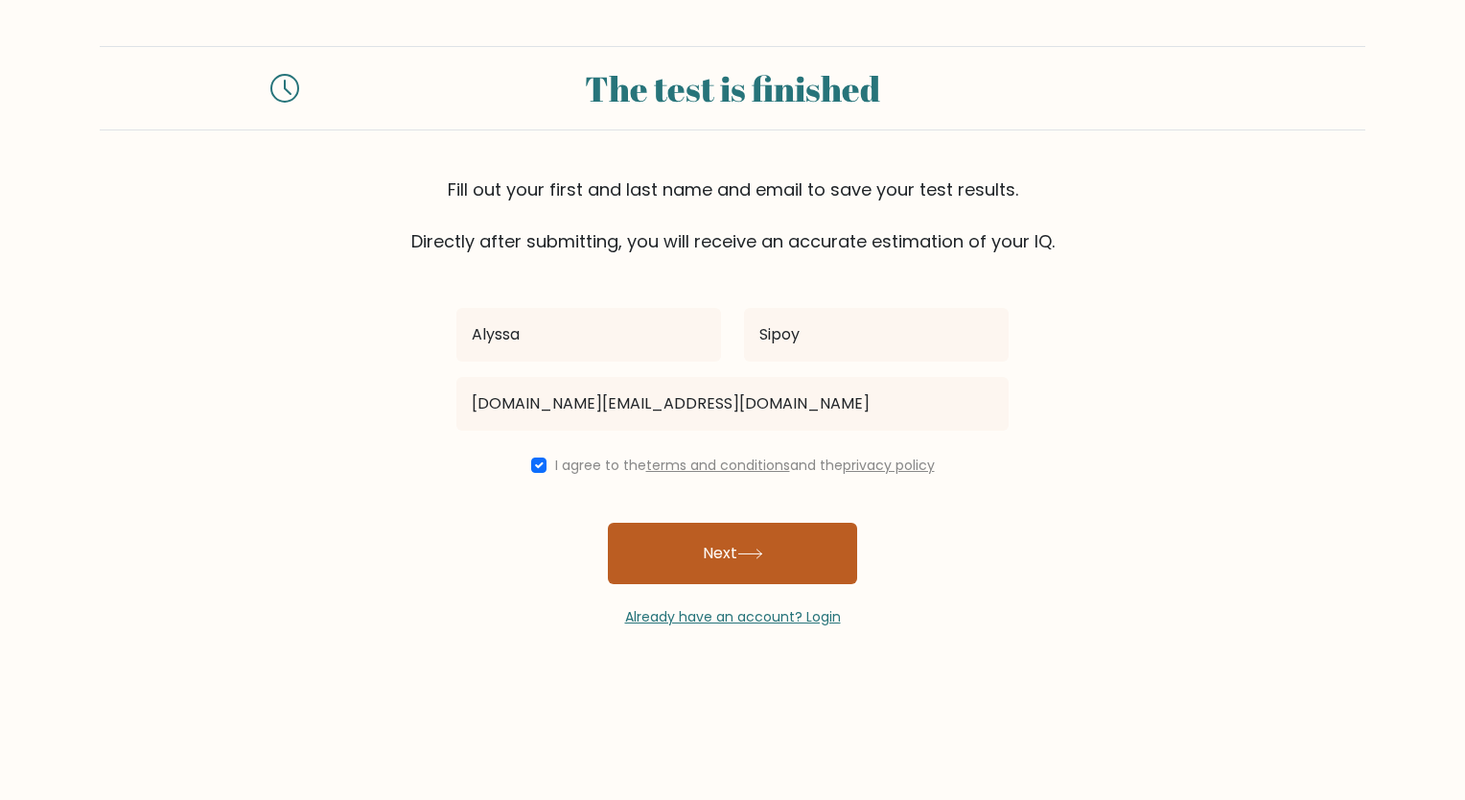
click at [664, 554] on button "Next" at bounding box center [732, 552] width 249 height 61
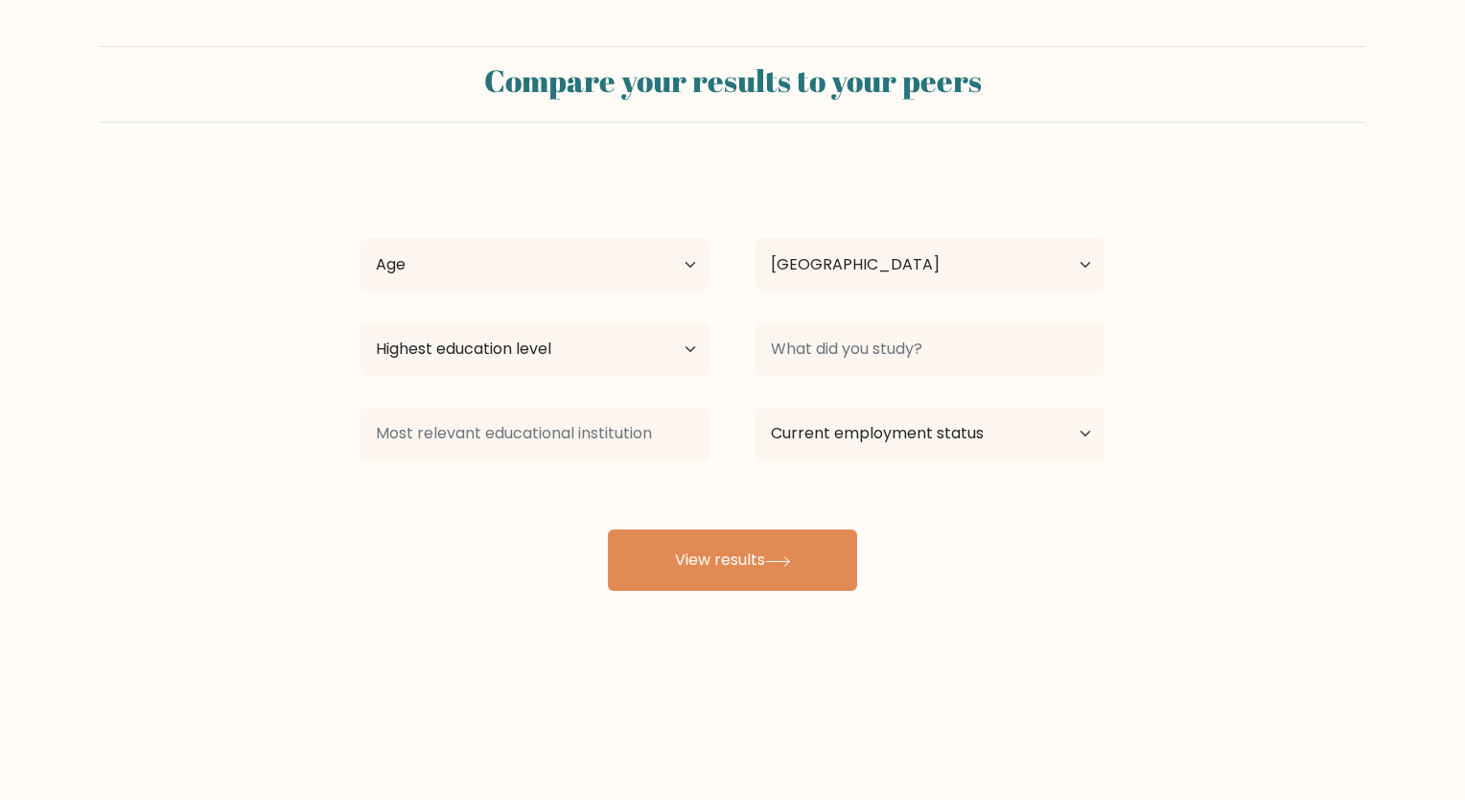
select select "PH"
click at [636, 259] on select "Age Under [DEMOGRAPHIC_DATA] [DEMOGRAPHIC_DATA] [DEMOGRAPHIC_DATA] [DEMOGRAPHIC…" at bounding box center [534, 265] width 349 height 54
select select "25_34"
click at [360, 238] on select "Age Under 18 years old 18-24 years old 25-34 years old 35-44 years old 45-54 ye…" at bounding box center [534, 265] width 349 height 54
click at [464, 346] on select "Highest education level No schooling Primary Lower Secondary Upper Secondary Oc…" at bounding box center [534, 349] width 349 height 54
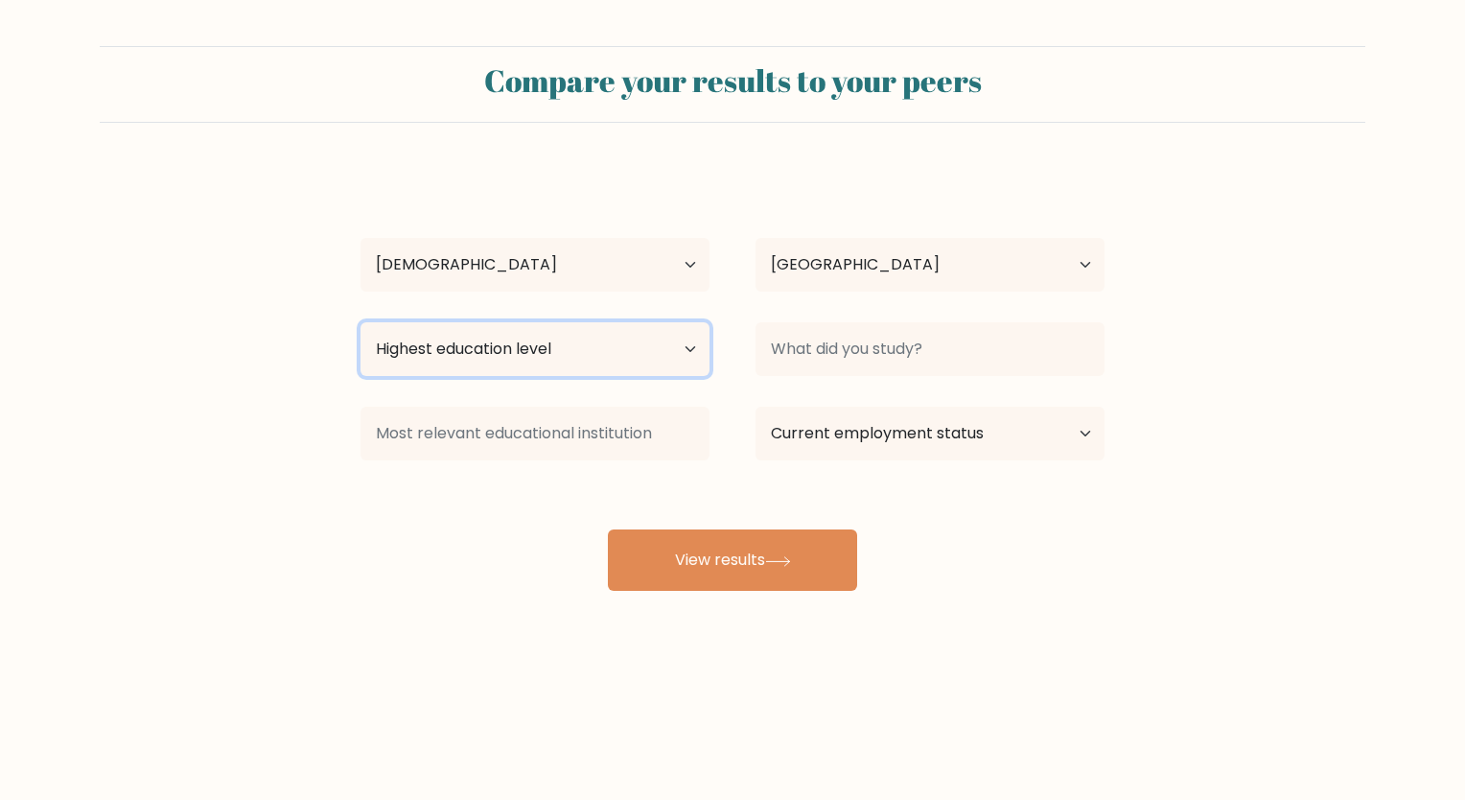
select select "bachelors_degree"
click at [360, 322] on select "Highest education level No schooling Primary Lower Secondary Upper Secondary Oc…" at bounding box center [534, 349] width 349 height 54
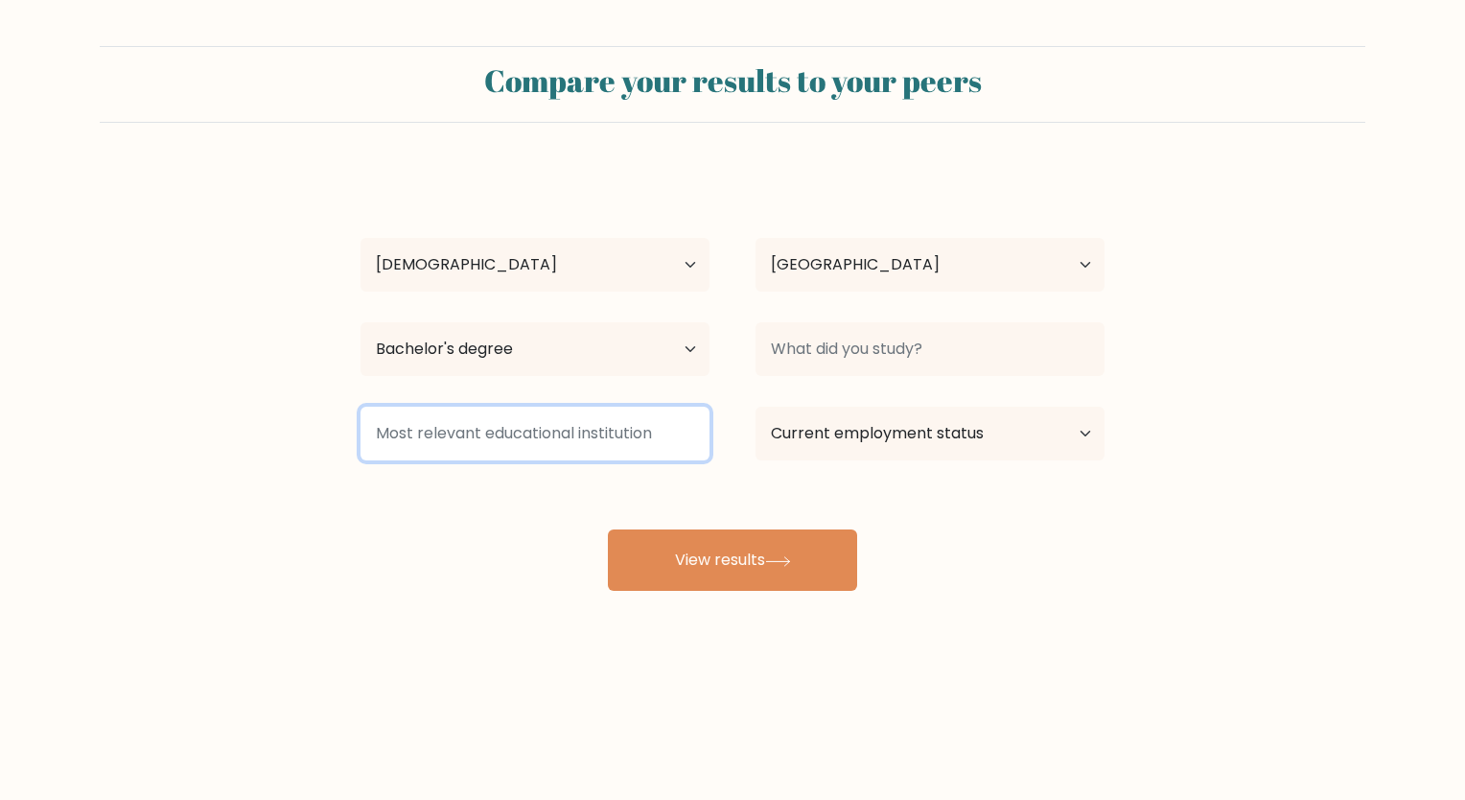
click at [503, 432] on input at bounding box center [534, 433] width 349 height 54
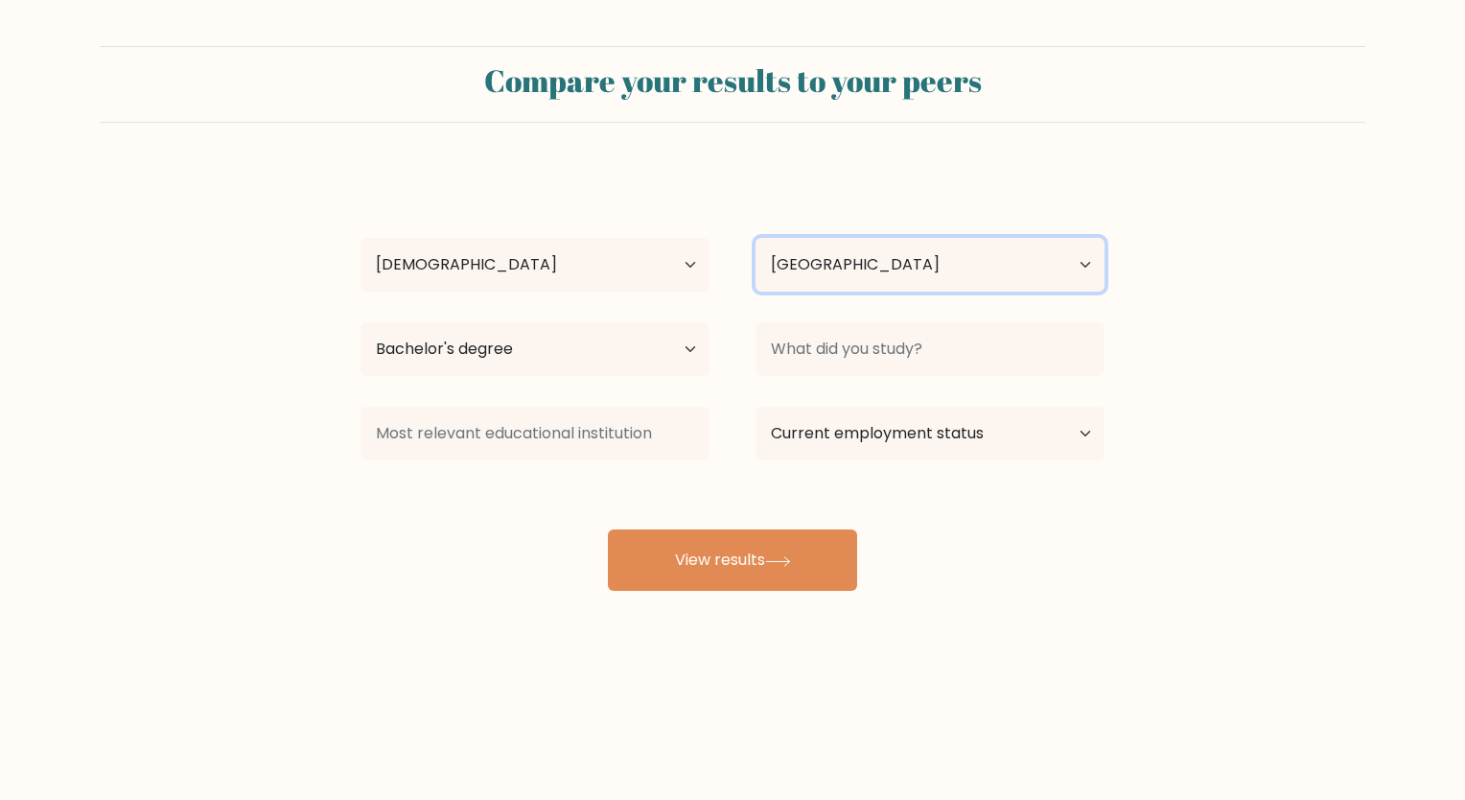
click at [932, 275] on select "Country Afghanistan Albania Algeria American Samoa Andorra Angola Anguilla Anta…" at bounding box center [929, 265] width 349 height 54
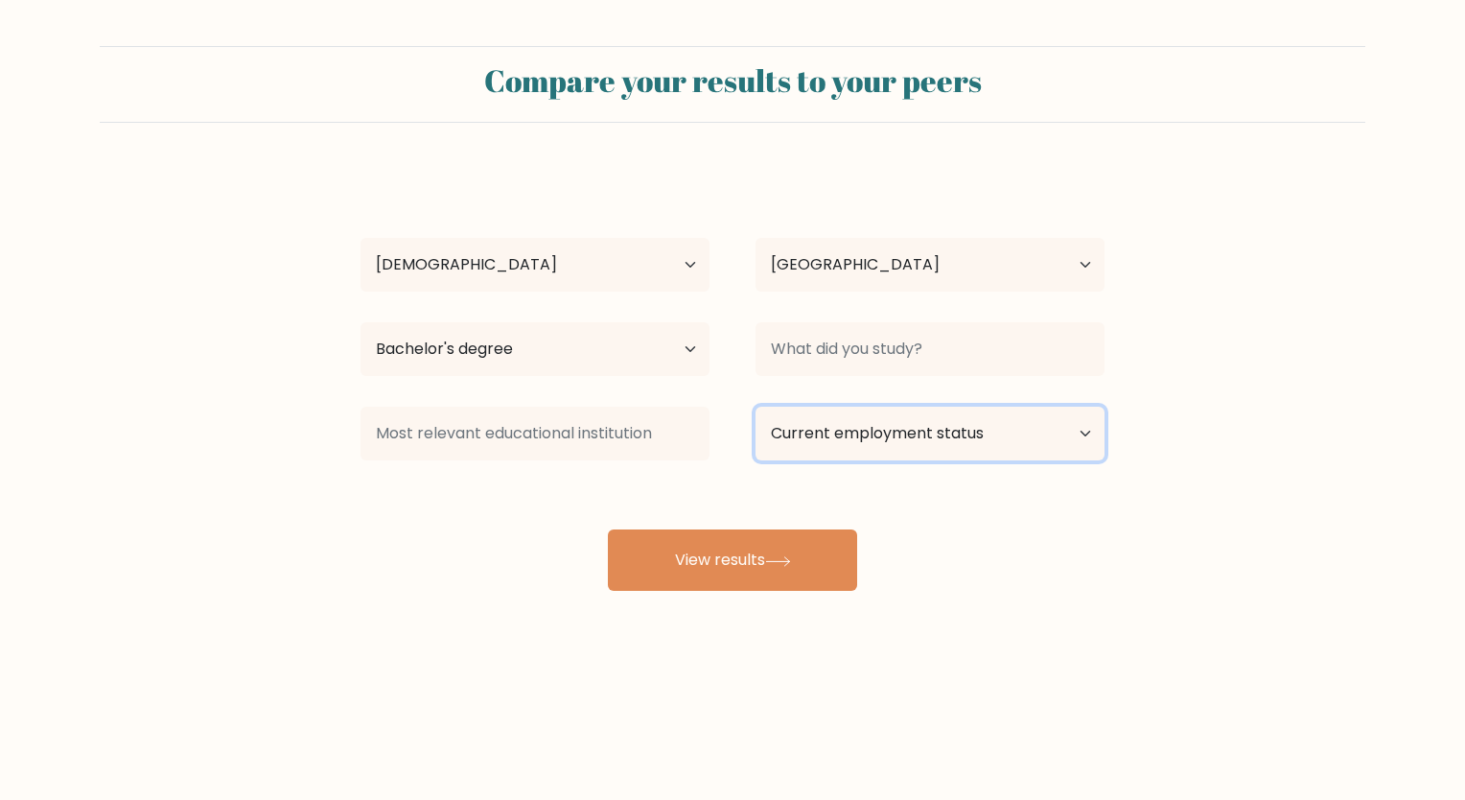
click at [897, 456] on select "Current employment status Employed Student Retired Other / prefer not to answer" at bounding box center [929, 433] width 349 height 54
select select "employed"
click at [755, 406] on select "Current employment status Employed Student Retired Other / prefer not to answer" at bounding box center [929, 433] width 349 height 54
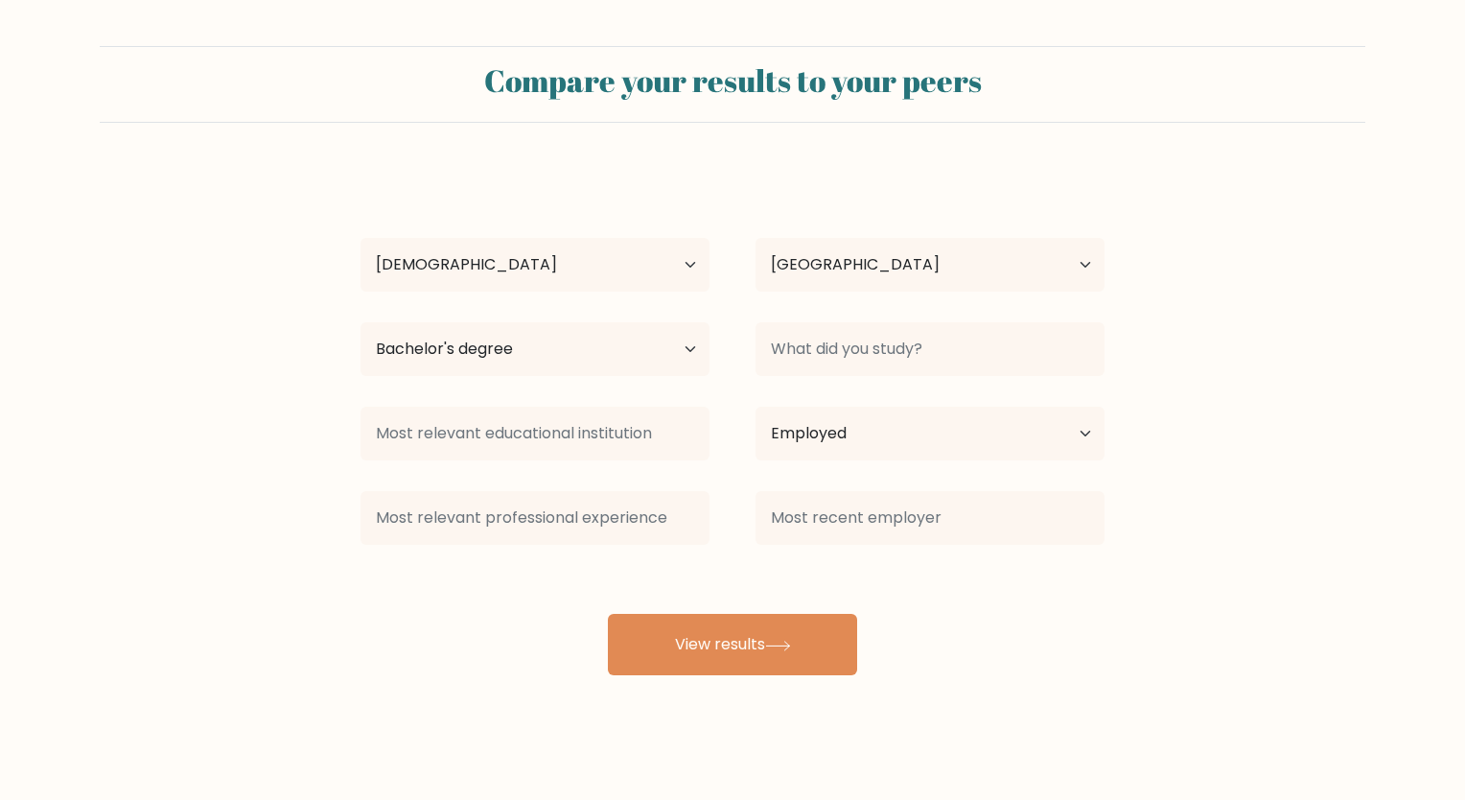
click at [799, 557] on div "Alyssa Sipoy Age Under 18 years old 18-24 years old 25-34 years old 35-44 years…" at bounding box center [732, 422] width 767 height 506
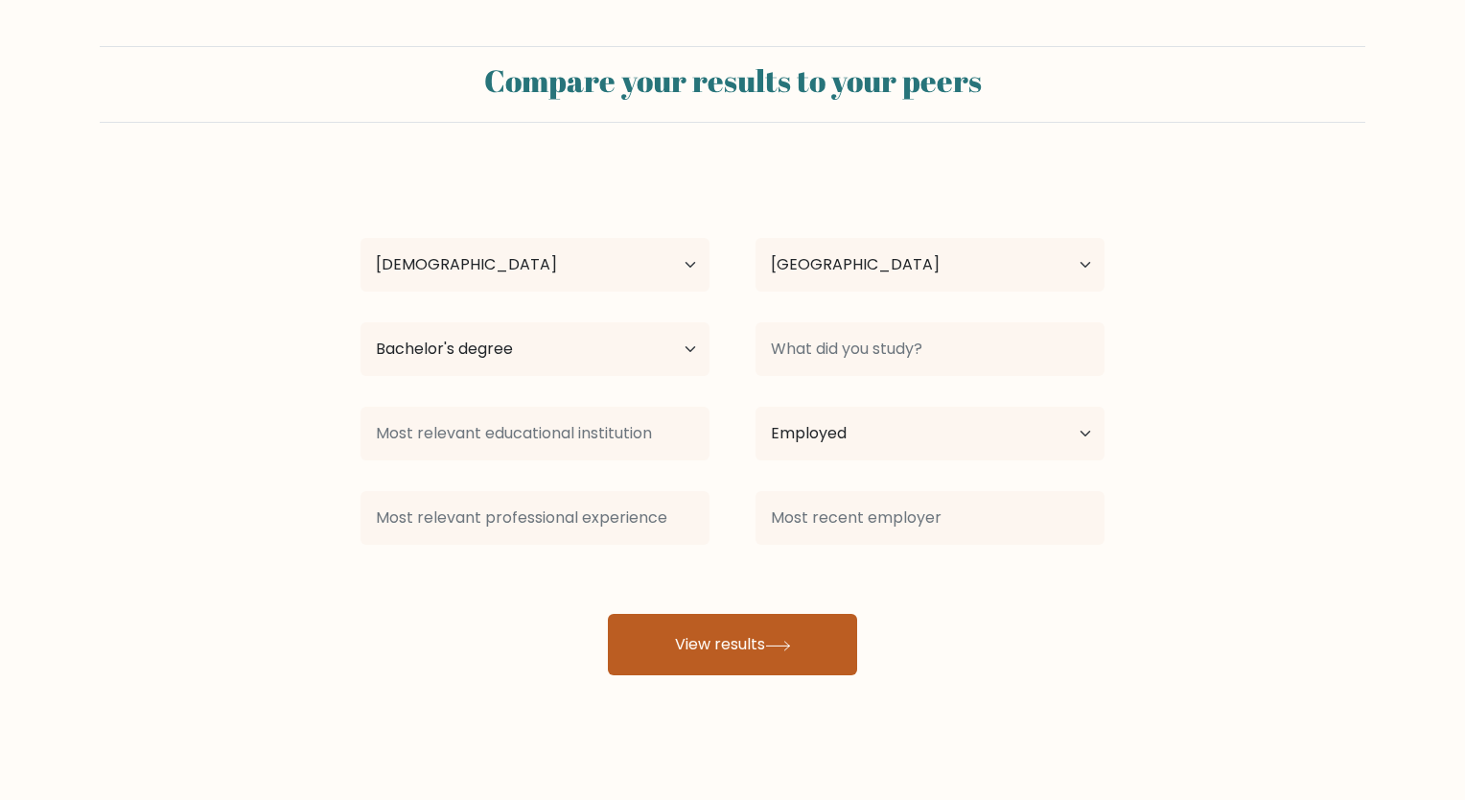
click at [773, 630] on button "View results" at bounding box center [732, 644] width 249 height 61
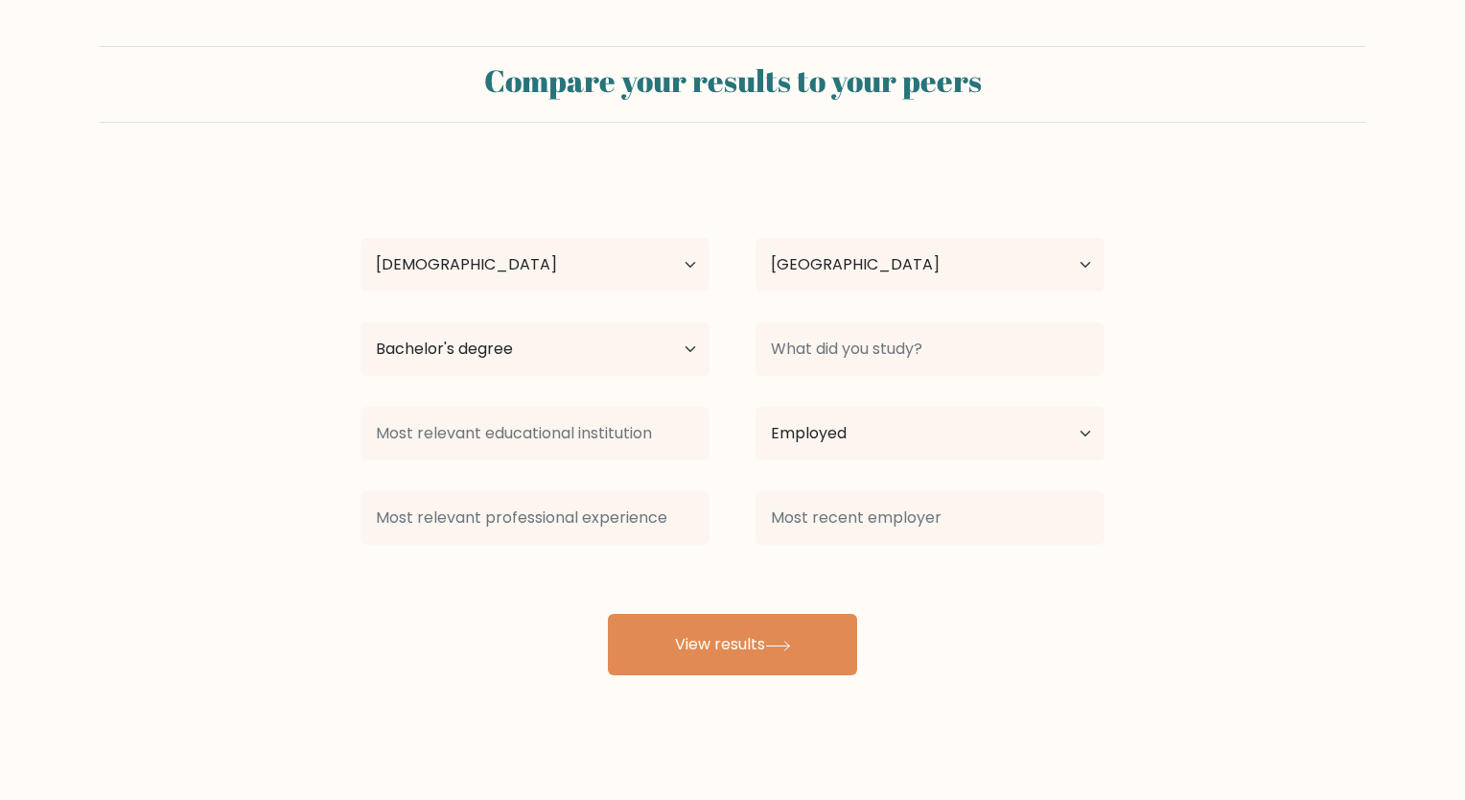
click at [1405, 520] on form "Compare your results to your peers Alyssa Sipoy Age Under 18 years old 18-24 ye…" at bounding box center [732, 360] width 1465 height 629
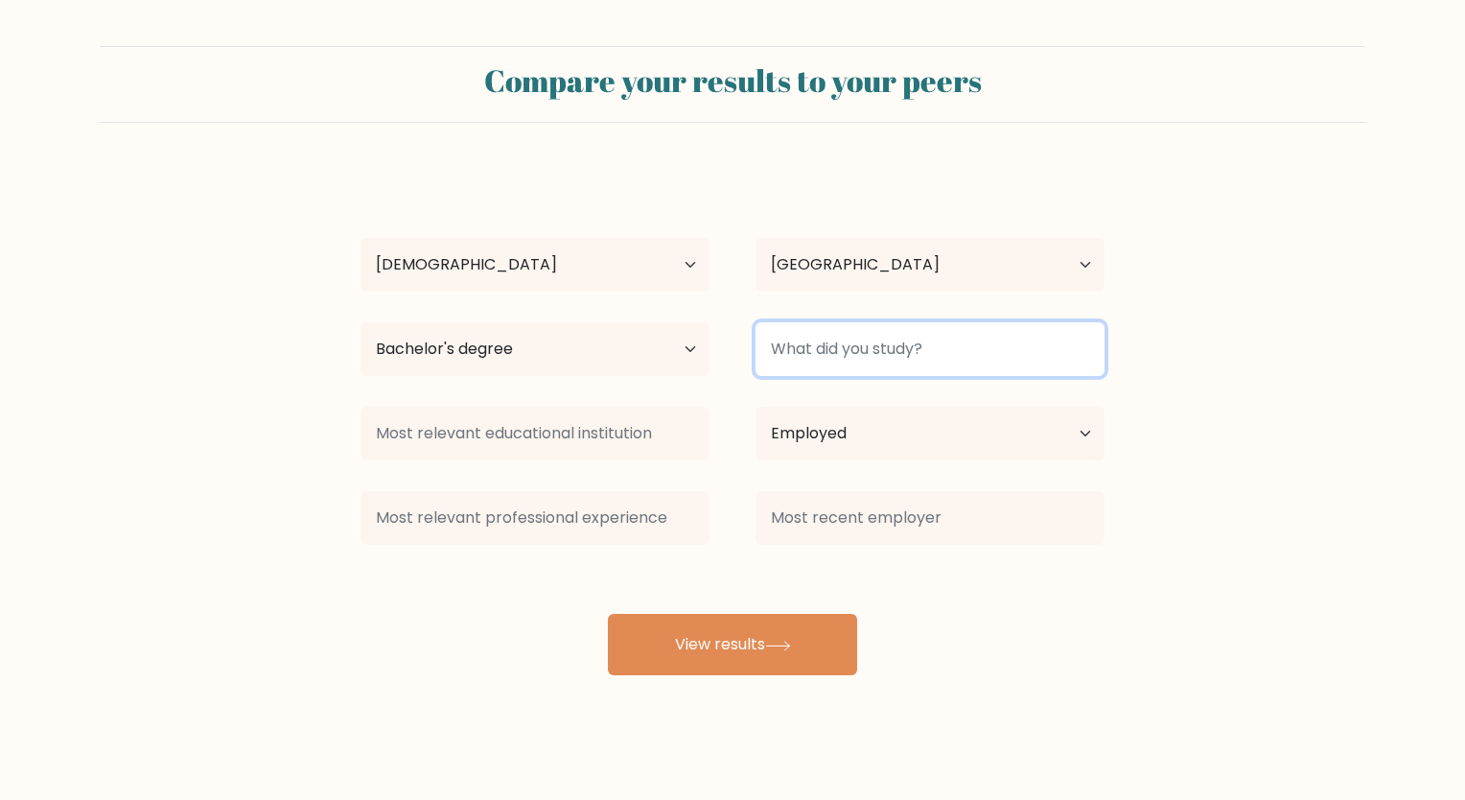
click at [1034, 345] on input at bounding box center [929, 349] width 349 height 54
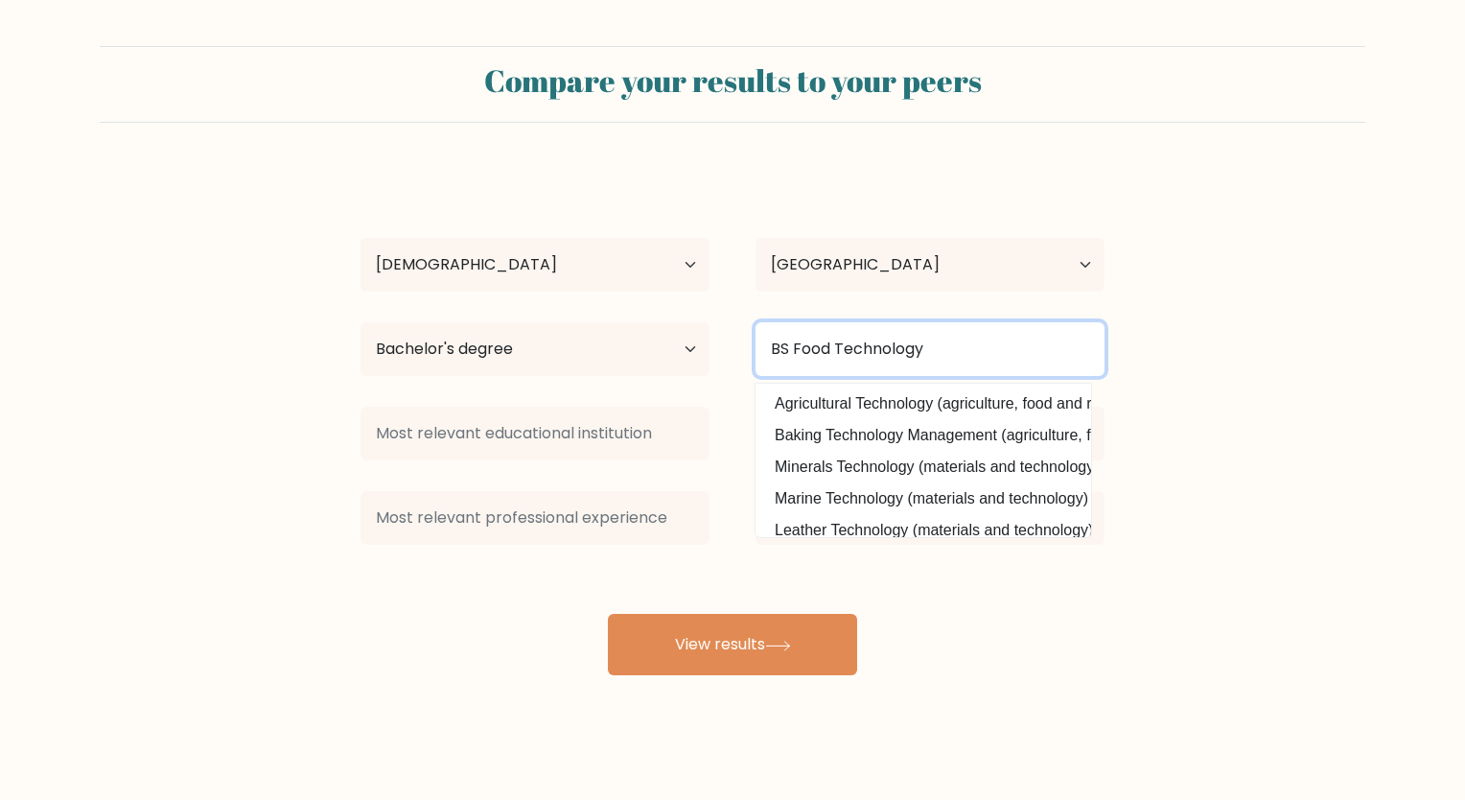
type input "BS Food Technology"
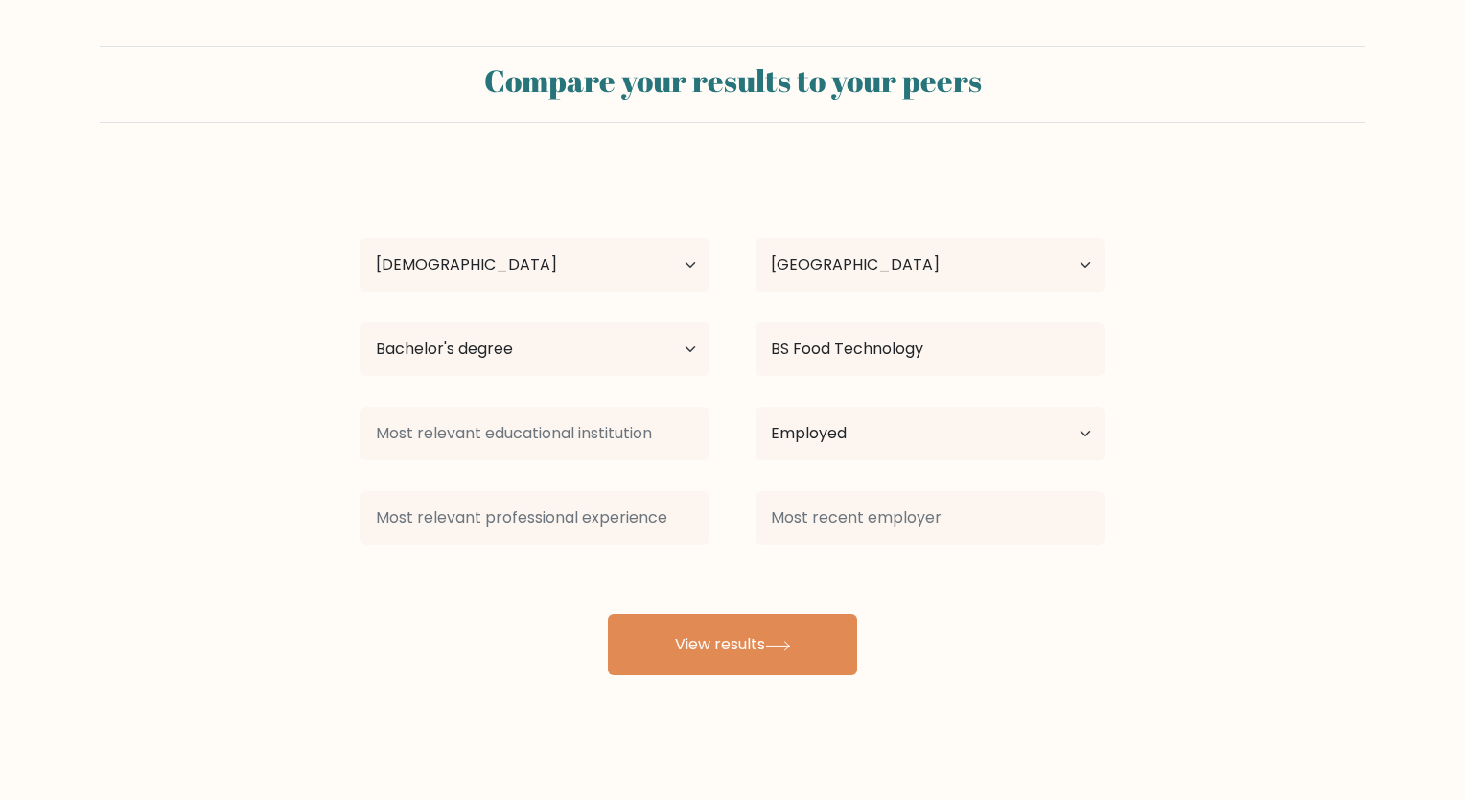
click at [1219, 436] on form "Compare your results to your peers Alyssa Sipoy Age Under 18 years old 18-24 ye…" at bounding box center [732, 360] width 1465 height 629
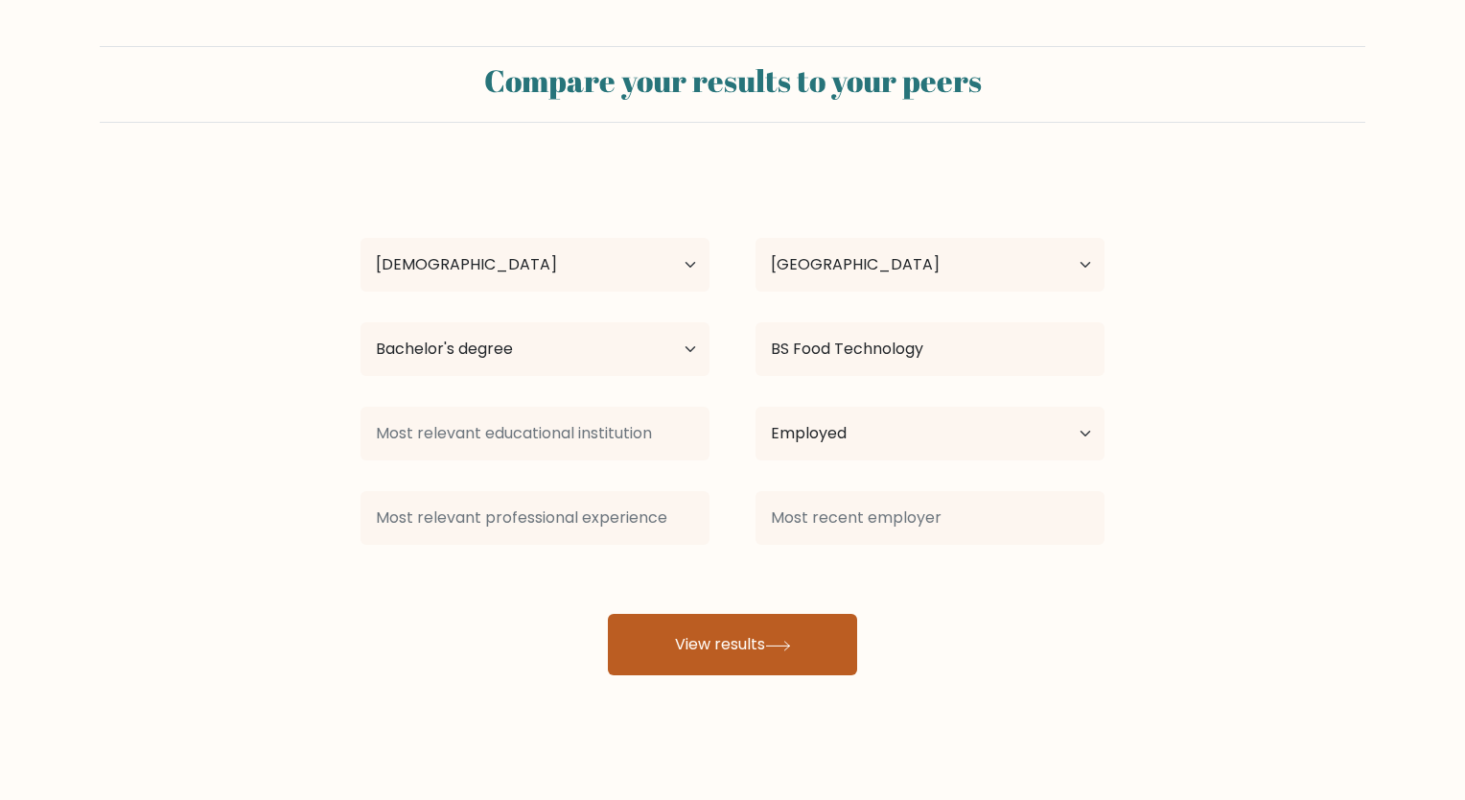
click at [755, 638] on button "View results" at bounding box center [732, 644] width 249 height 61
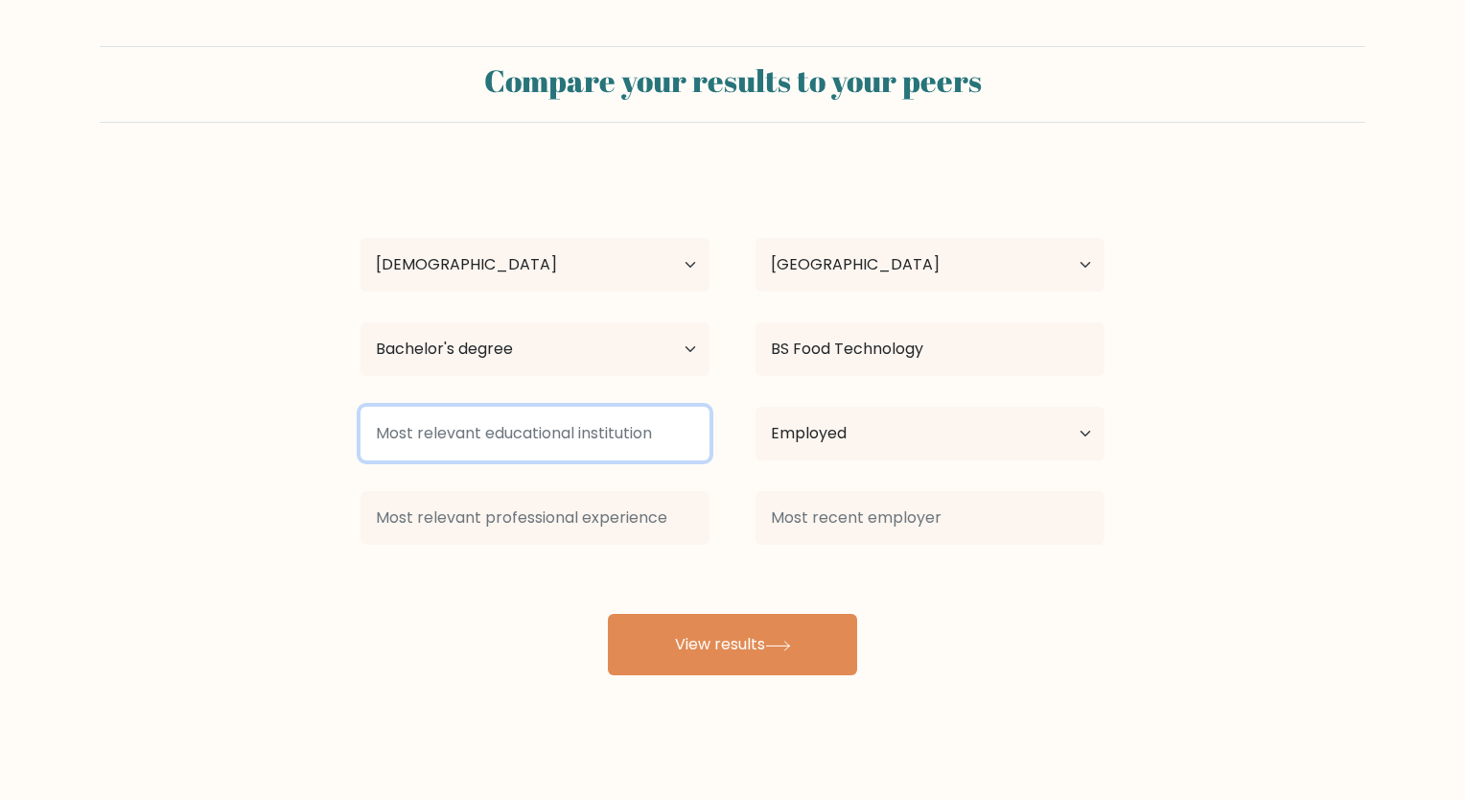
click at [476, 433] on input at bounding box center [534, 433] width 349 height 54
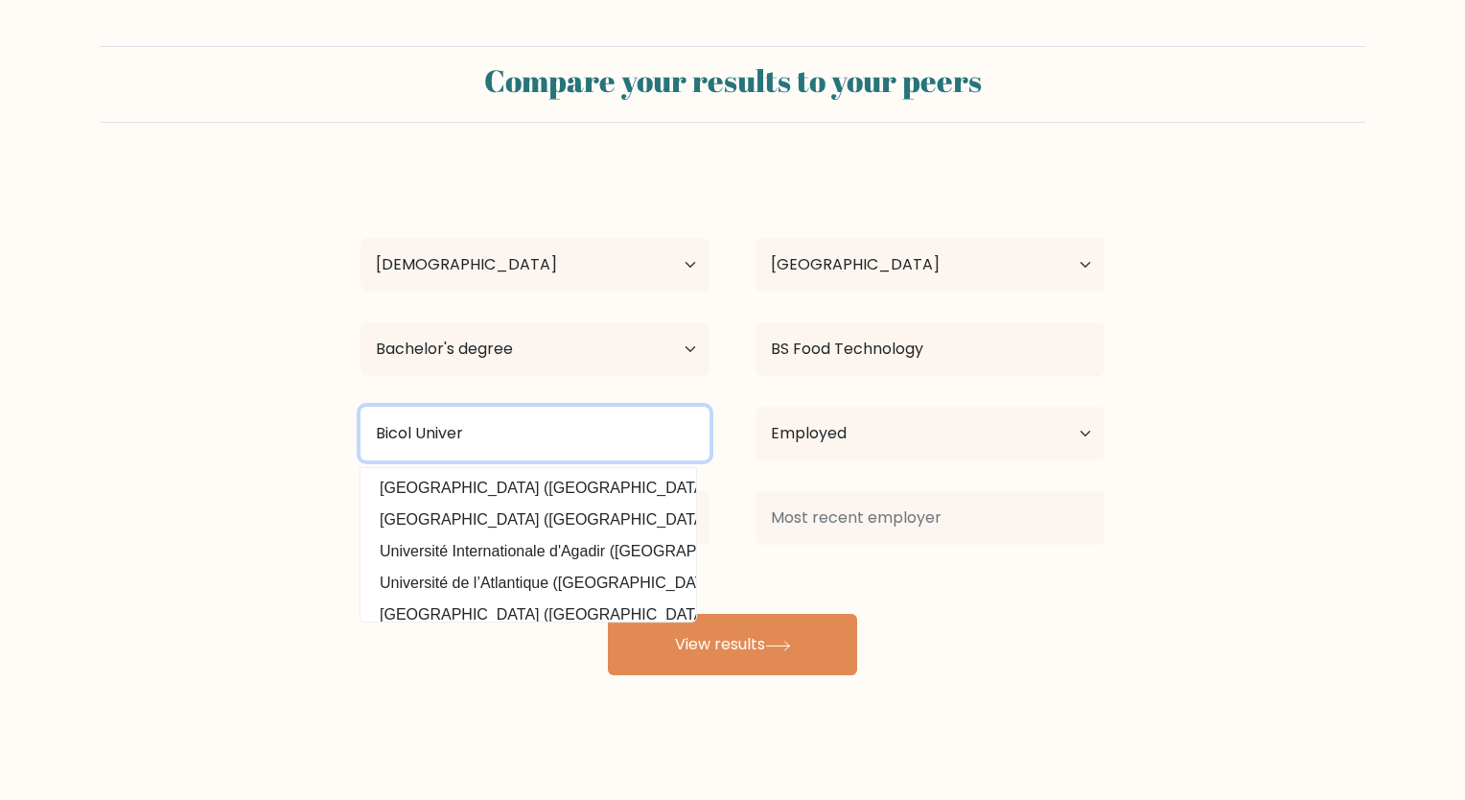
type input "Bicol Univer"
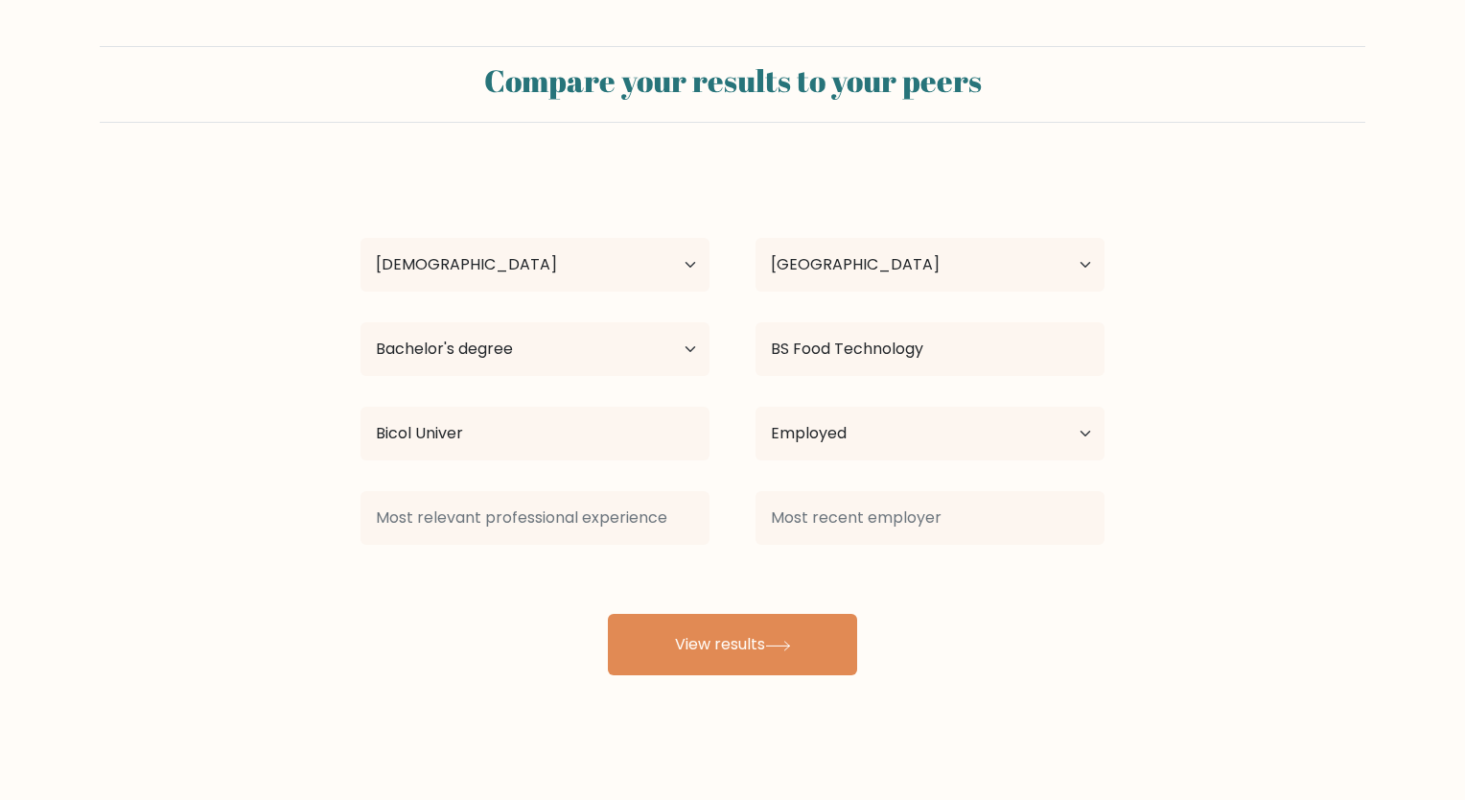
click at [531, 475] on div "Alyssa Sipoy Age Under 18 years old 18-24 years old 25-34 years old 35-44 years…" at bounding box center [732, 422] width 767 height 506
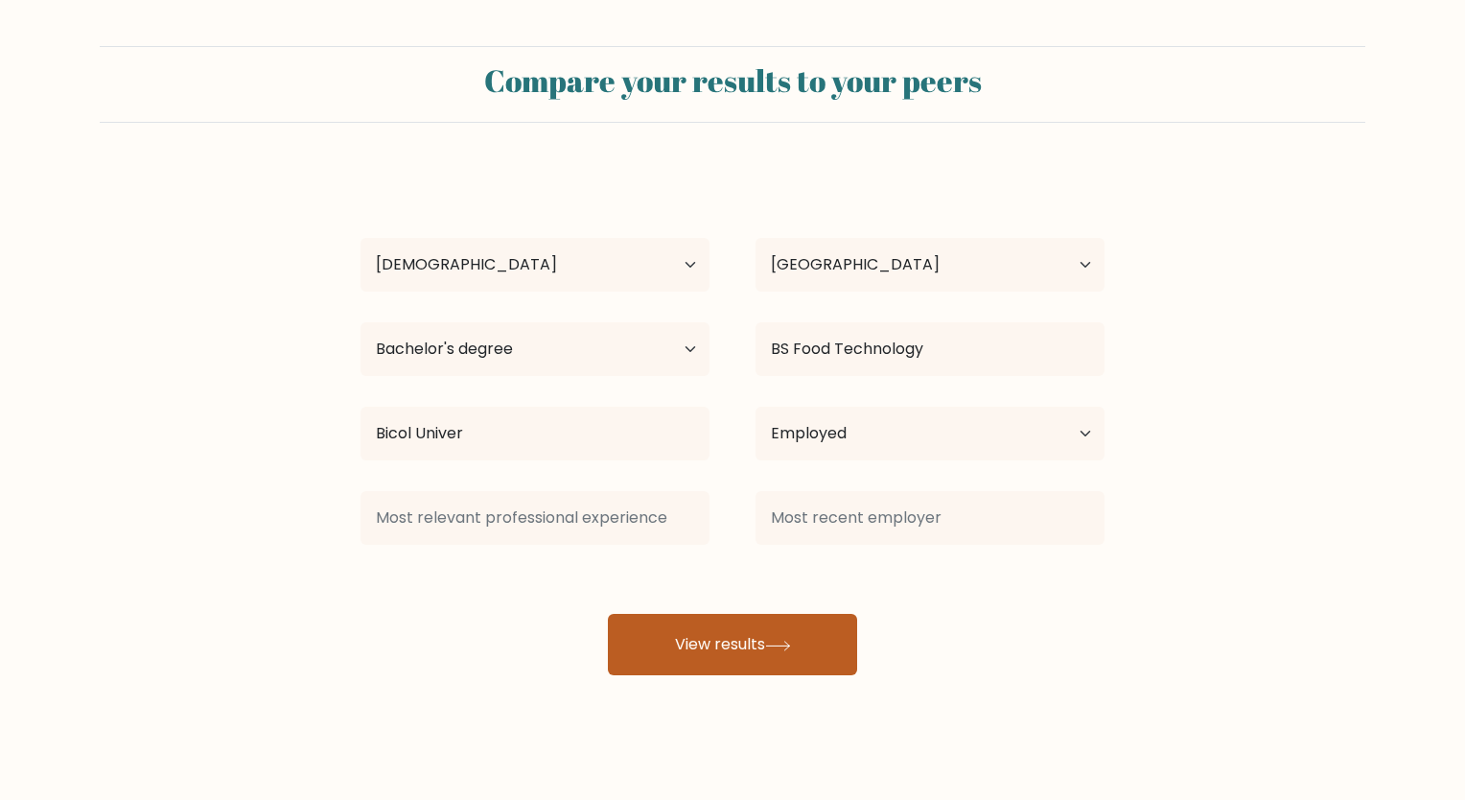
click at [654, 661] on button "View results" at bounding box center [732, 644] width 249 height 61
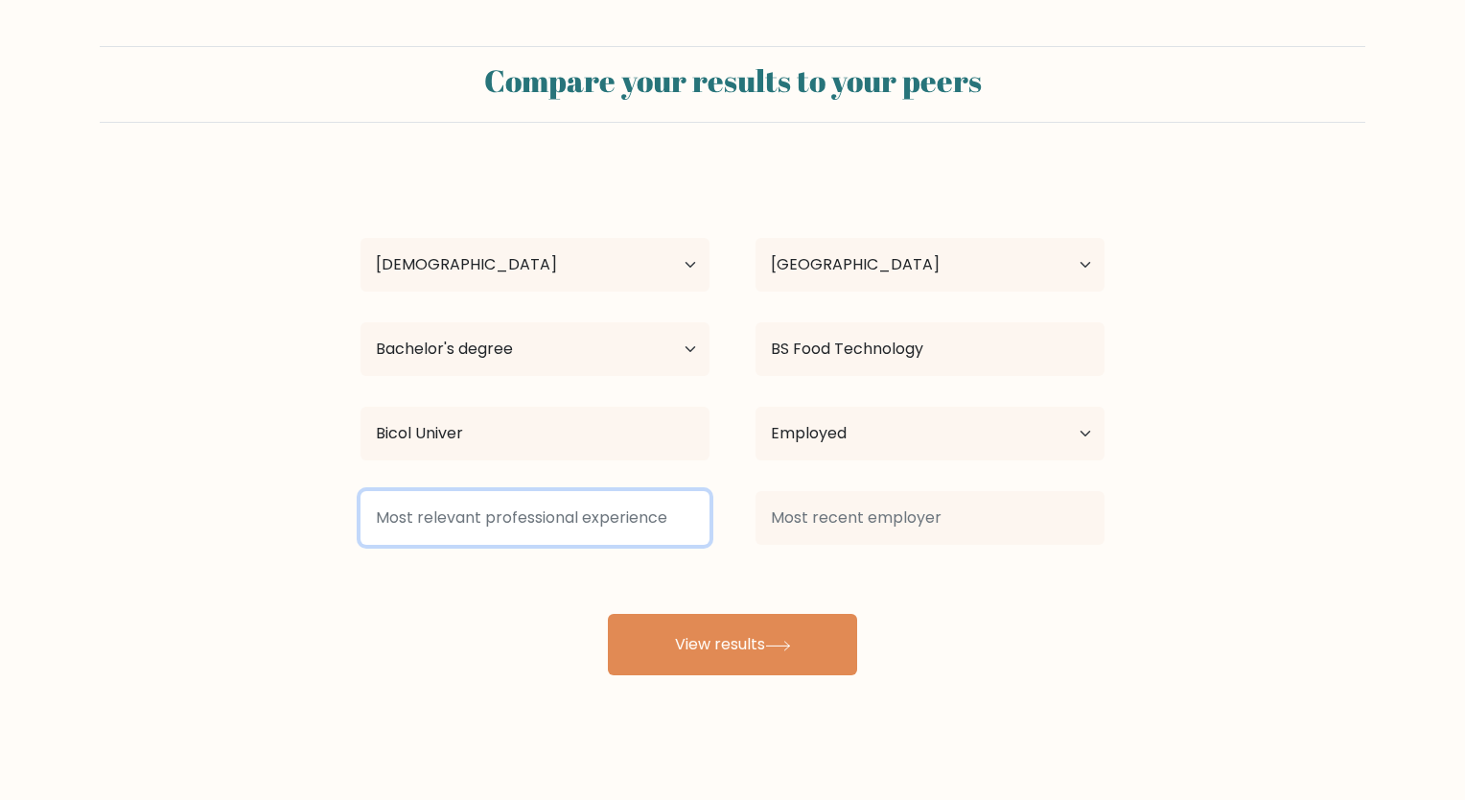
click at [497, 523] on input at bounding box center [534, 518] width 349 height 54
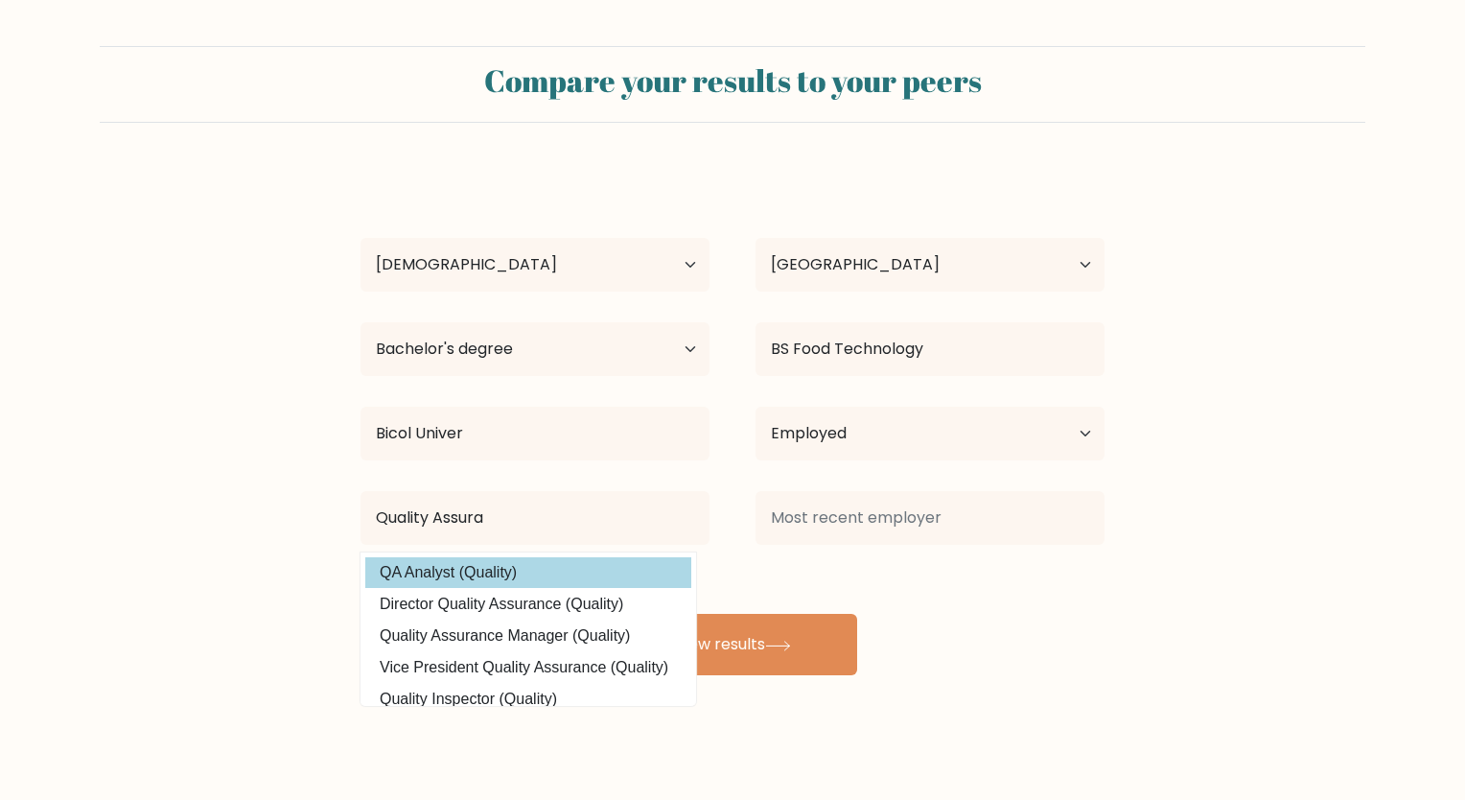
click at [495, 575] on option "QA Analyst (Quality)" at bounding box center [528, 572] width 326 height 31
type input "QA Analyst"
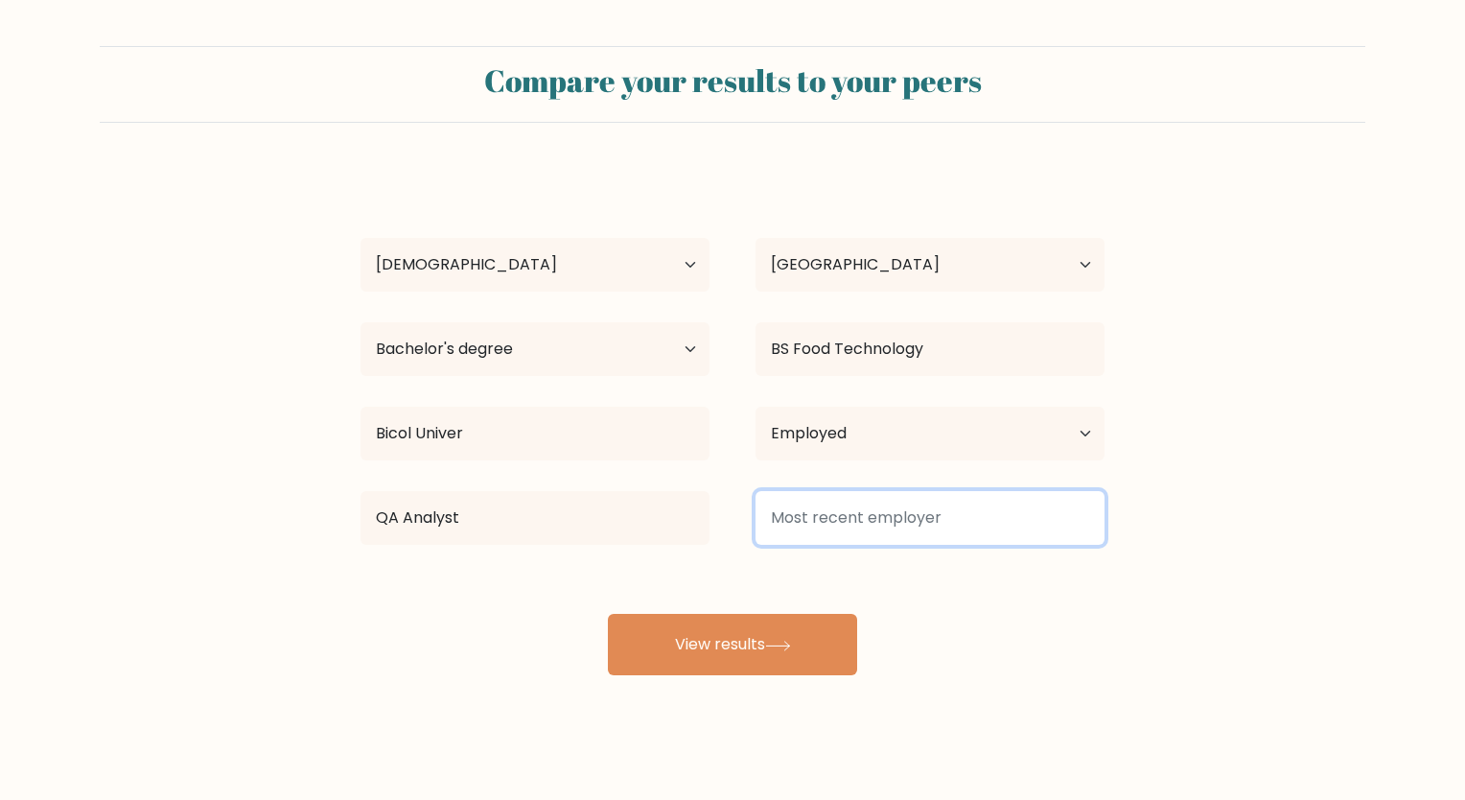
click at [994, 511] on input at bounding box center [929, 518] width 349 height 54
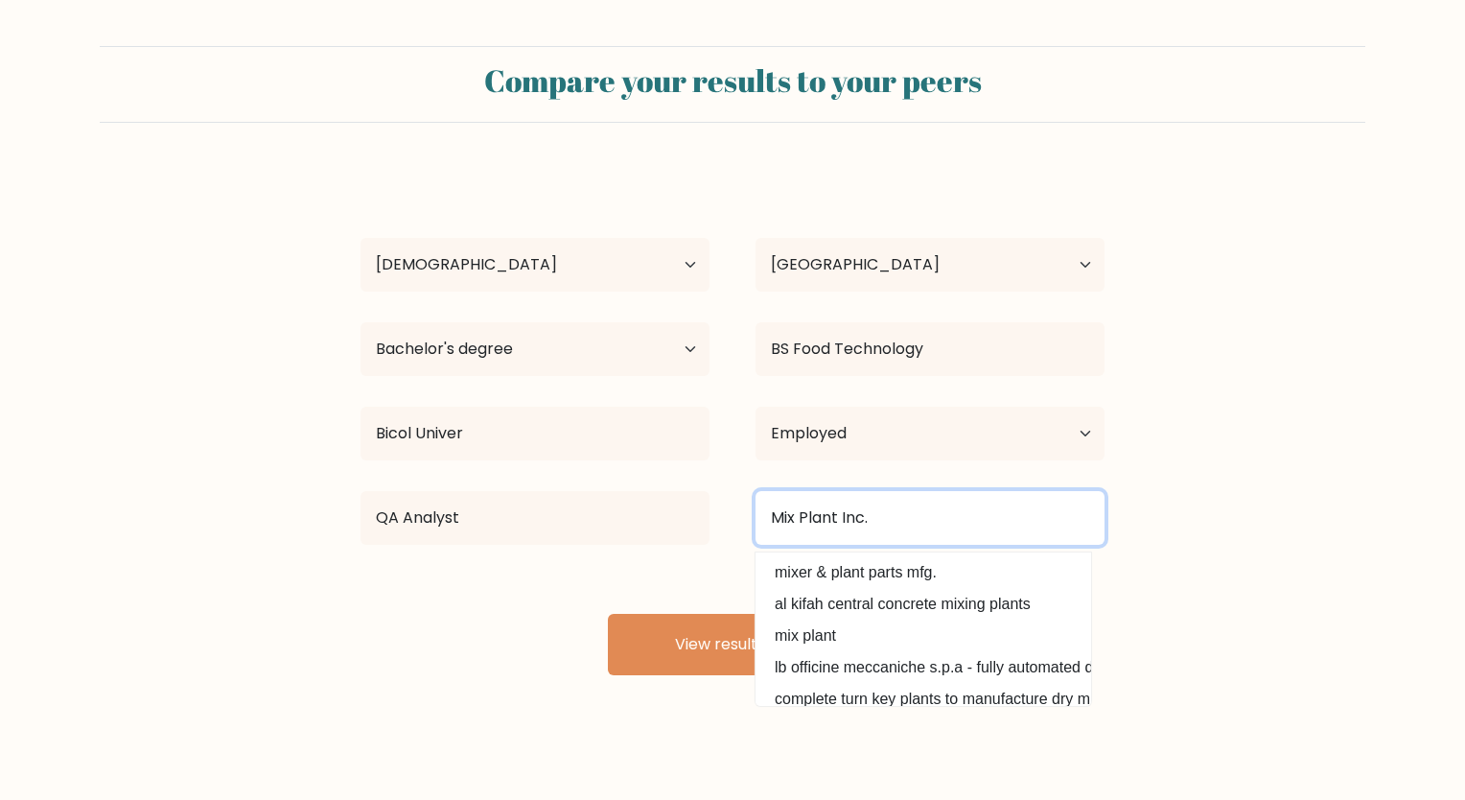
click at [836, 513] on input "Mix Plant Inc." at bounding box center [929, 518] width 349 height 54
type input "Mix Plant, Inc."
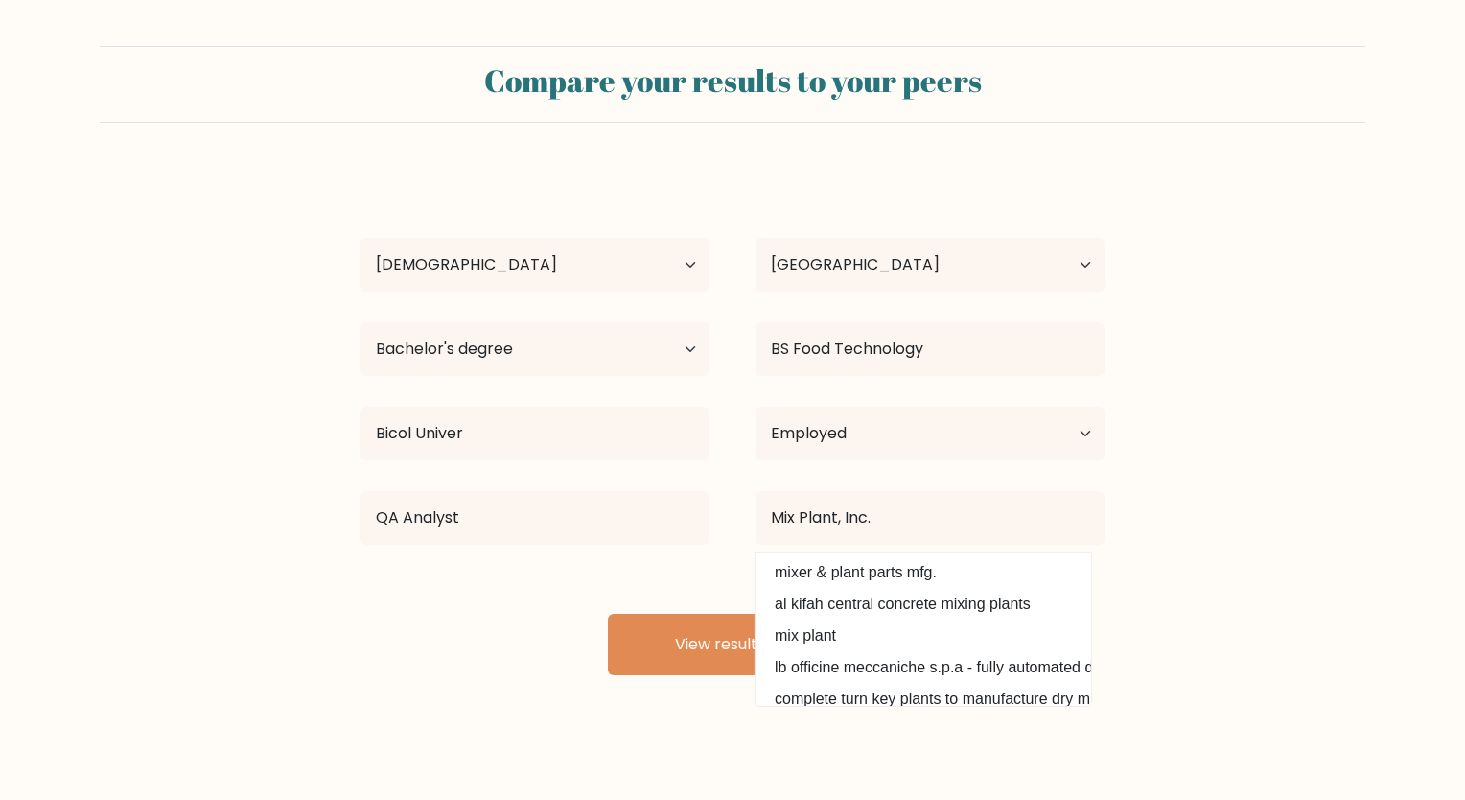
click at [1181, 532] on form "Compare your results to your peers Alyssa Sipoy Age Under 18 years old 18-24 ye…" at bounding box center [732, 360] width 1465 height 629
click at [716, 653] on button "View results" at bounding box center [732, 644] width 249 height 61
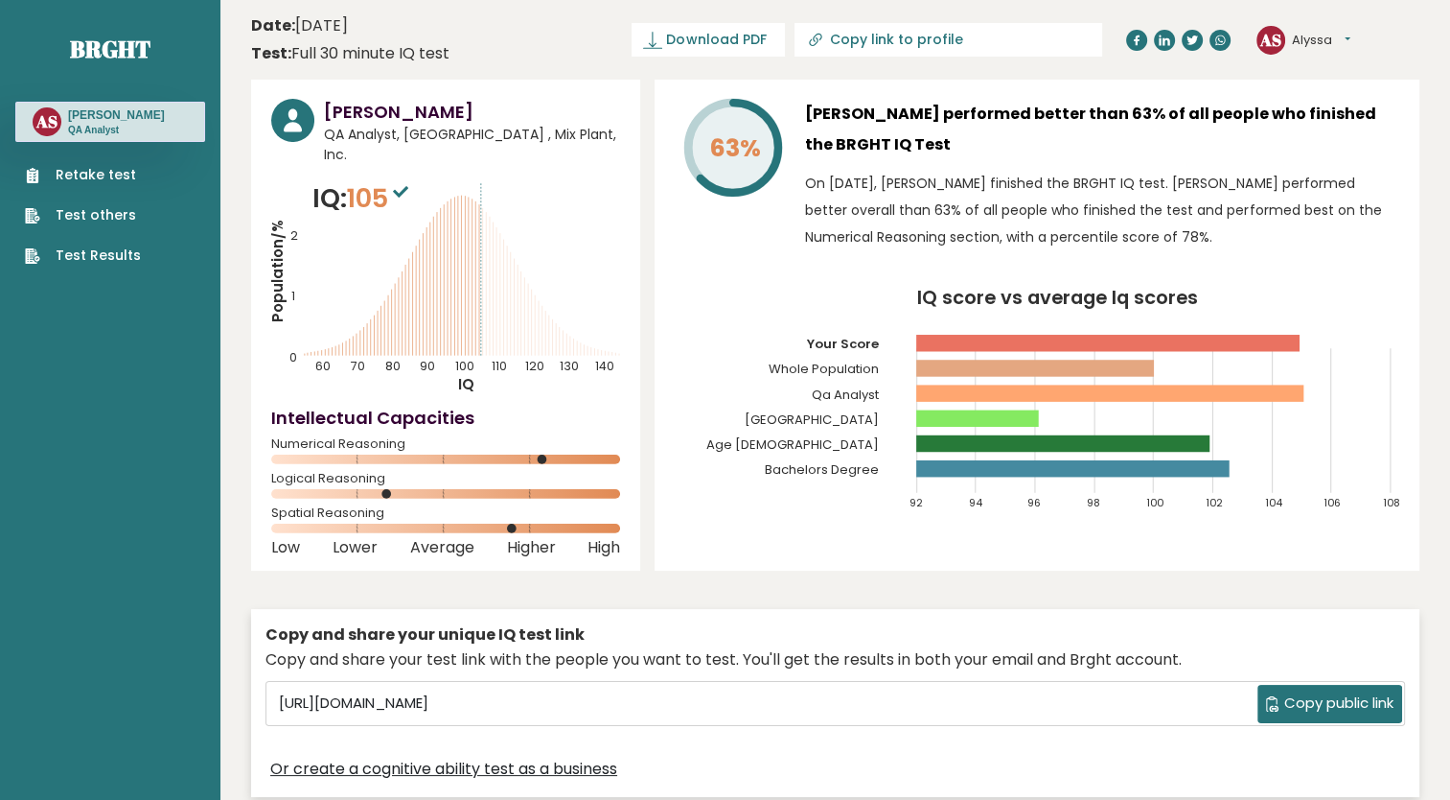
scroll to position [96, 0]
